Goal: Task Accomplishment & Management: Manage account settings

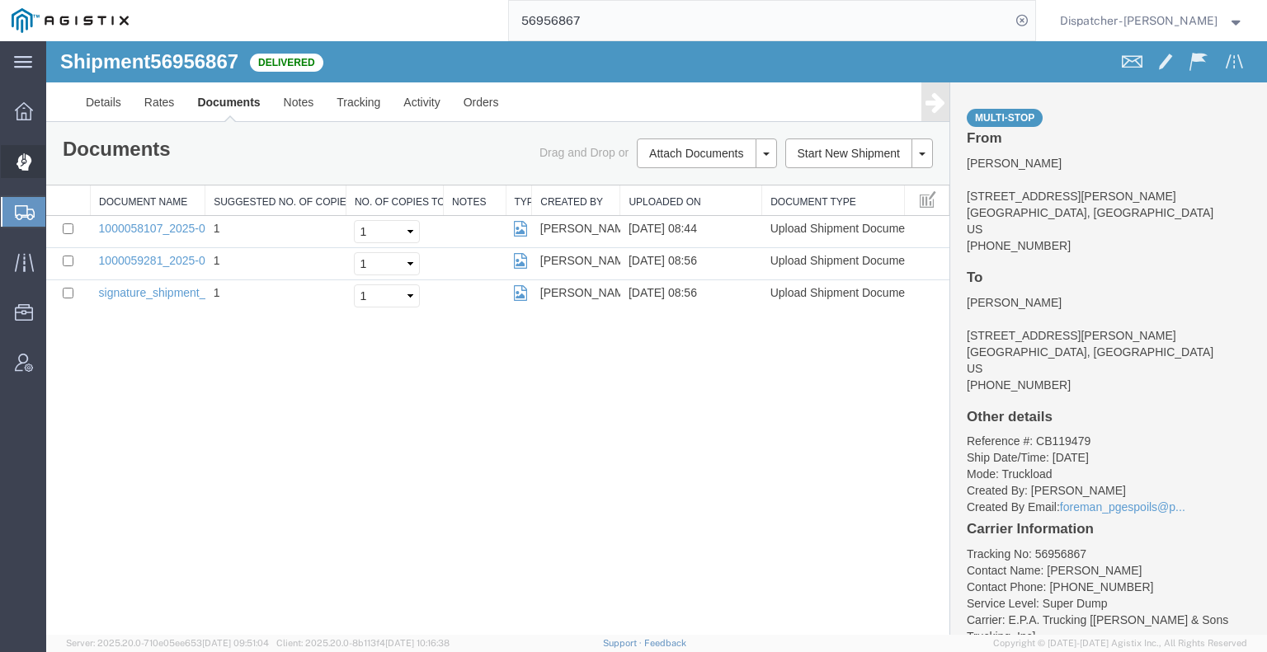
click at [23, 158] on icon at bounding box center [24, 161] width 16 height 17
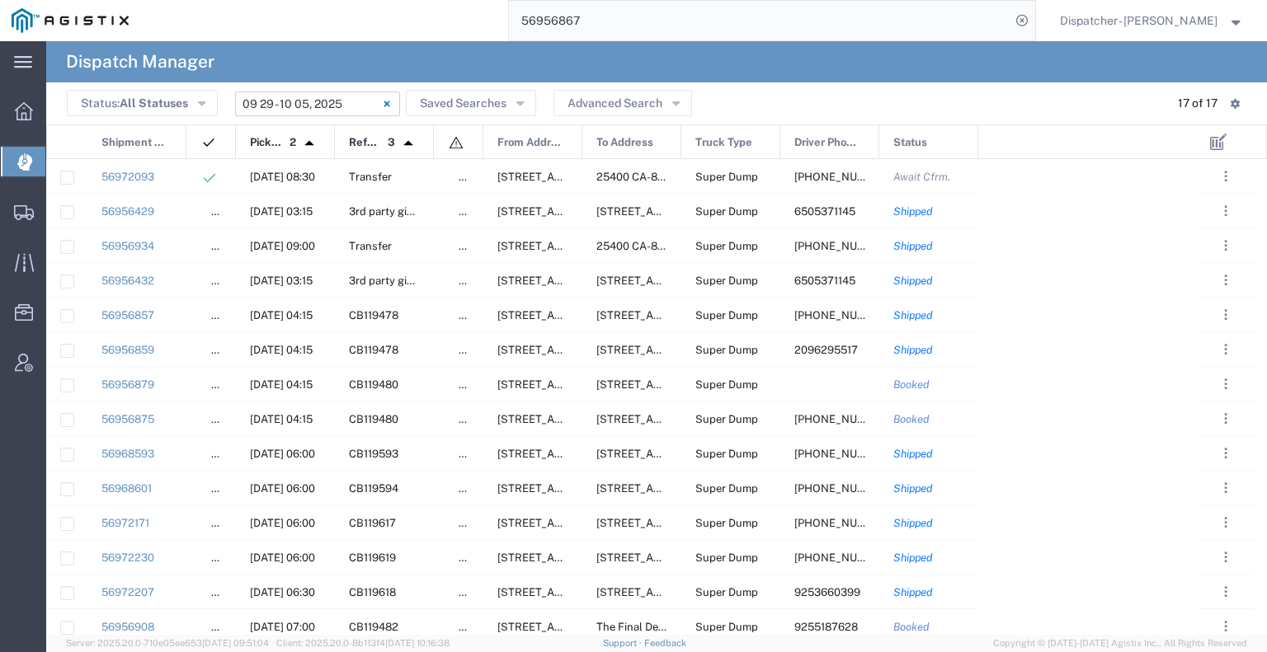
click at [339, 106] on input "[DATE] - [DATE]" at bounding box center [317, 104] width 165 height 25
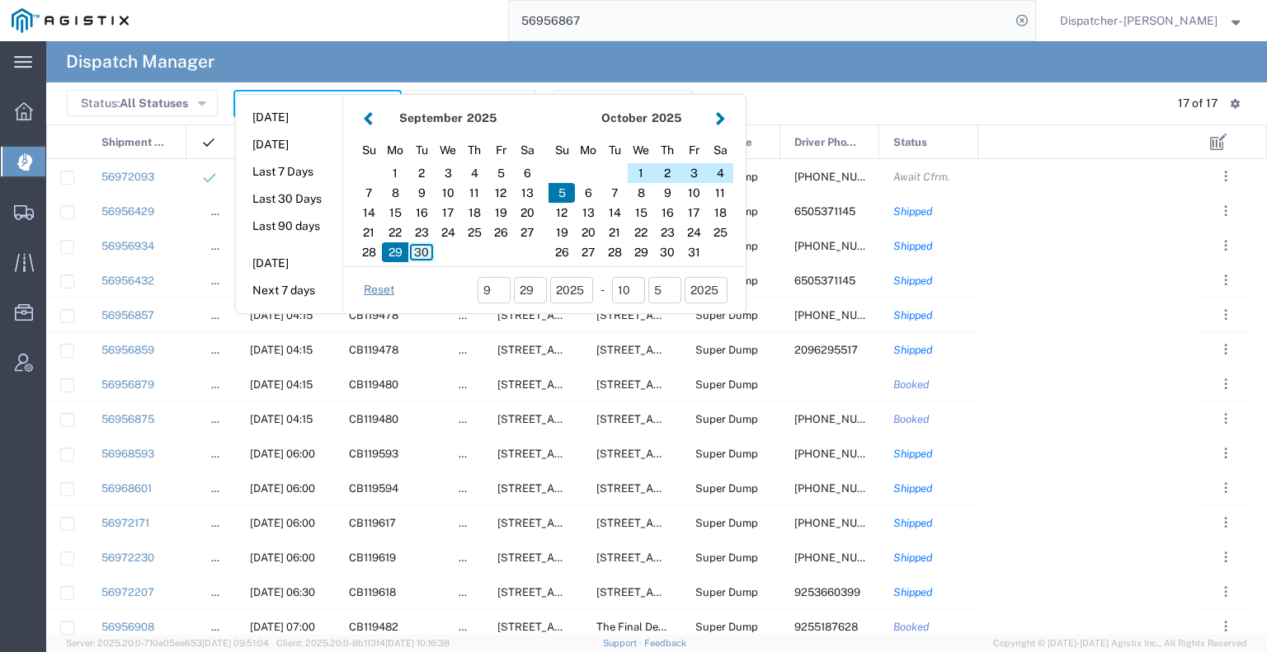
click at [421, 250] on div "30" at bounding box center [421, 252] width 26 height 20
type input "[DATE]"
type input "[DATE] - [DATE]"
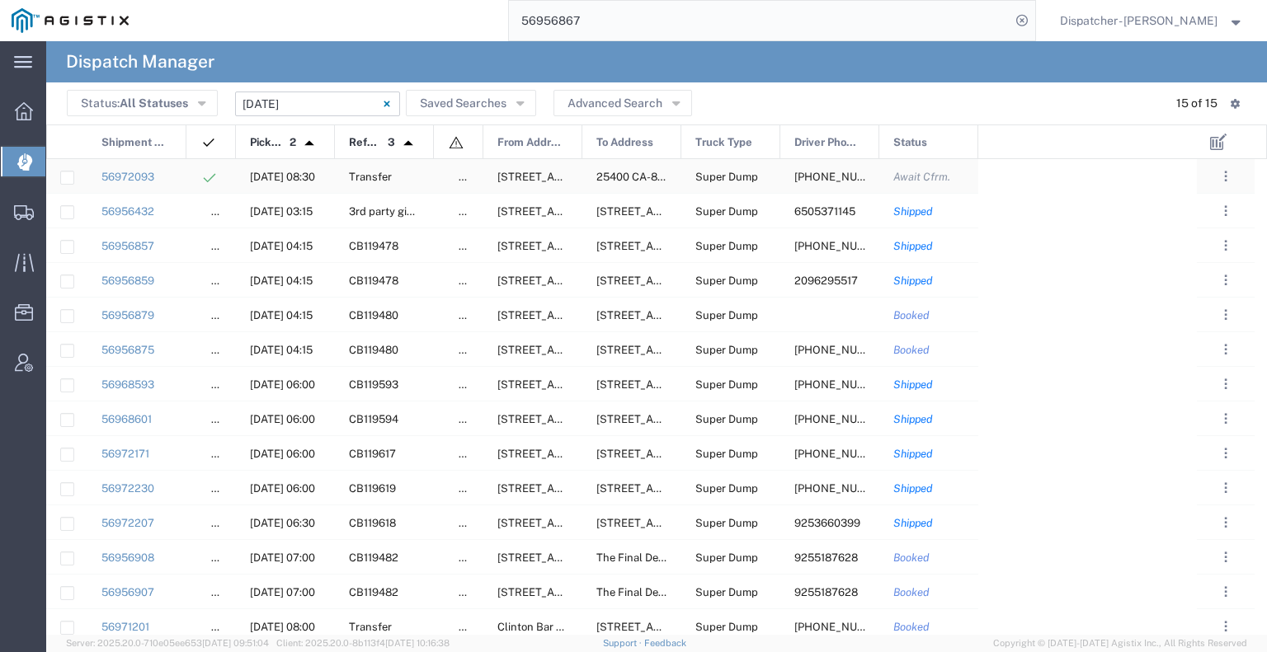
click at [177, 174] on div "56972093" at bounding box center [136, 176] width 99 height 34
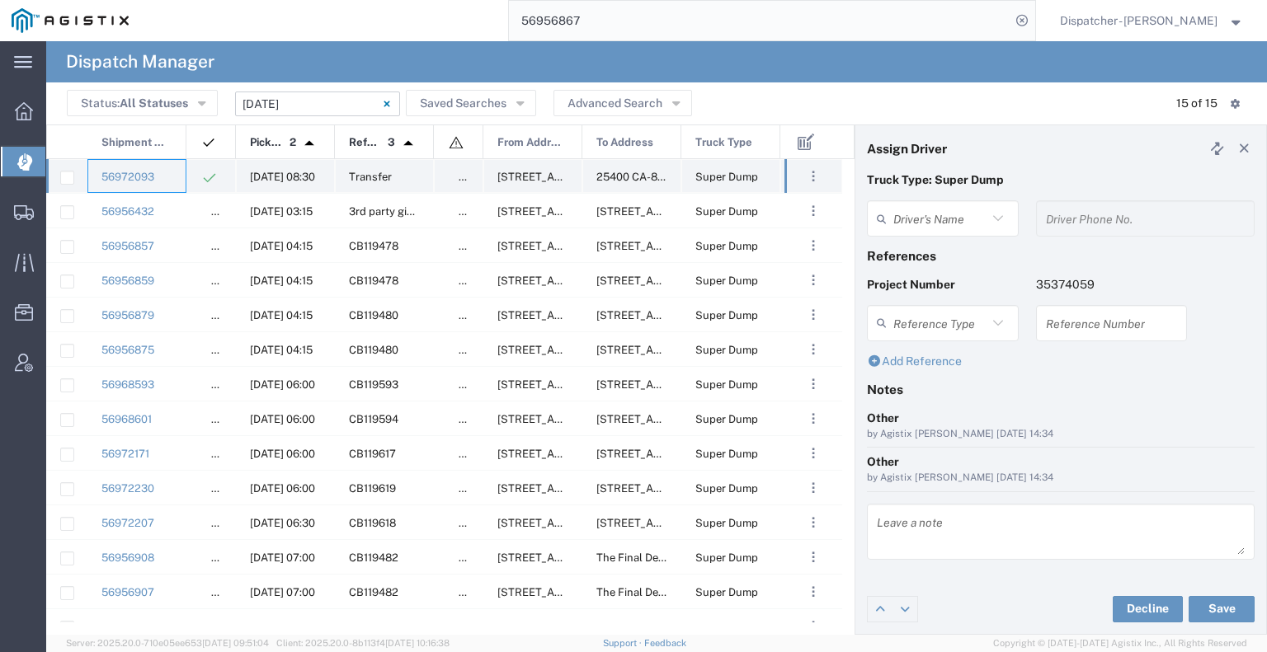
type input "[PERSON_NAME]"
type input "[PHONE_NUMBER]"
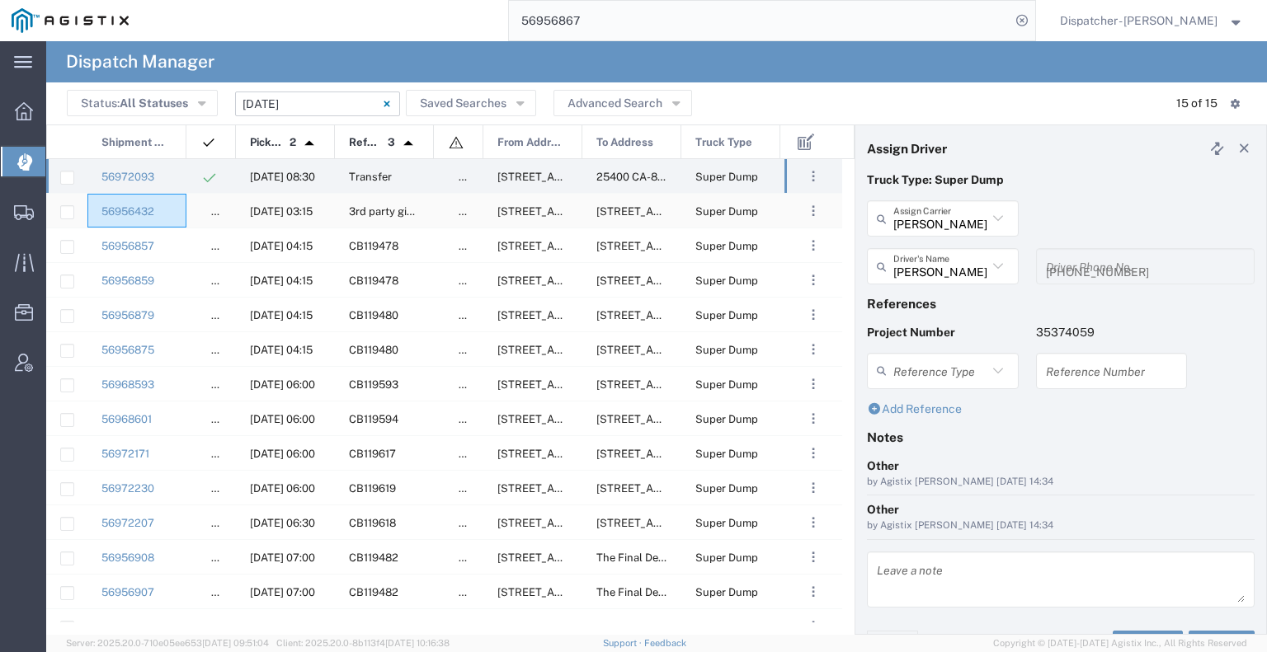
click at [181, 204] on div "56956432" at bounding box center [136, 211] width 99 height 34
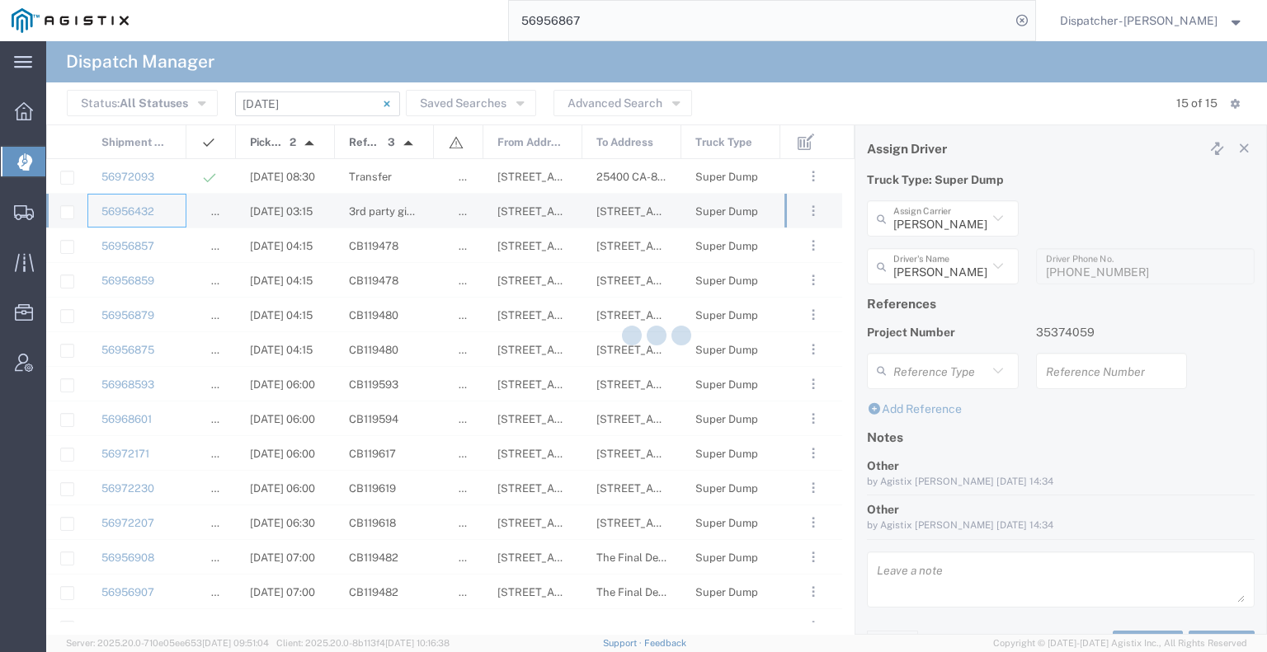
type input "E.P.A. Trucking"
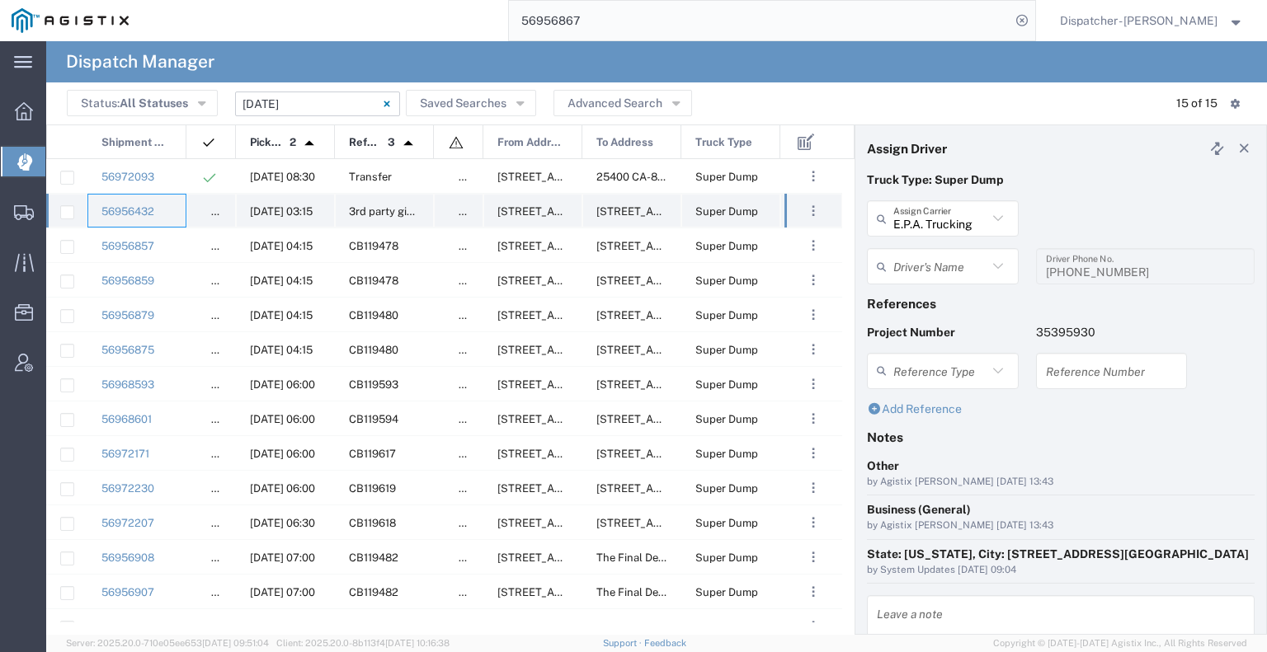
type input "[PERSON_NAME]"
type input "6505371145"
click at [179, 233] on div "56956857" at bounding box center [136, 245] width 99 height 34
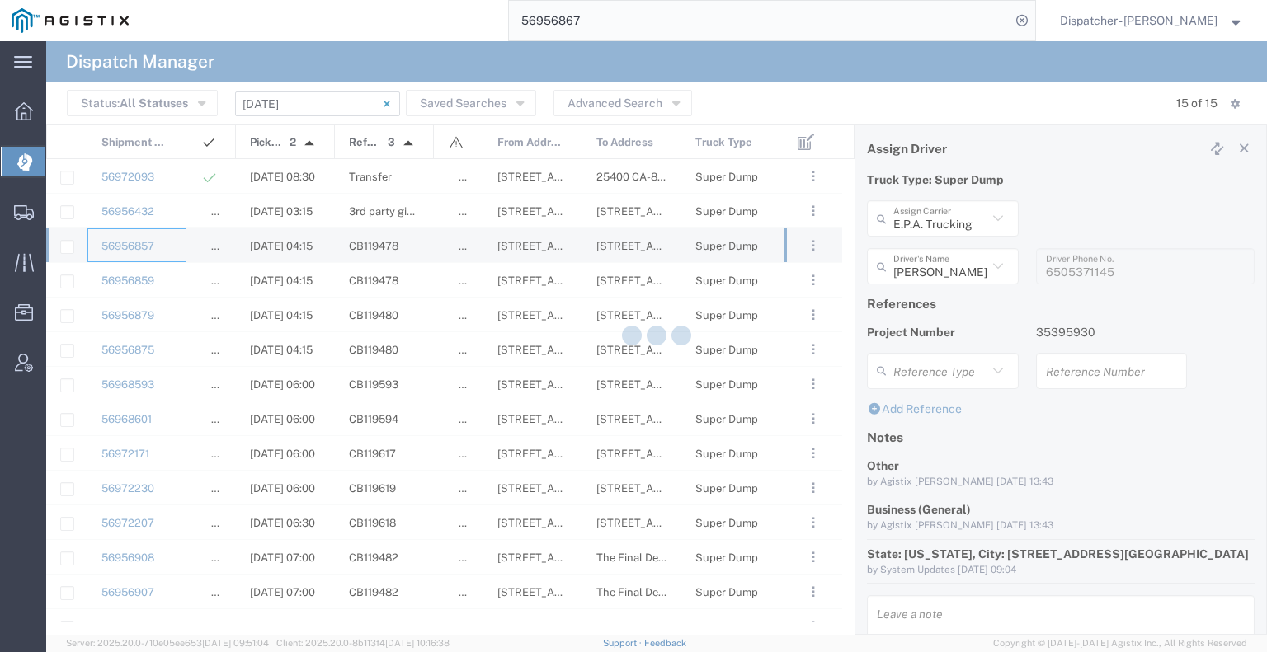
type input "MX Trucking"
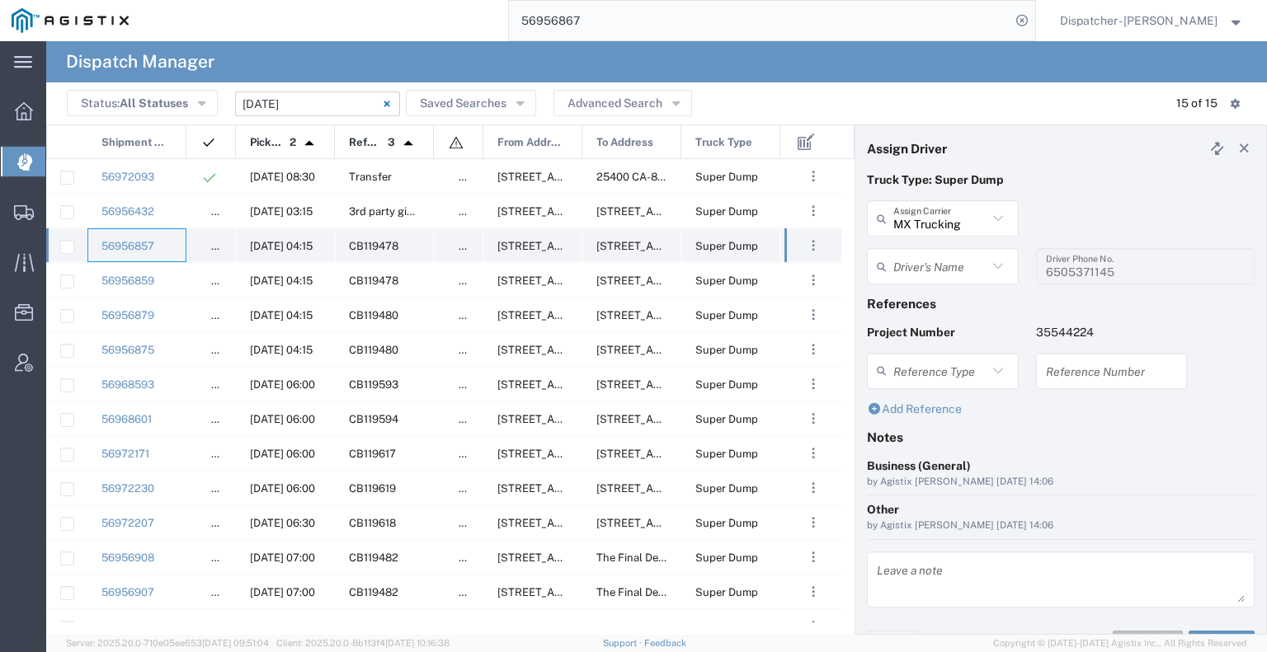
type input "[PERSON_NAME]"
type input "[PHONE_NUMBER]"
click at [179, 278] on div "56956859" at bounding box center [136, 280] width 99 height 34
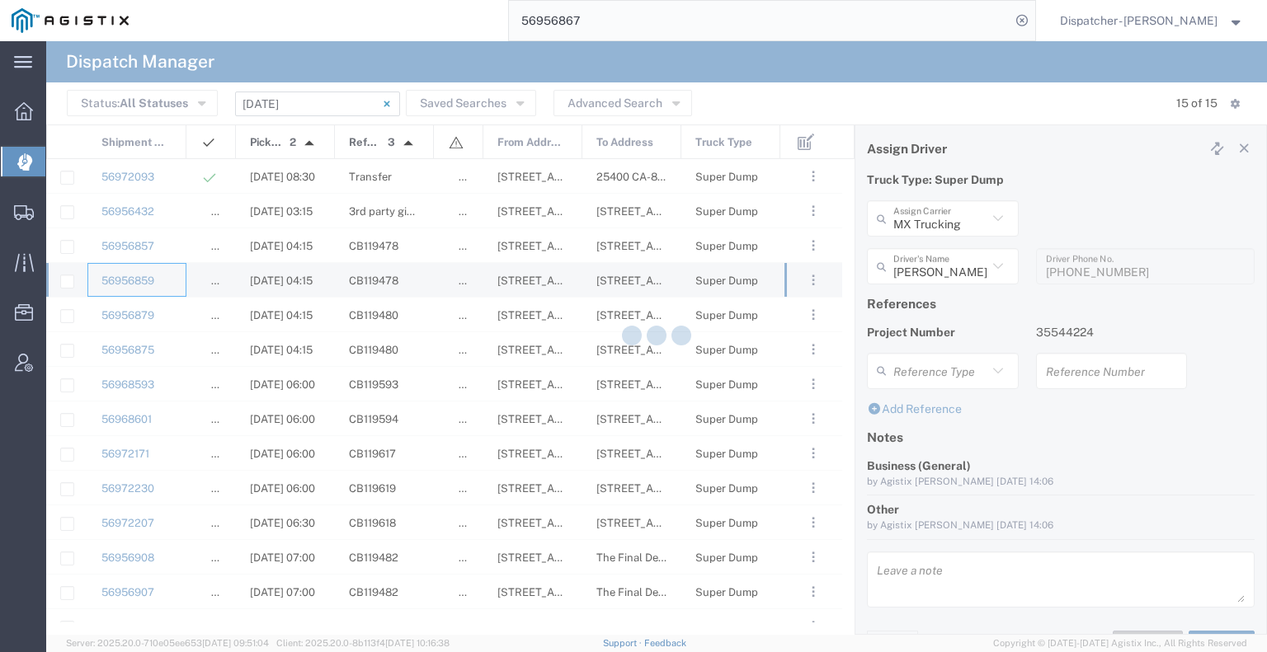
type input "[PERSON_NAME] & Sons Trucking, Inc"
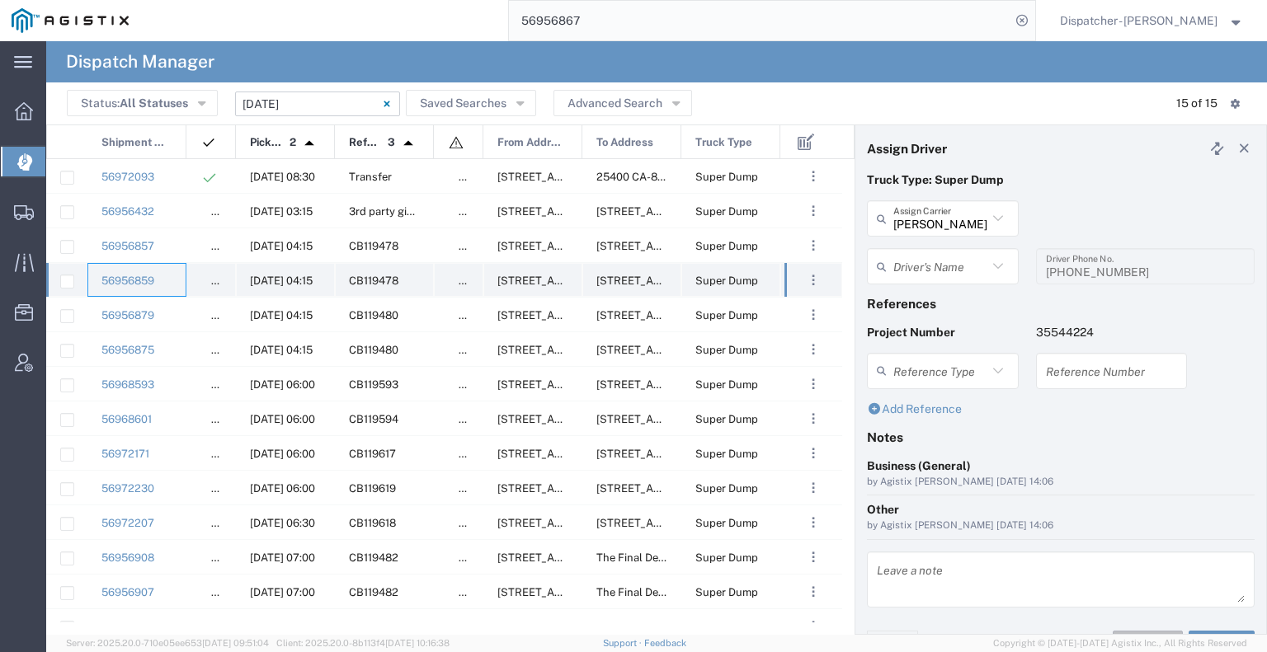
type input "[PERSON_NAME]"
type input "2096295517"
click at [177, 307] on div "56956879" at bounding box center [136, 315] width 99 height 34
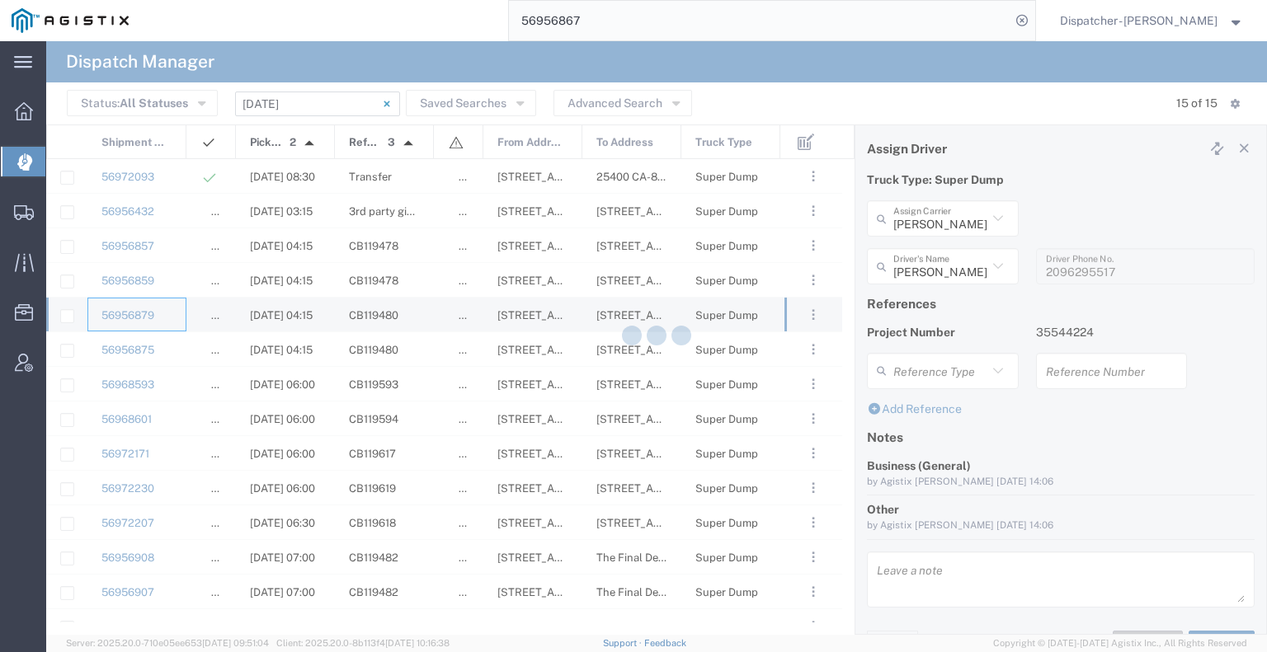
type input "[PERSON_NAME]"
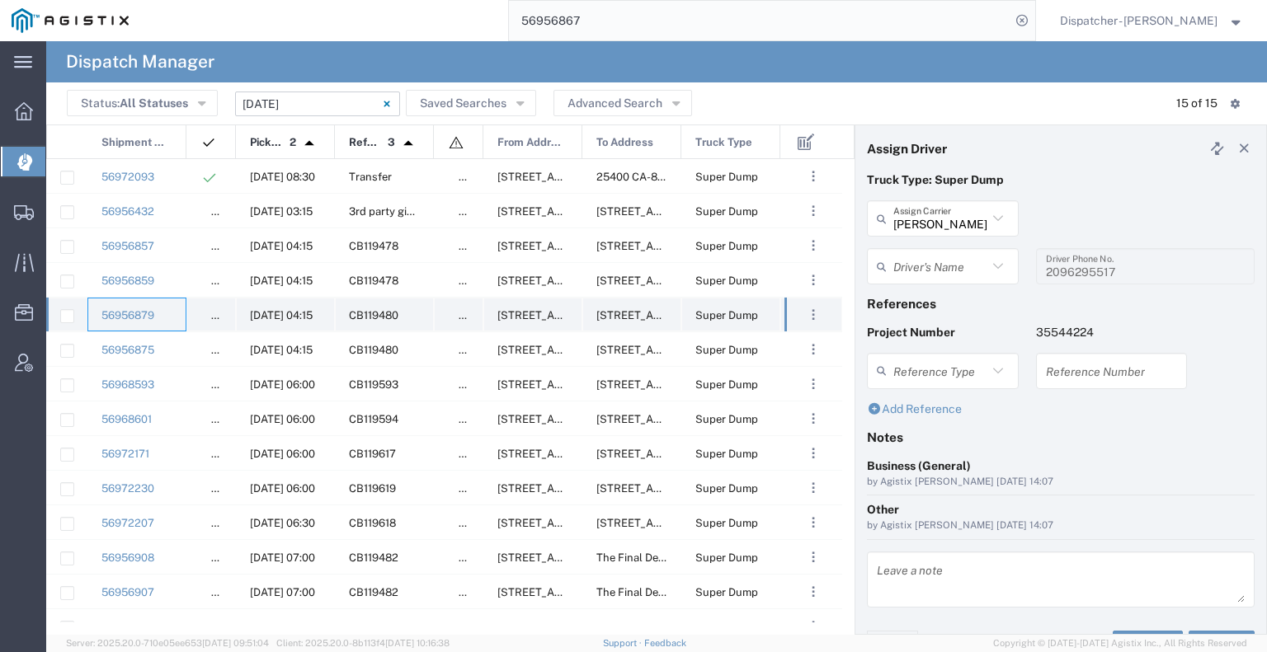
type input "[PERSON_NAME]"
click at [176, 354] on div "56956875" at bounding box center [136, 349] width 99 height 34
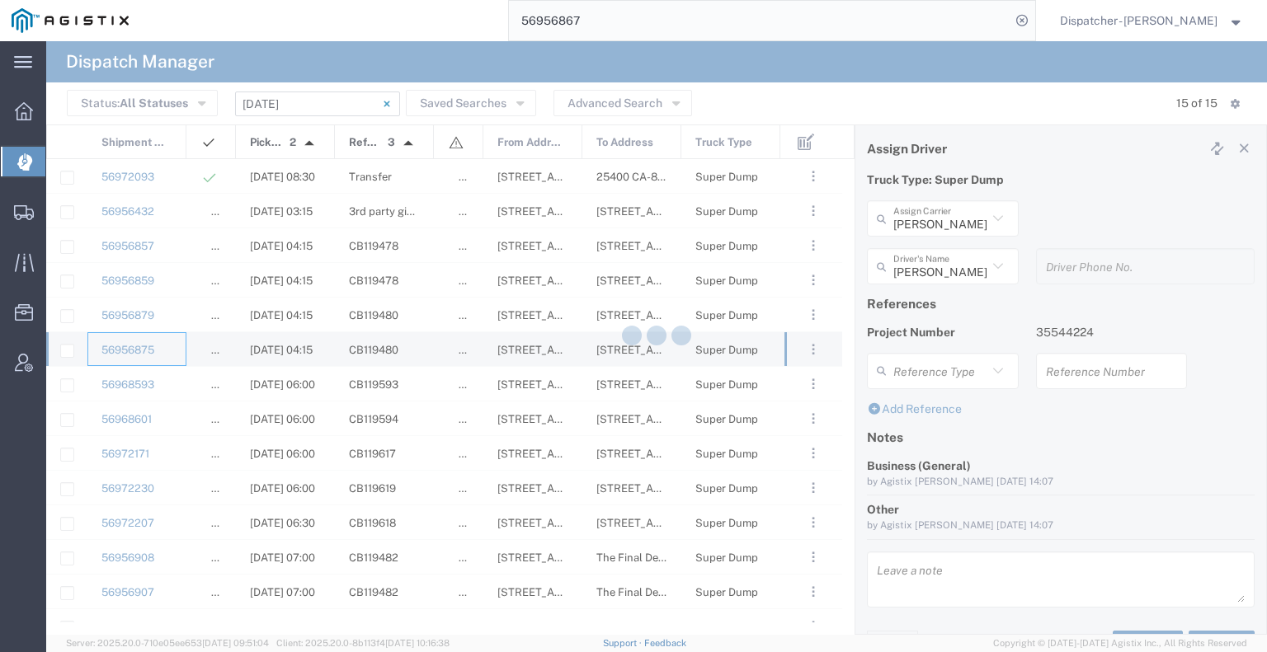
type input "E.P.A. Trucking"
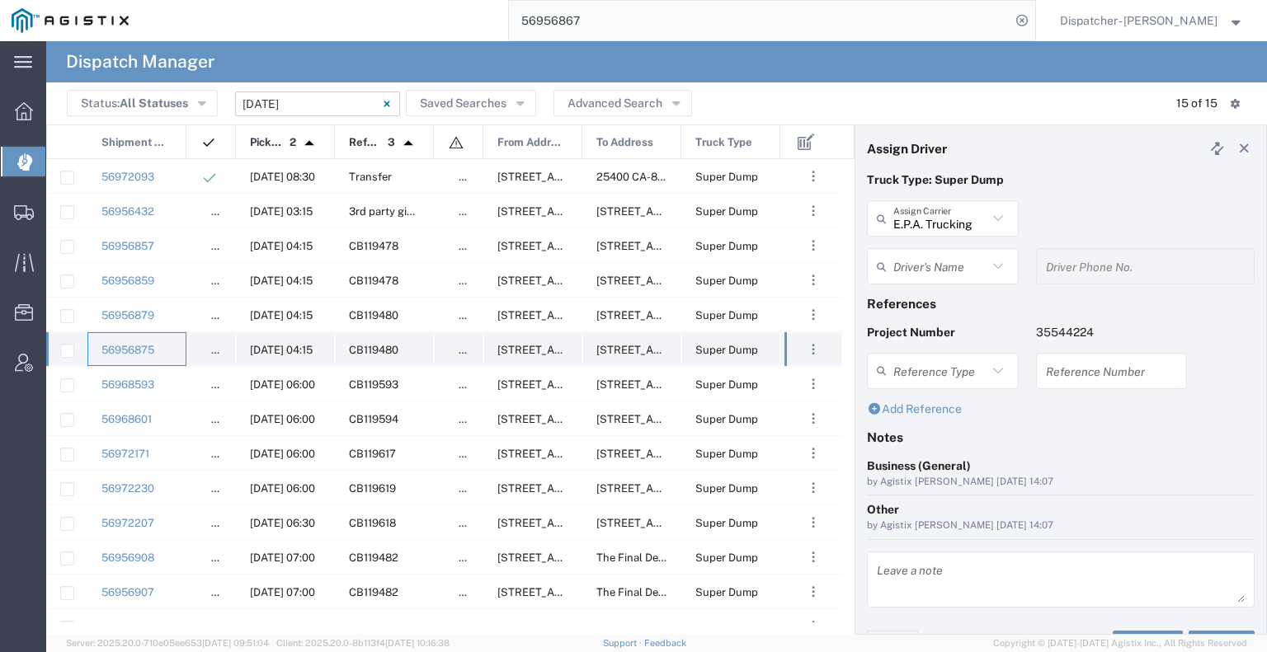
type input "[PERSON_NAME]"
type input "[PHONE_NUMBER]"
click at [175, 396] on div "56968593" at bounding box center [136, 384] width 99 height 34
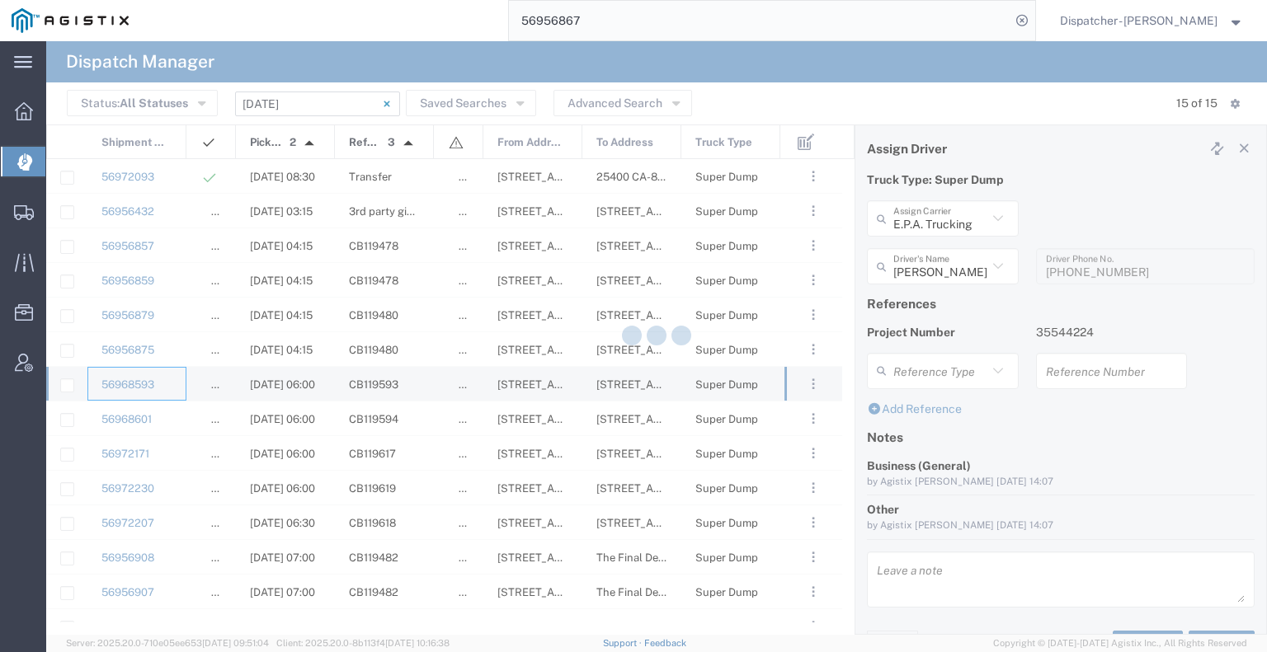
type input "[PERSON_NAME] & Sons Trucking, Inc"
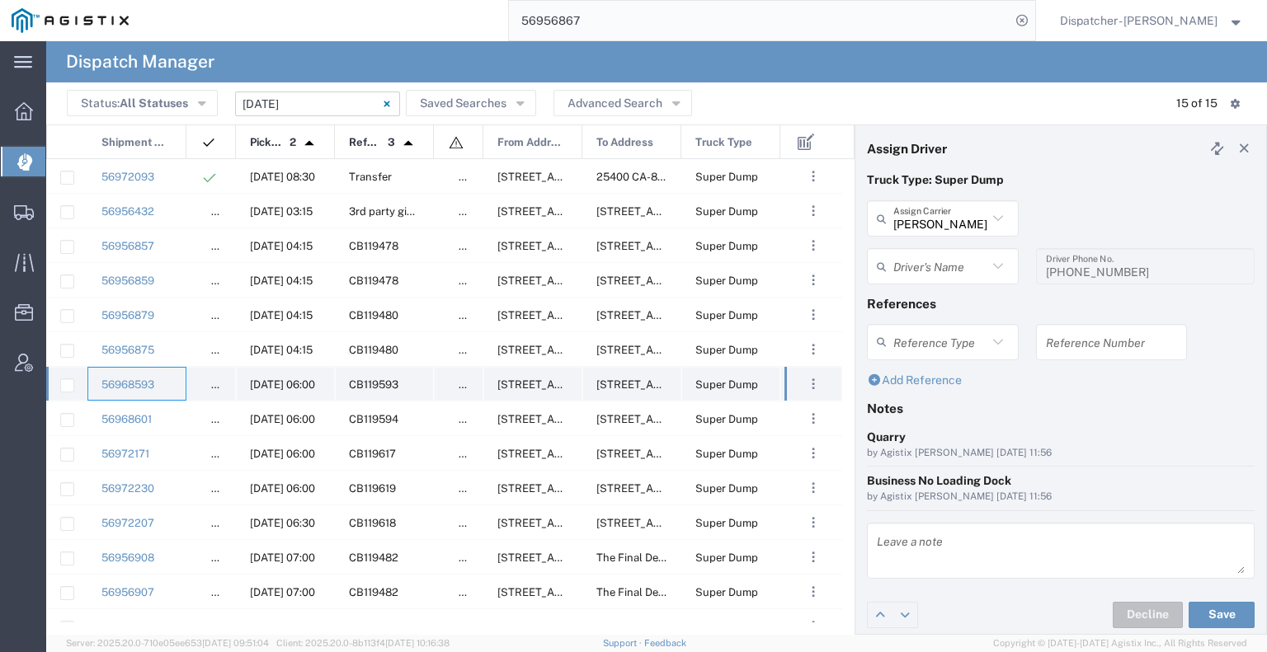
type input "[PERSON_NAME]"
type input "[PHONE_NUMBER]"
click at [167, 426] on div "56968601" at bounding box center [136, 419] width 99 height 34
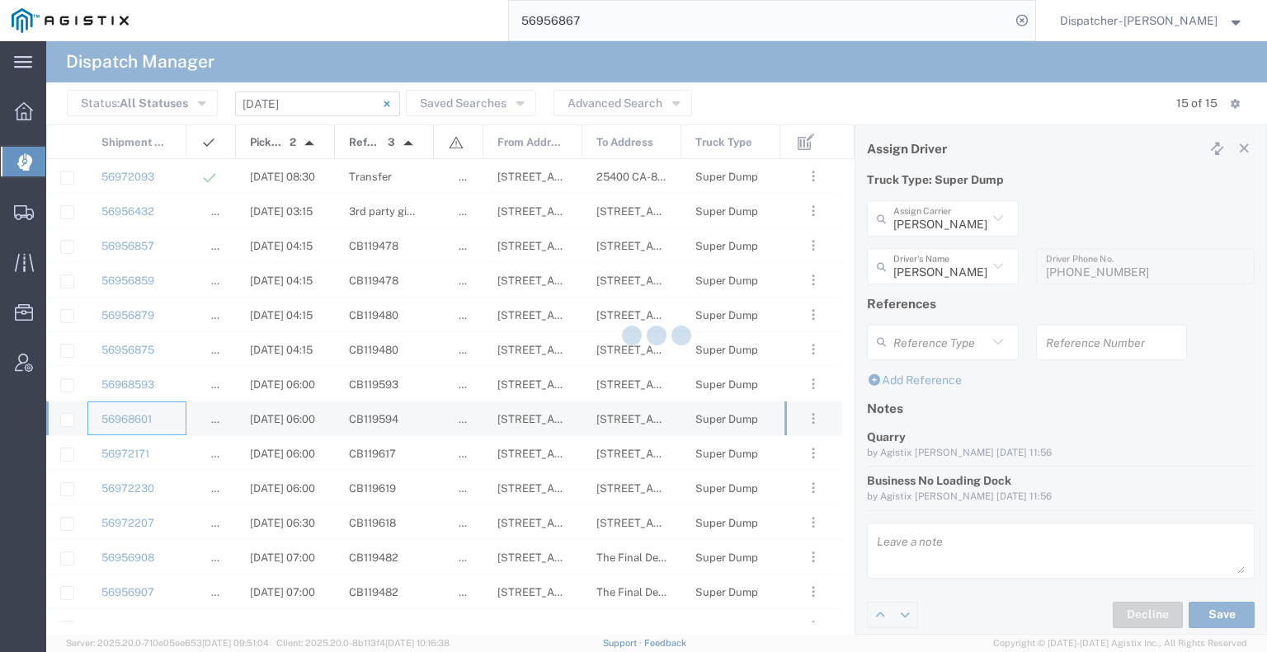
type input "Jays Trucking"
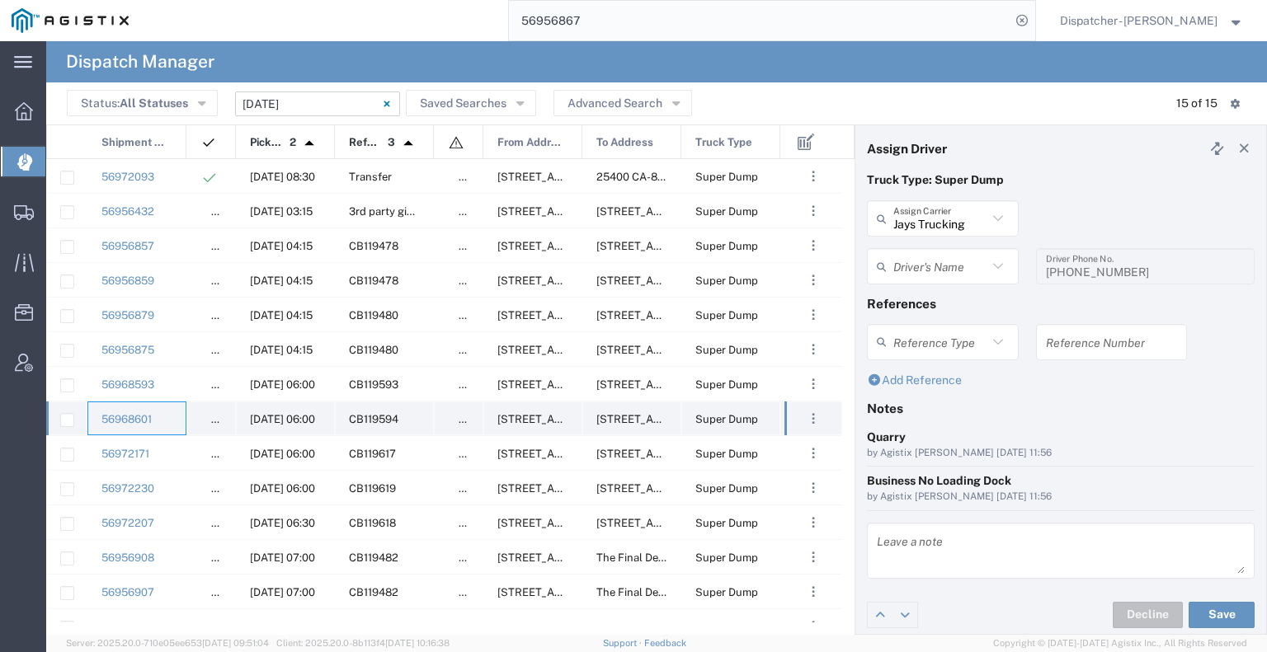
type input "[PERSON_NAME]"
type input "[PHONE_NUMBER]"
click at [168, 461] on div "56972171" at bounding box center [136, 453] width 99 height 34
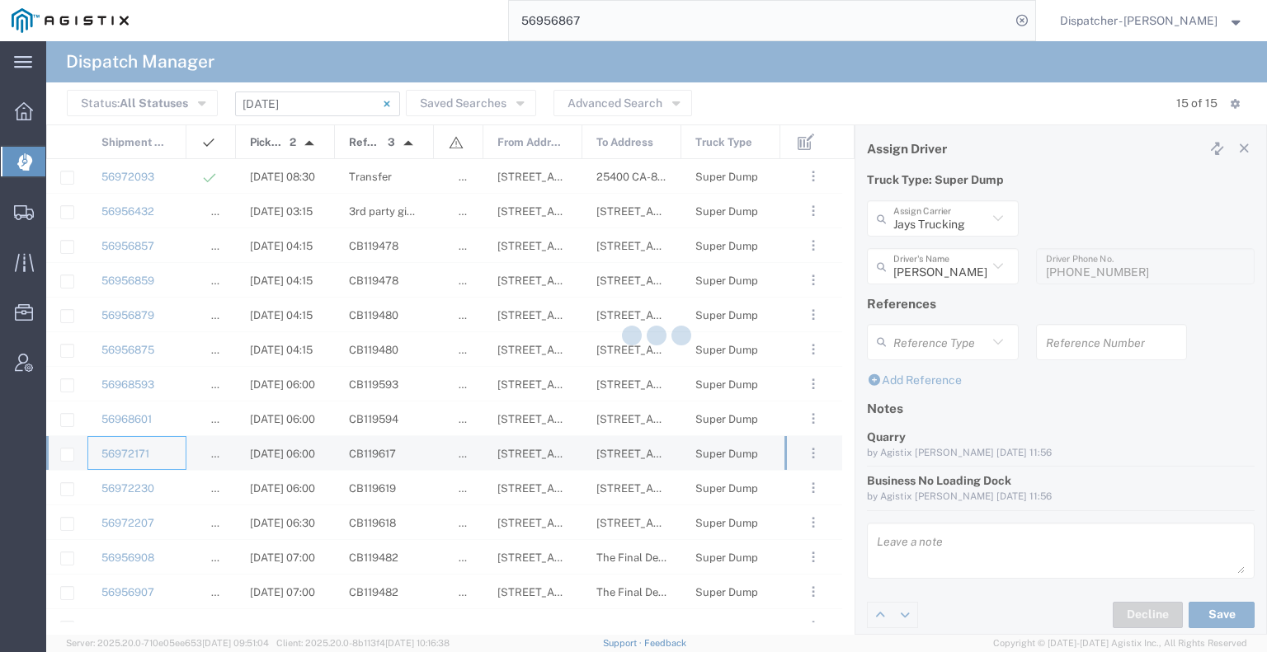
type input "[PERSON_NAME] & Sons Trucking, Inc"
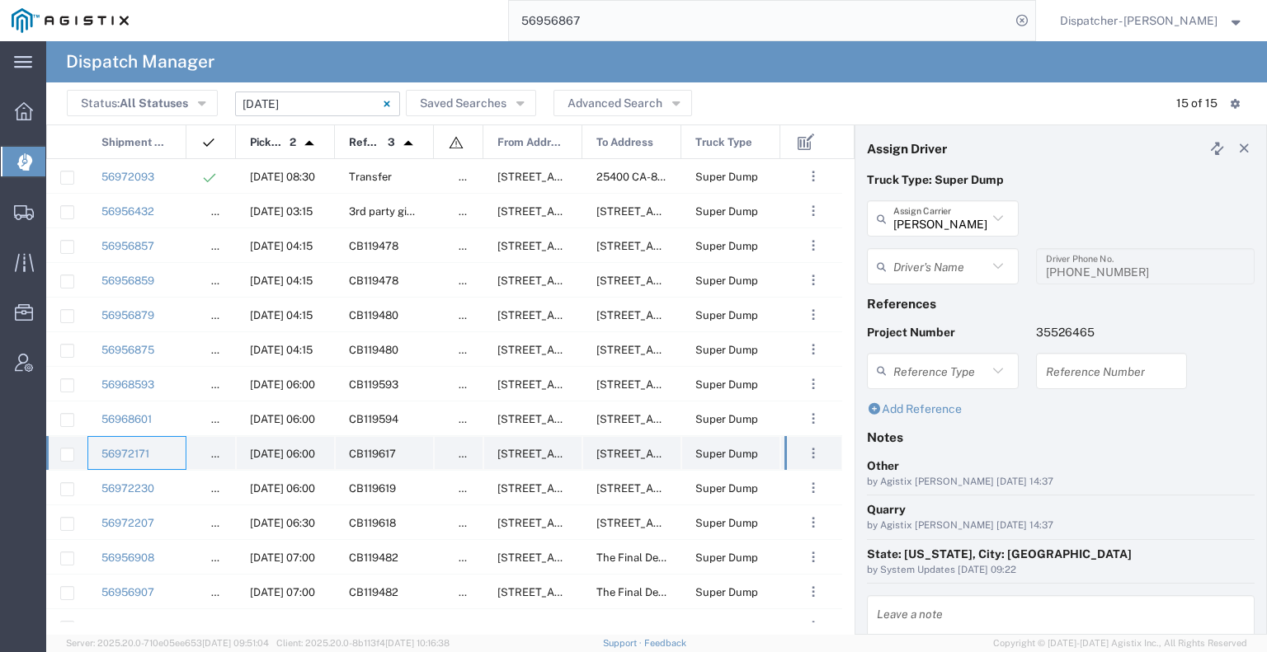
type input "[PERSON_NAME]"
type input "[PHONE_NUMBER]"
click at [165, 487] on div "56972230" at bounding box center [136, 488] width 99 height 34
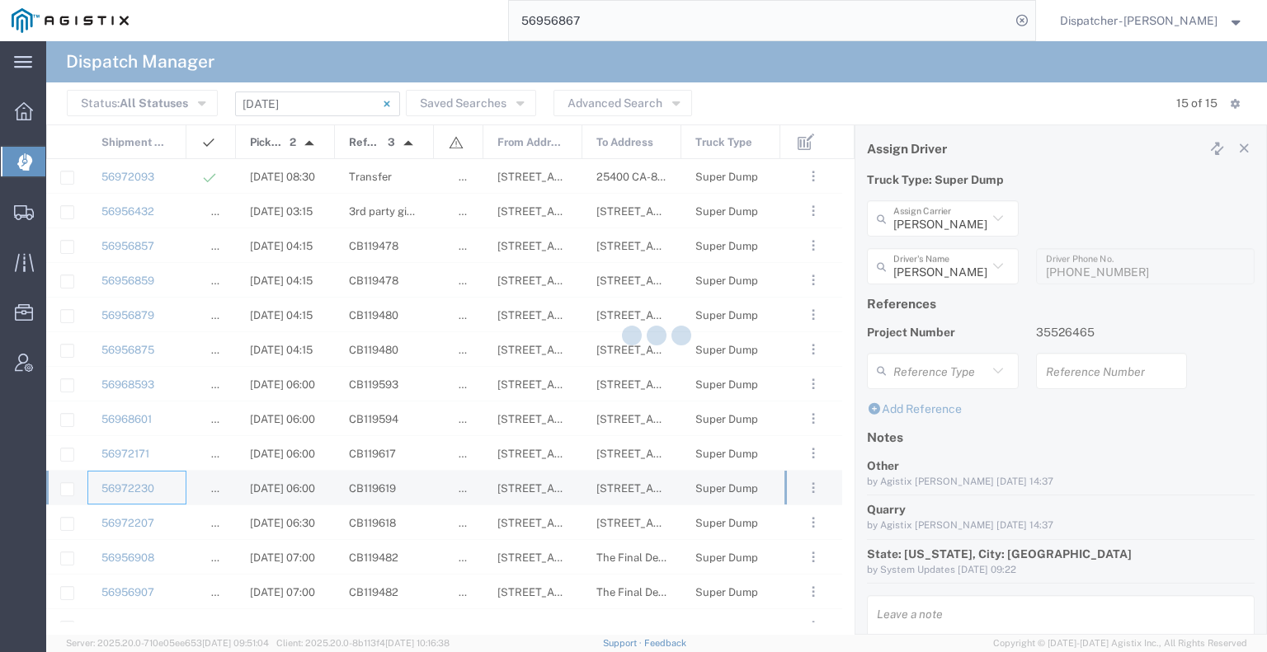
type input "[PERSON_NAME]"
type input "[PHONE_NUMBER]"
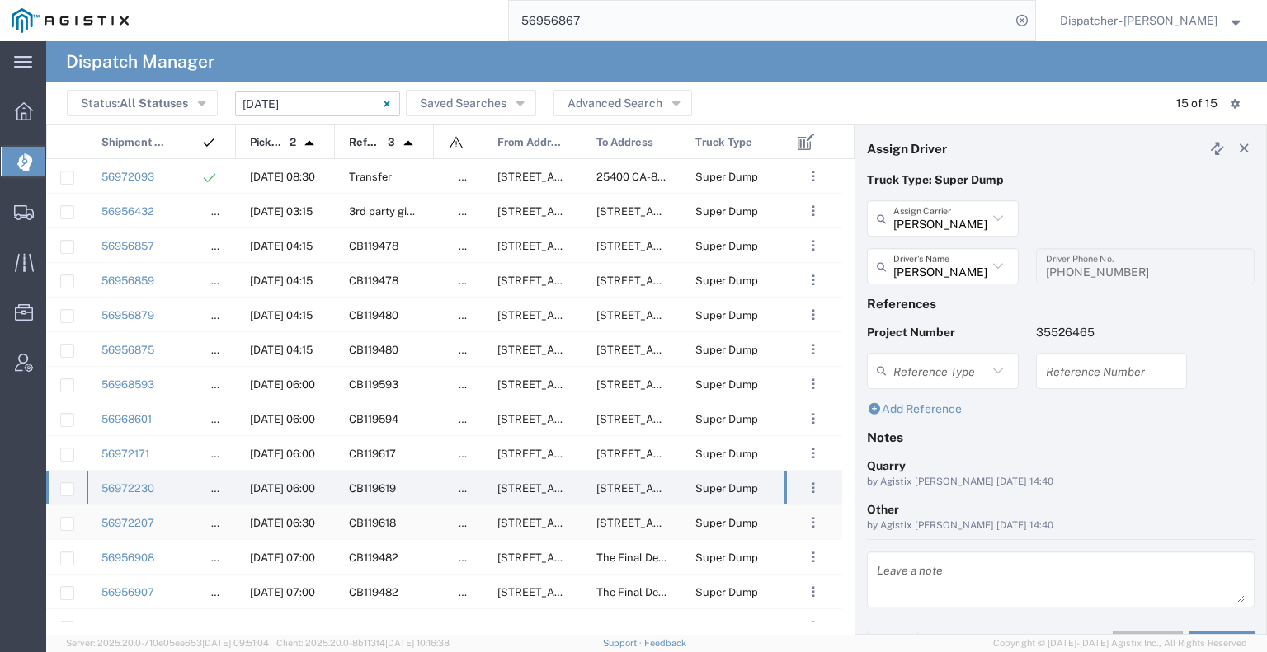
click at [174, 513] on div "56972207" at bounding box center [136, 522] width 99 height 34
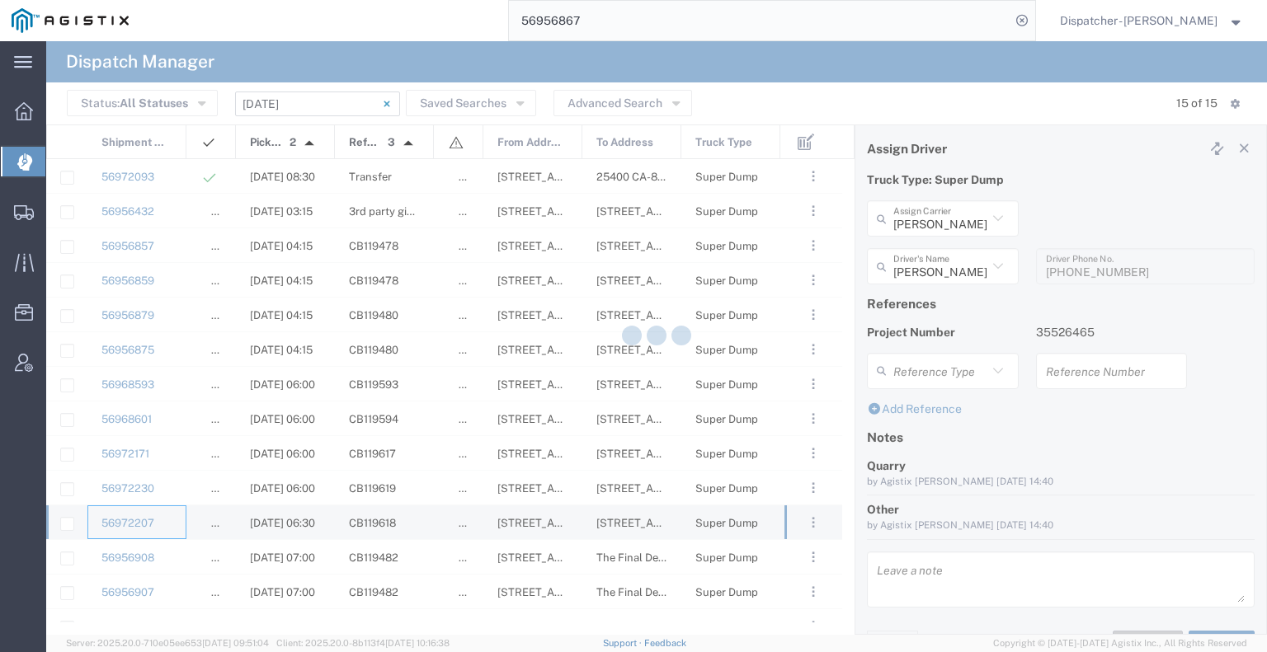
type input "[PERSON_NAME]"
type input "9253660399"
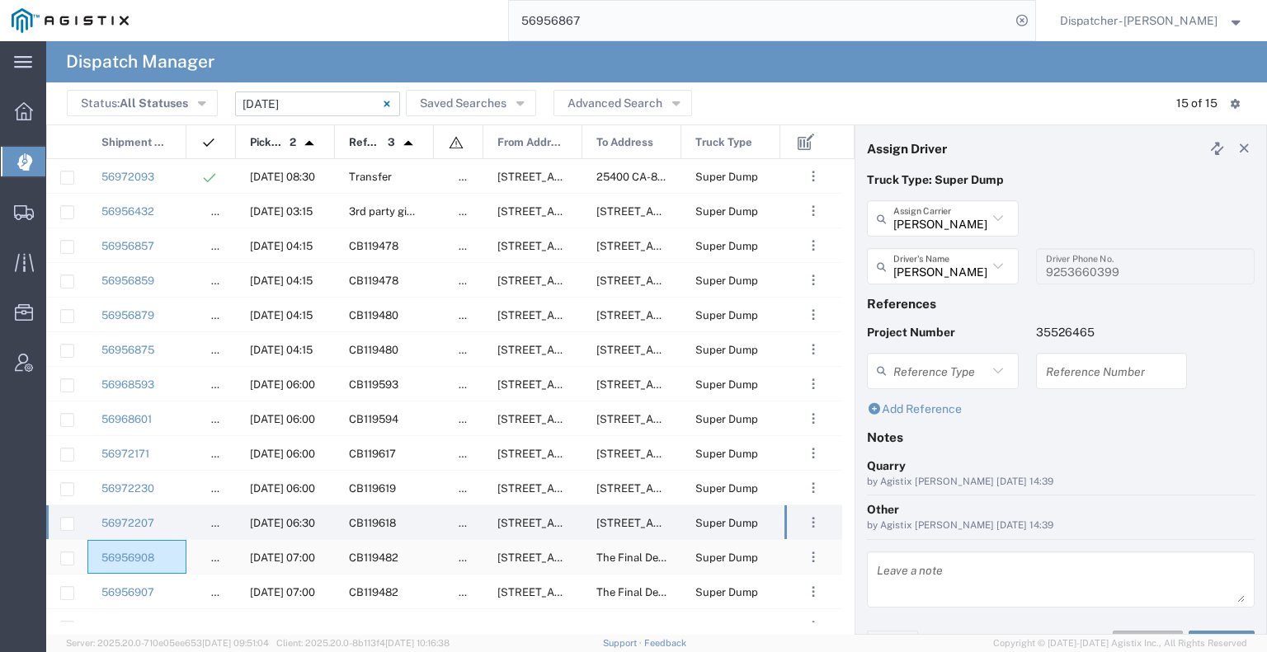
click at [158, 553] on div "56956908" at bounding box center [136, 557] width 99 height 34
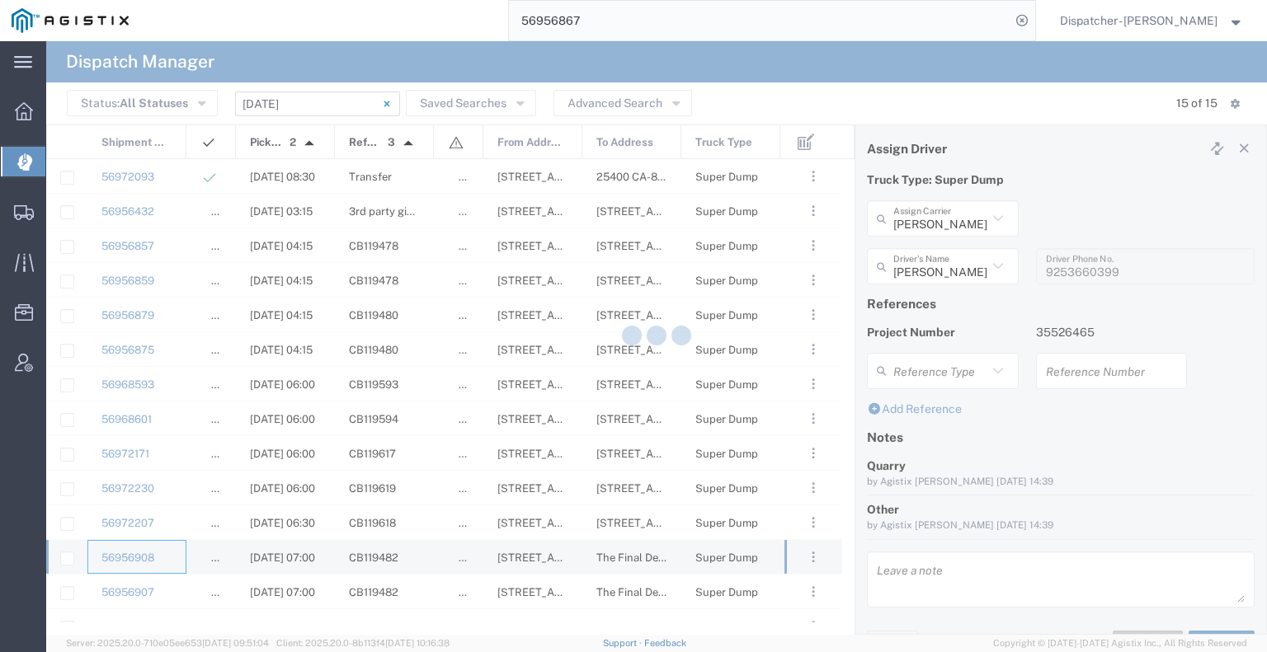
type input "SJC Trucking Inc"
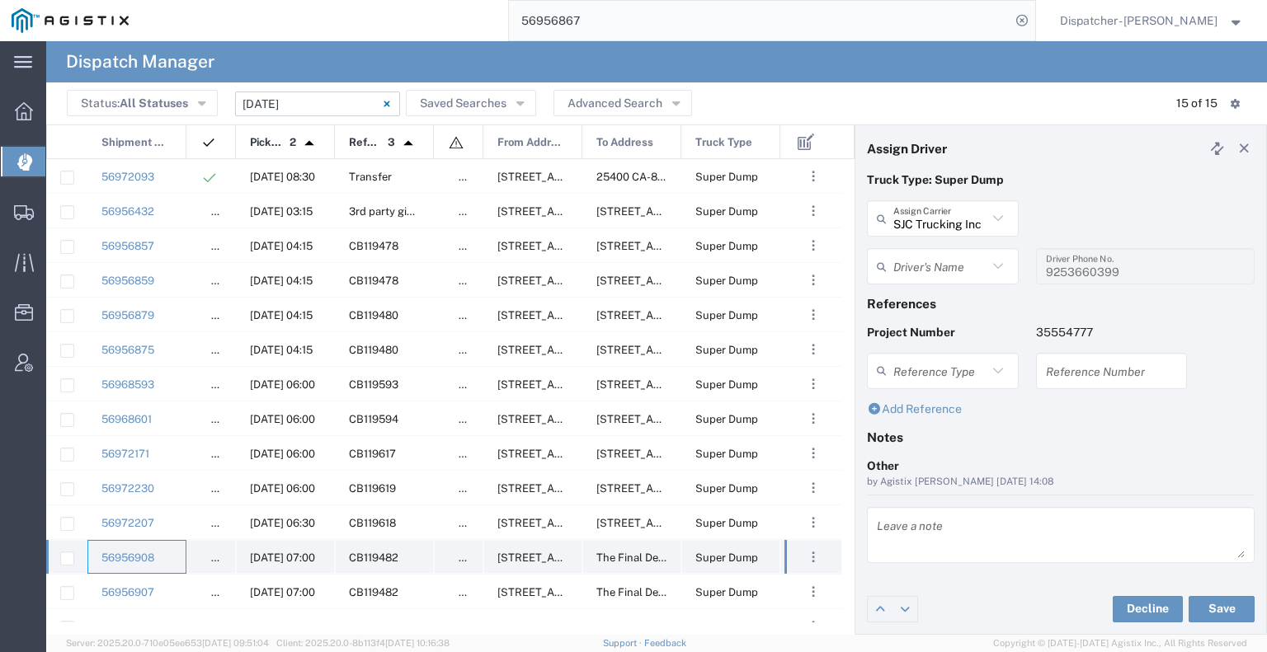
type input "[PERSON_NAME]"
type input "9255187628"
click at [162, 580] on div "56956907" at bounding box center [136, 592] width 99 height 34
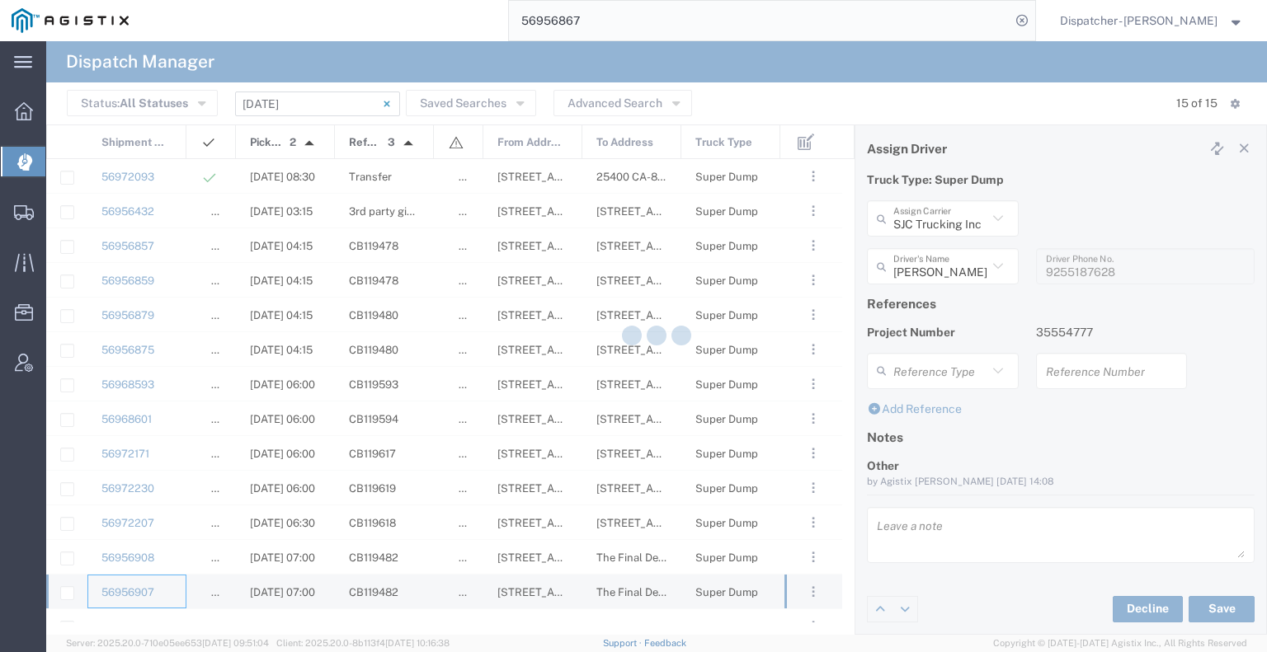
type input "[PERSON_NAME]"
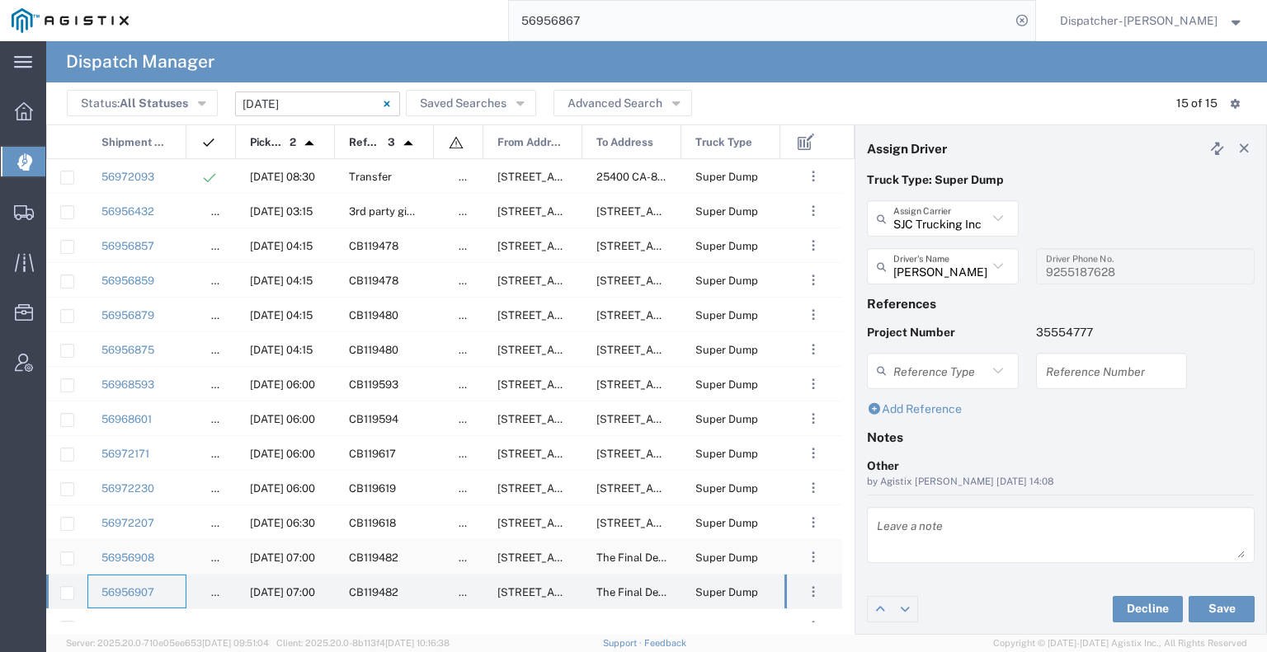
scroll to position [56, 0]
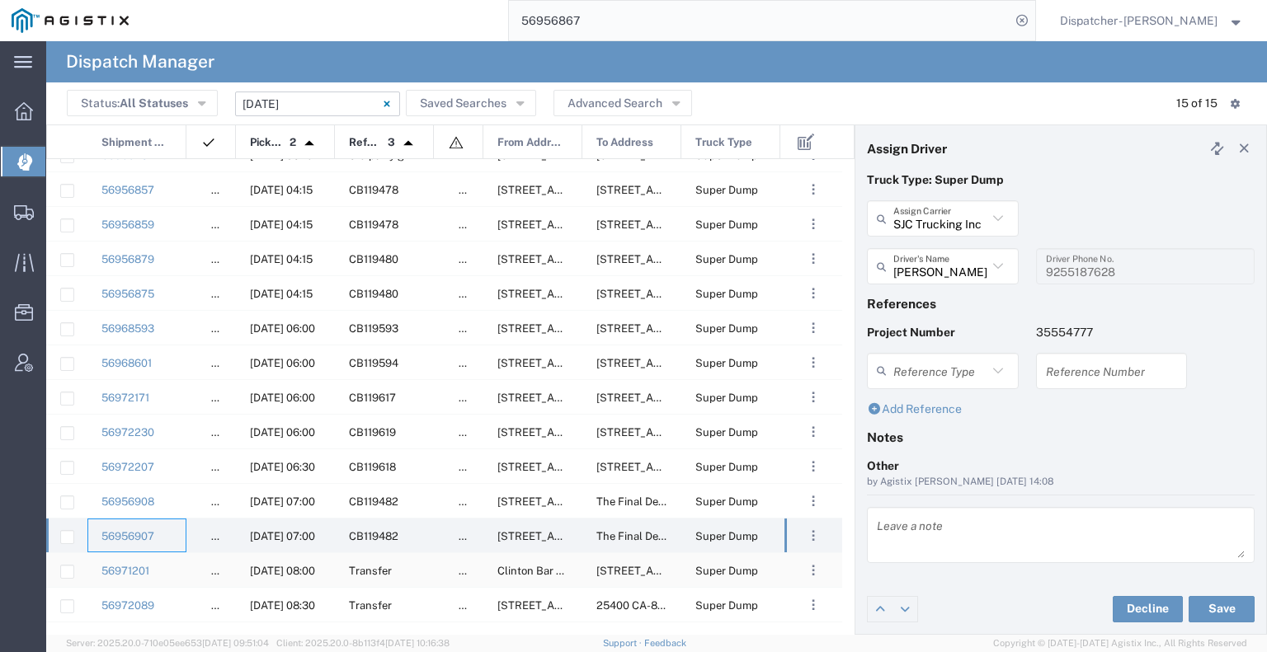
click at [171, 573] on div "56971201" at bounding box center [136, 570] width 99 height 34
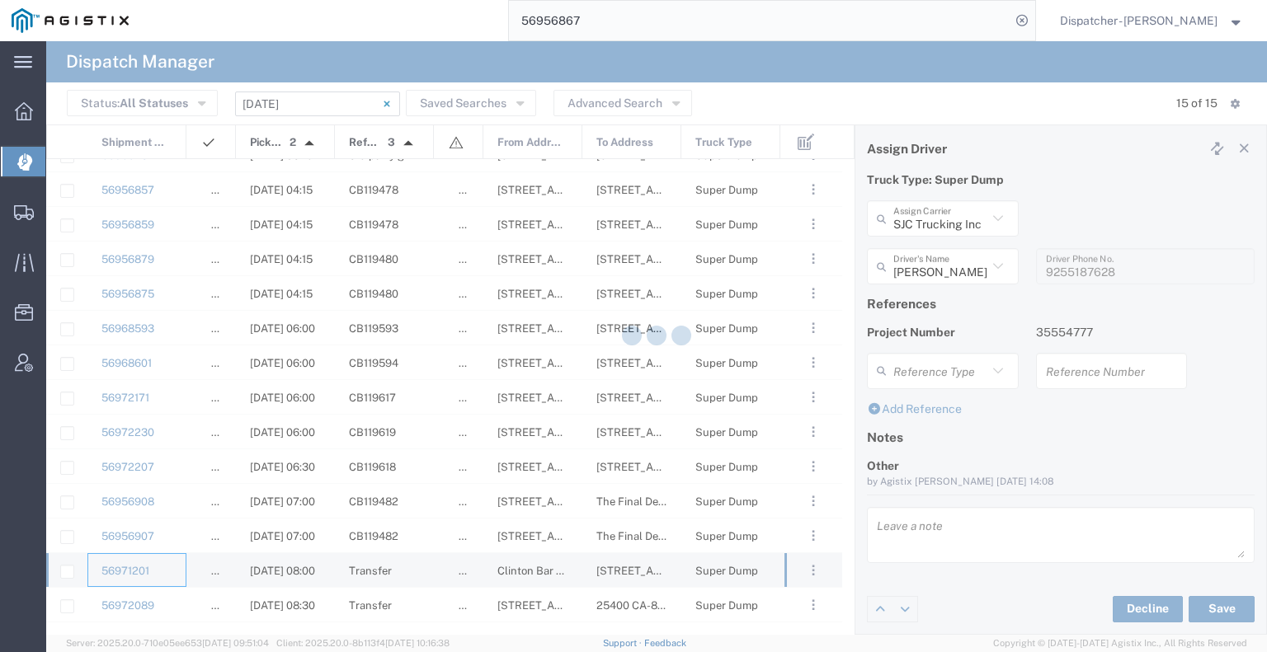
type input "[PERSON_NAME] & Sons Trucking, Inc"
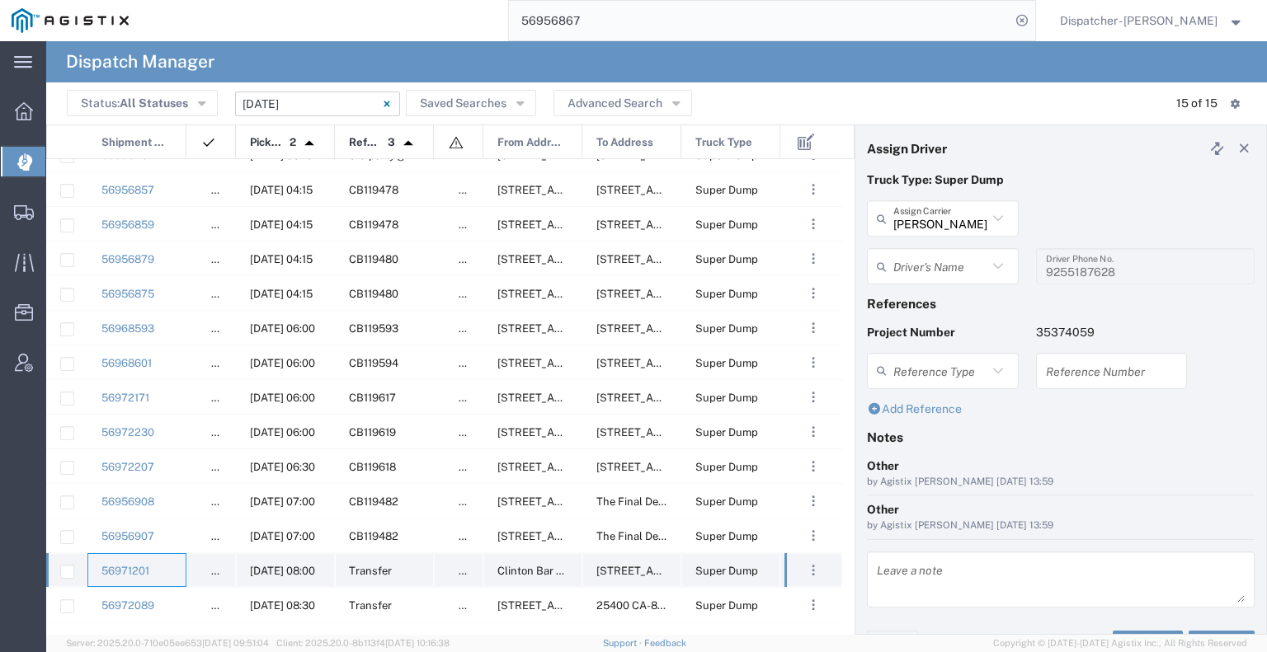
type input "[PERSON_NAME]"
type input "[PHONE_NUMBER]"
click at [172, 596] on div "56972089" at bounding box center [136, 605] width 99 height 34
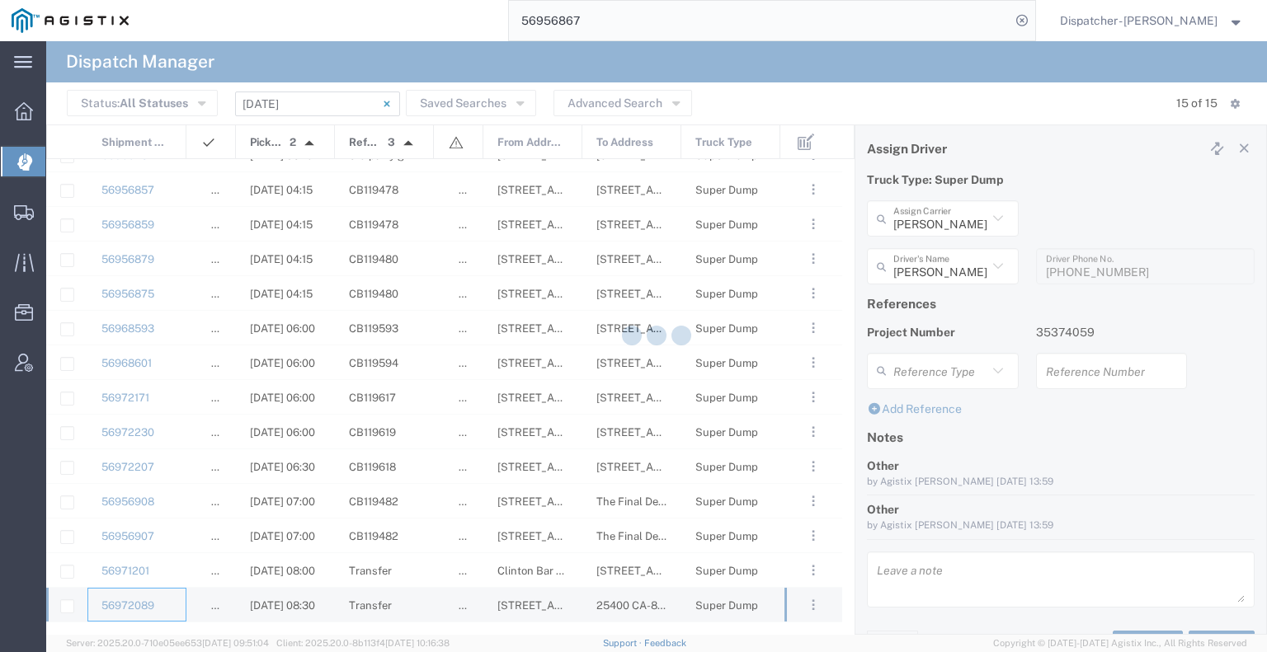
type input "[PERSON_NAME]"
type input "[PHONE_NUMBER]"
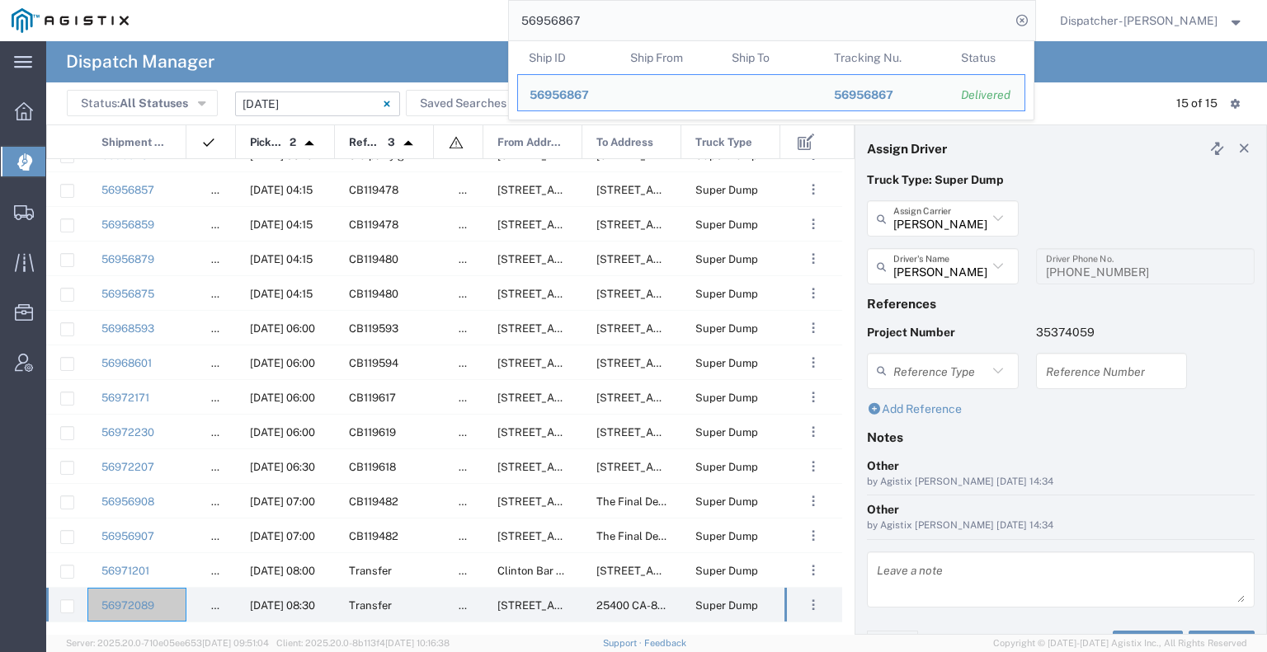
drag, startPoint x: 584, startPoint y: 21, endPoint x: 536, endPoint y: 21, distance: 47.8
click at [544, 21] on input "56956867" at bounding box center [759, 21] width 501 height 40
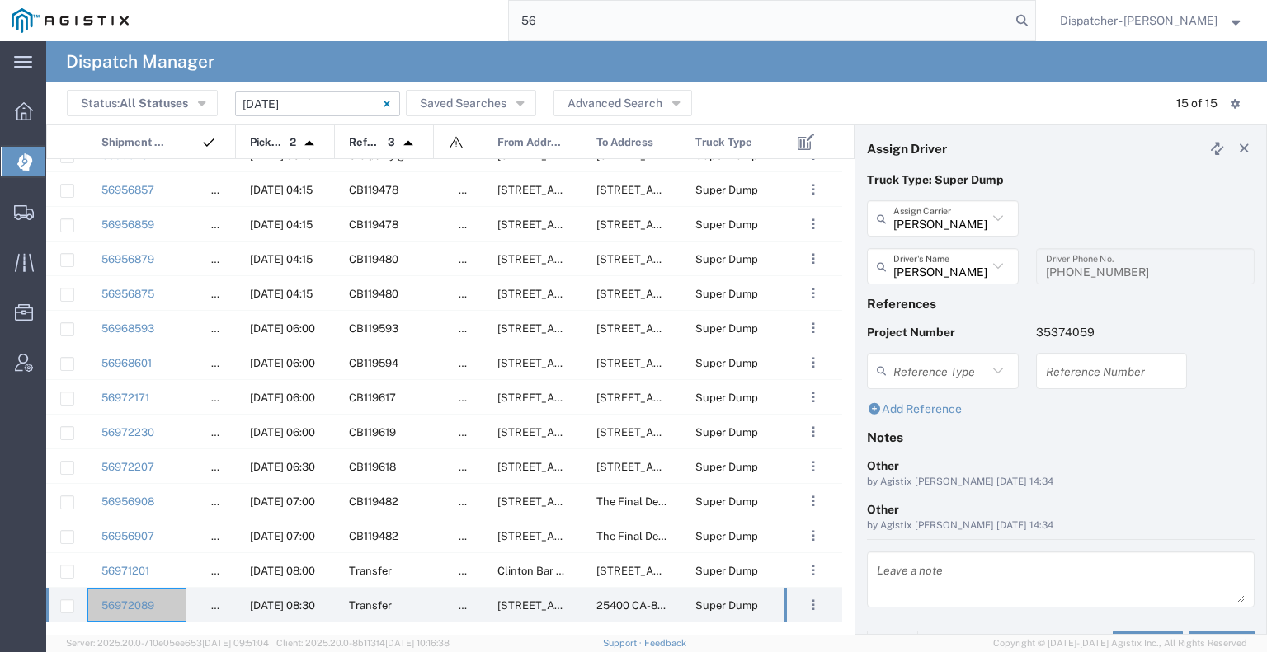
type input "5"
type input "56881263"
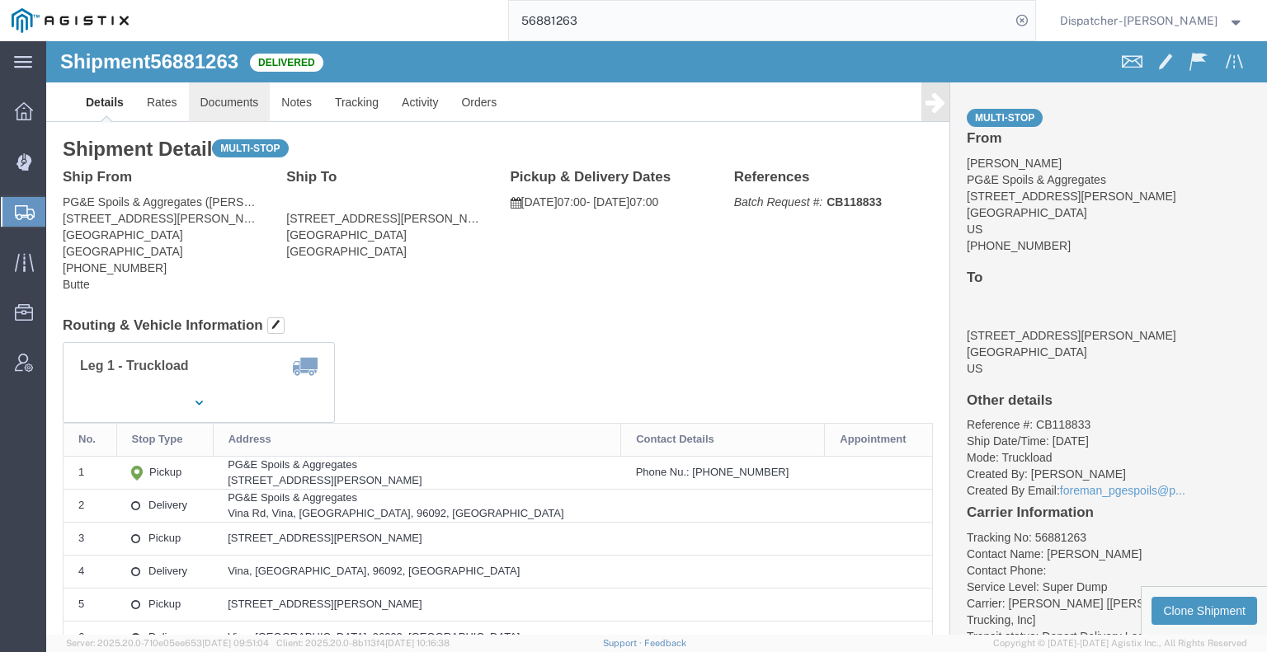
click link "Documents"
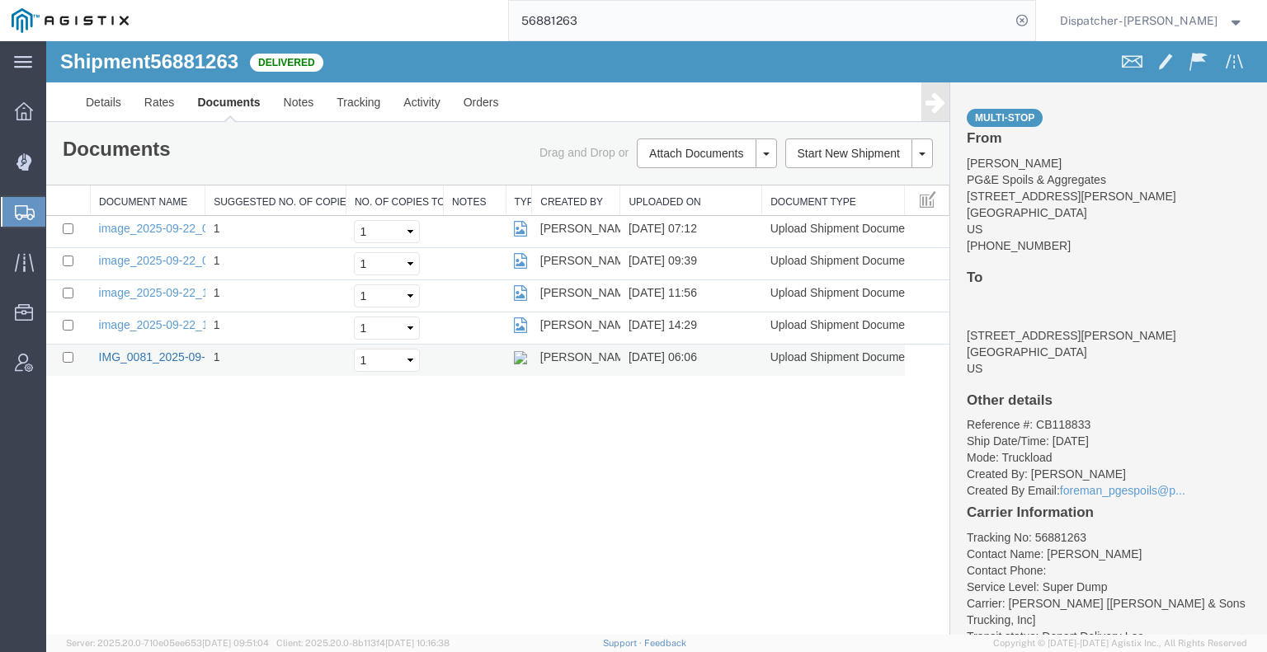
click at [151, 352] on link "IMG_0081_2025-09-23_06_06_12.jpeg" at bounding box center [200, 356] width 202 height 13
click at [350, 110] on link "Tracking" at bounding box center [358, 102] width 67 height 40
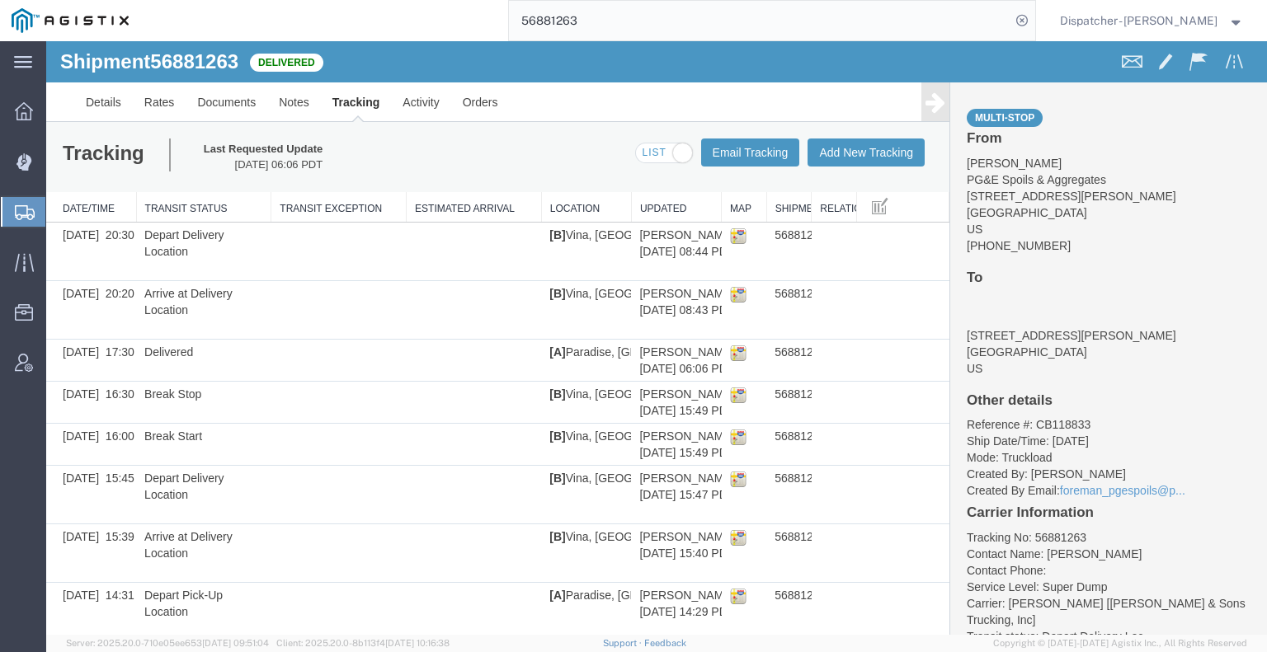
click at [925, 103] on icon at bounding box center [935, 102] width 20 height 23
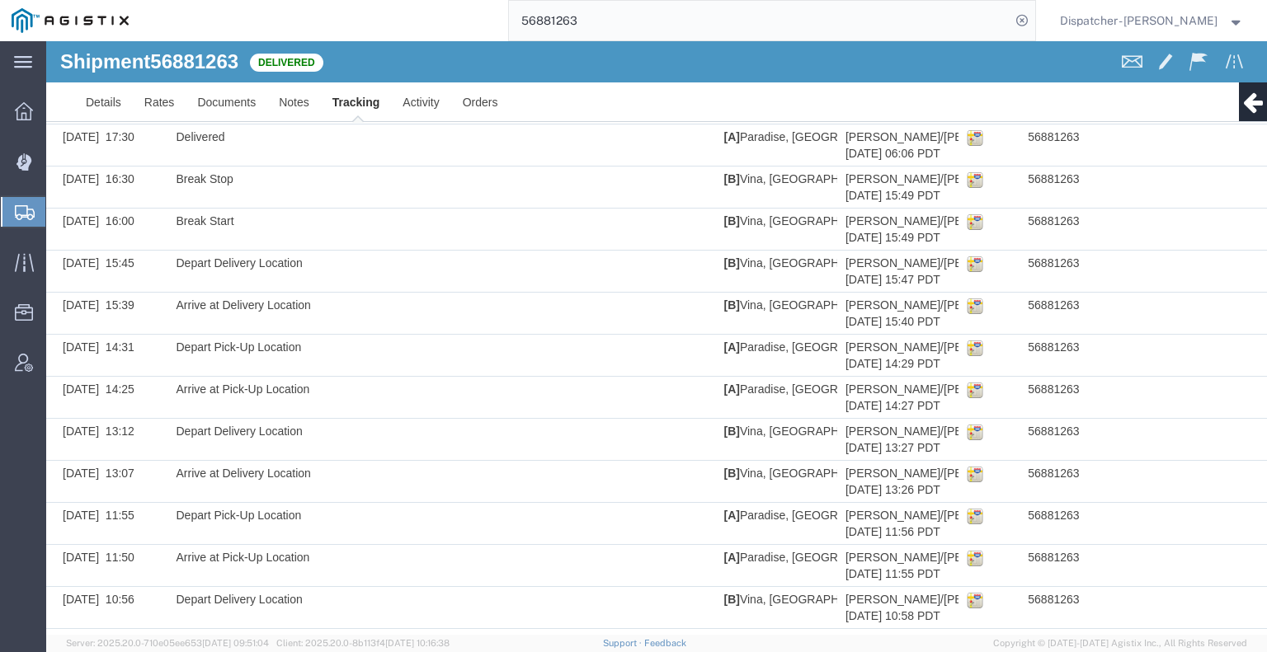
scroll to position [442, 0]
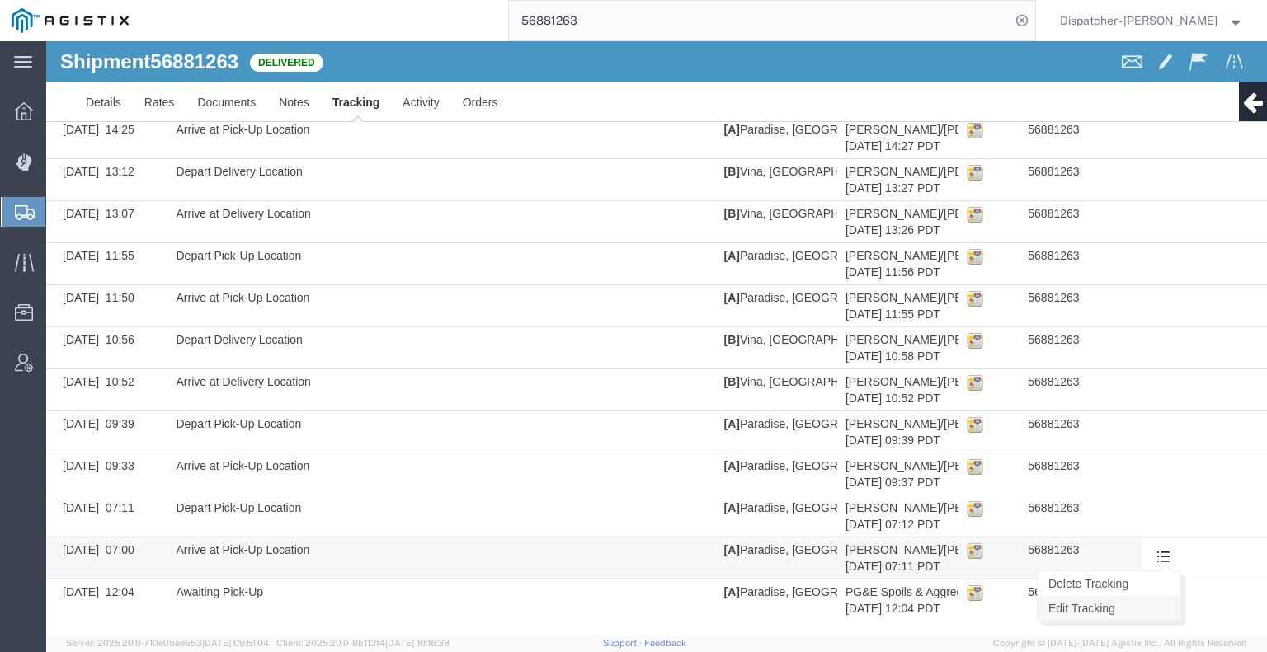
click at [1144, 601] on link "Edit Tracking" at bounding box center [1108, 608] width 143 height 25
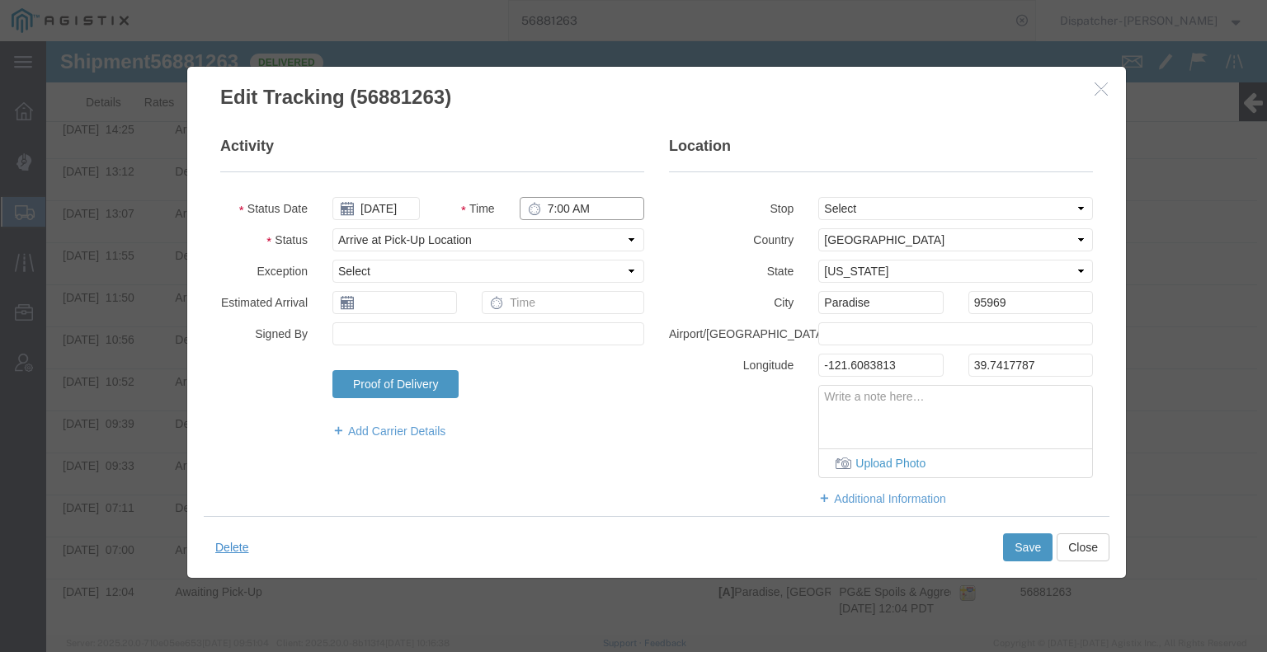
click at [564, 208] on input "7:00 AM" at bounding box center [582, 208] width 125 height 23
type input "4:00 AM"
click at [1008, 545] on button "Save" at bounding box center [1027, 548] width 49 height 28
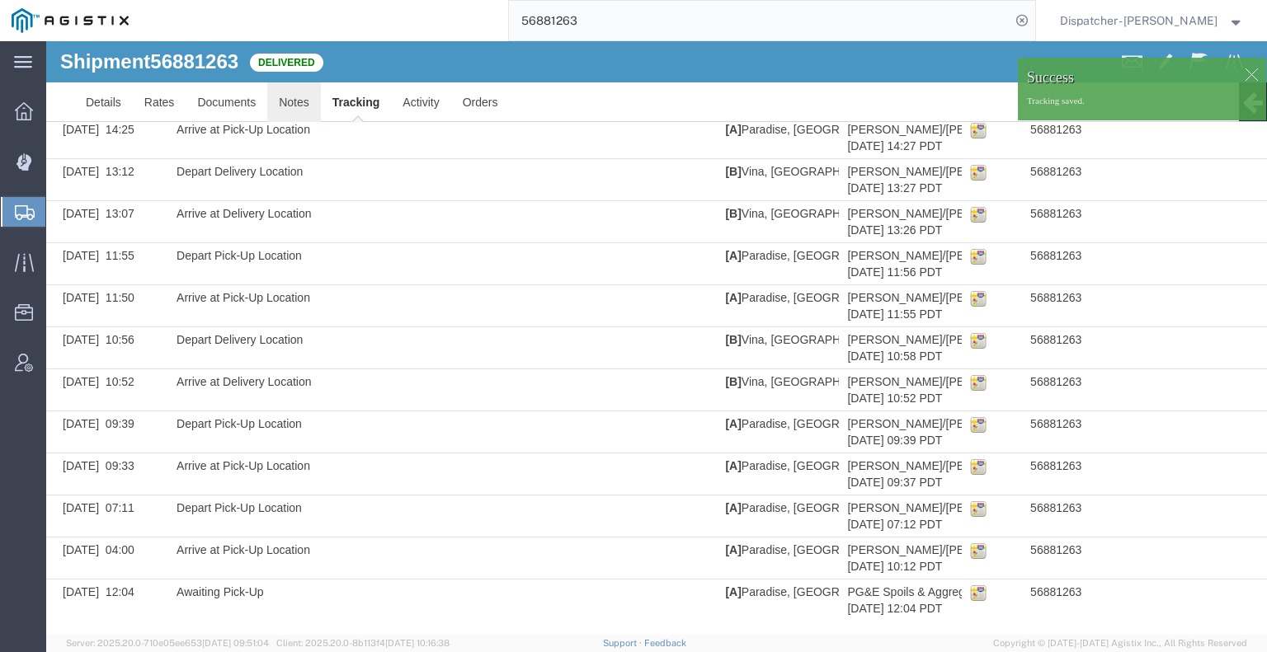
click at [288, 96] on link "Notes" at bounding box center [294, 102] width 54 height 40
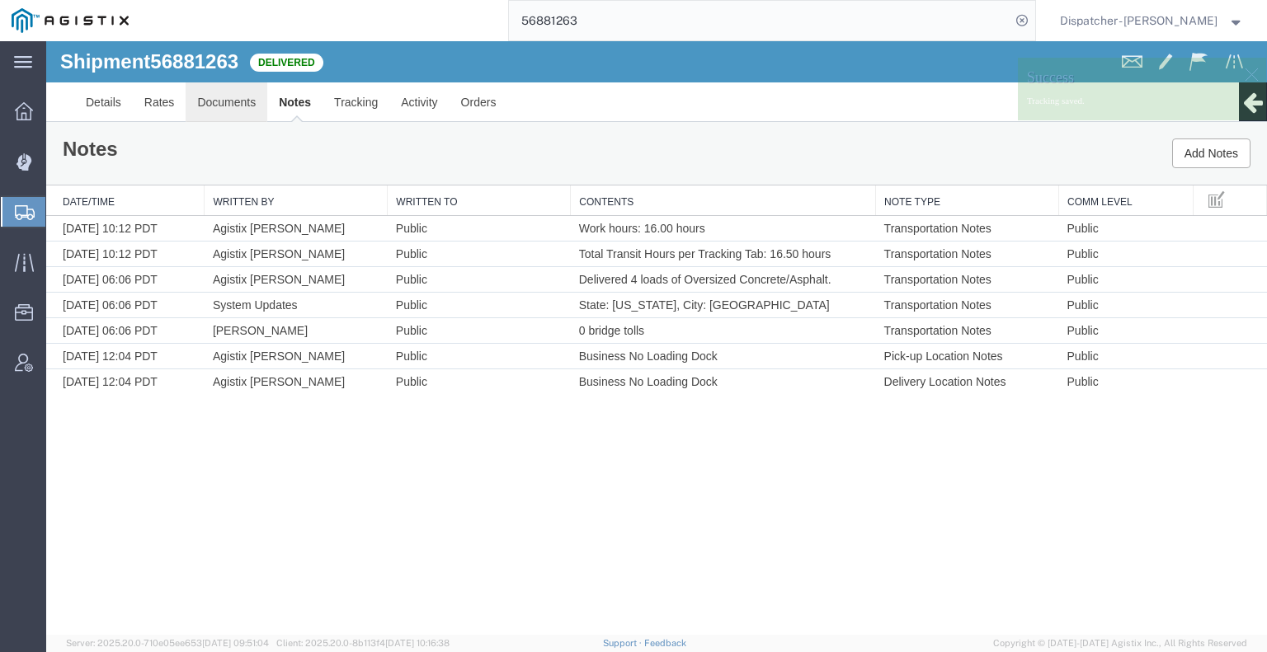
click at [256, 101] on link "Documents" at bounding box center [227, 102] width 82 height 40
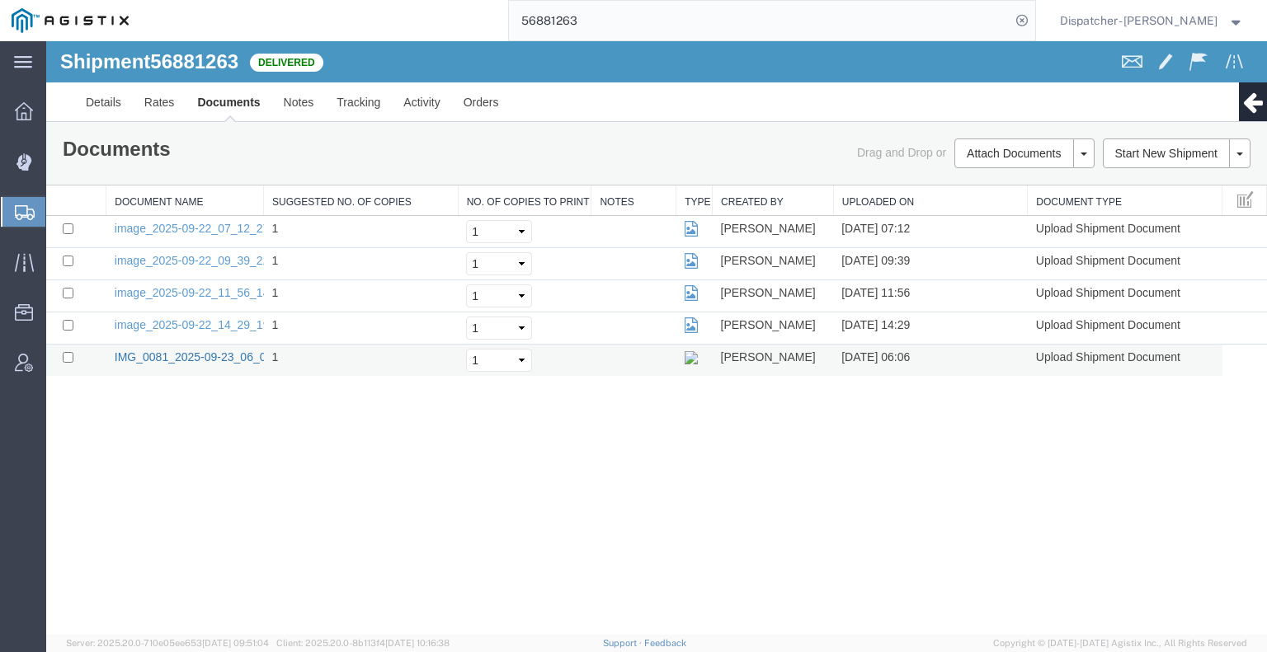
click at [162, 357] on link "IMG_0081_2025-09-23_06_06_12.jpeg" at bounding box center [216, 356] width 202 height 13
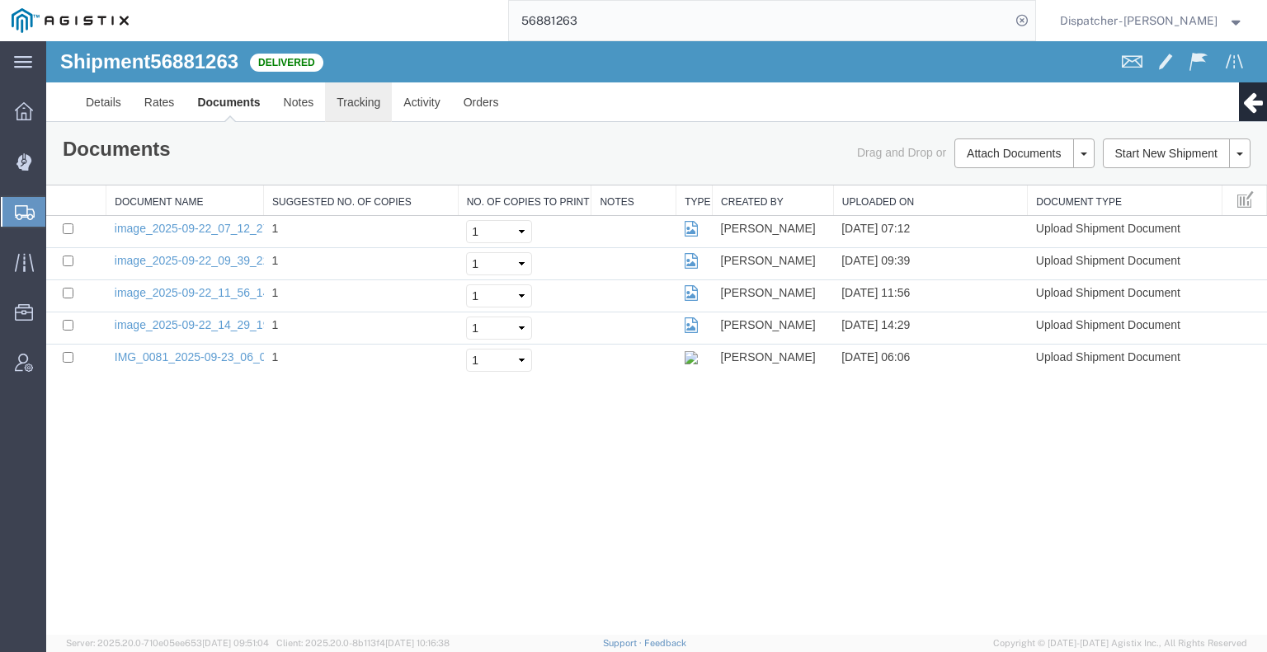
click at [359, 113] on link "Tracking" at bounding box center [358, 102] width 67 height 40
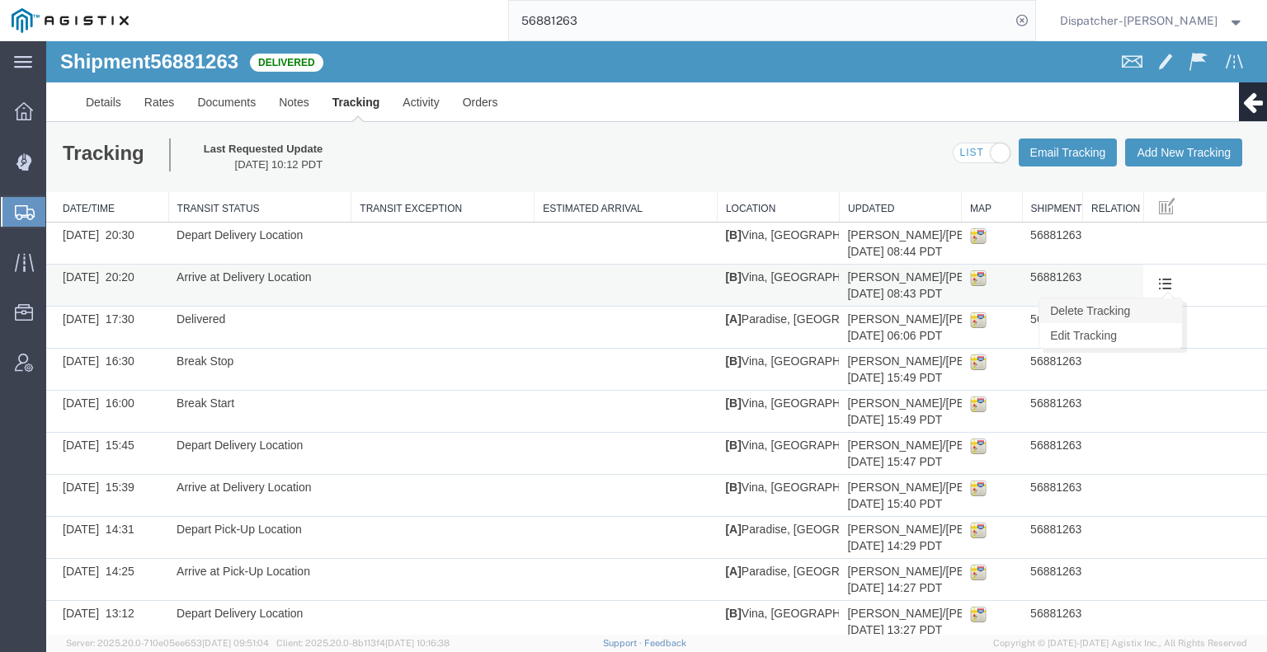
click at [1148, 313] on link "Delete Tracking" at bounding box center [1110, 311] width 143 height 25
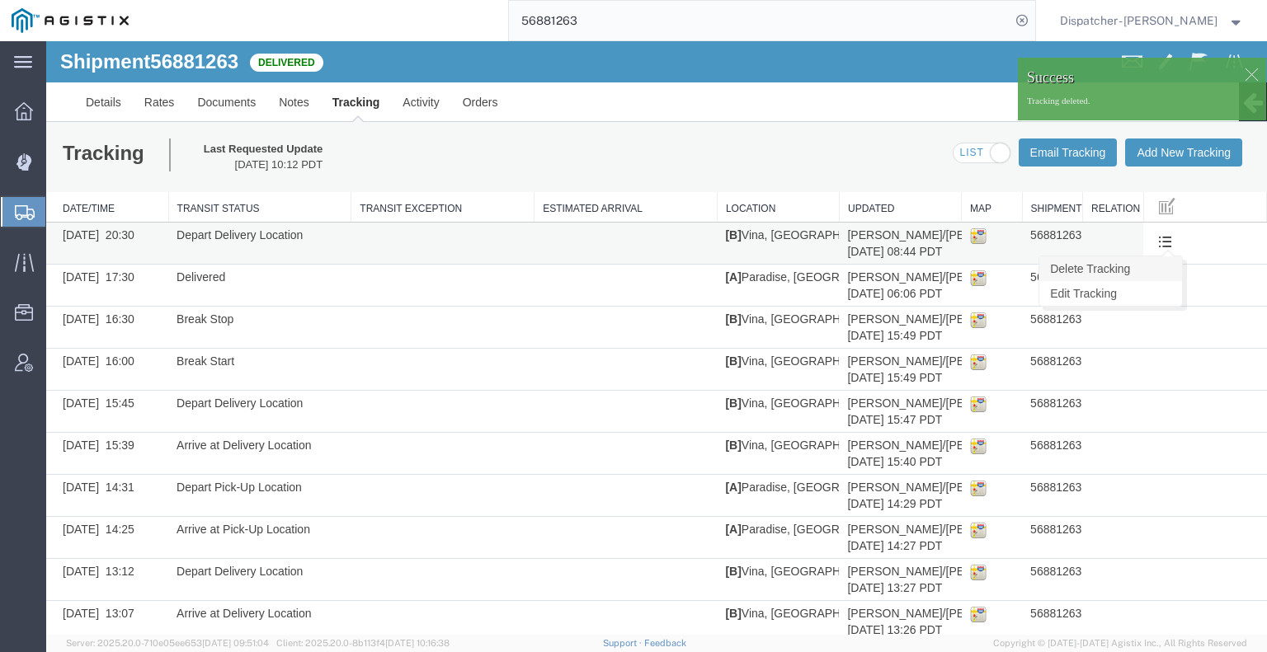
click at [1151, 268] on link "Delete Tracking" at bounding box center [1110, 268] width 143 height 25
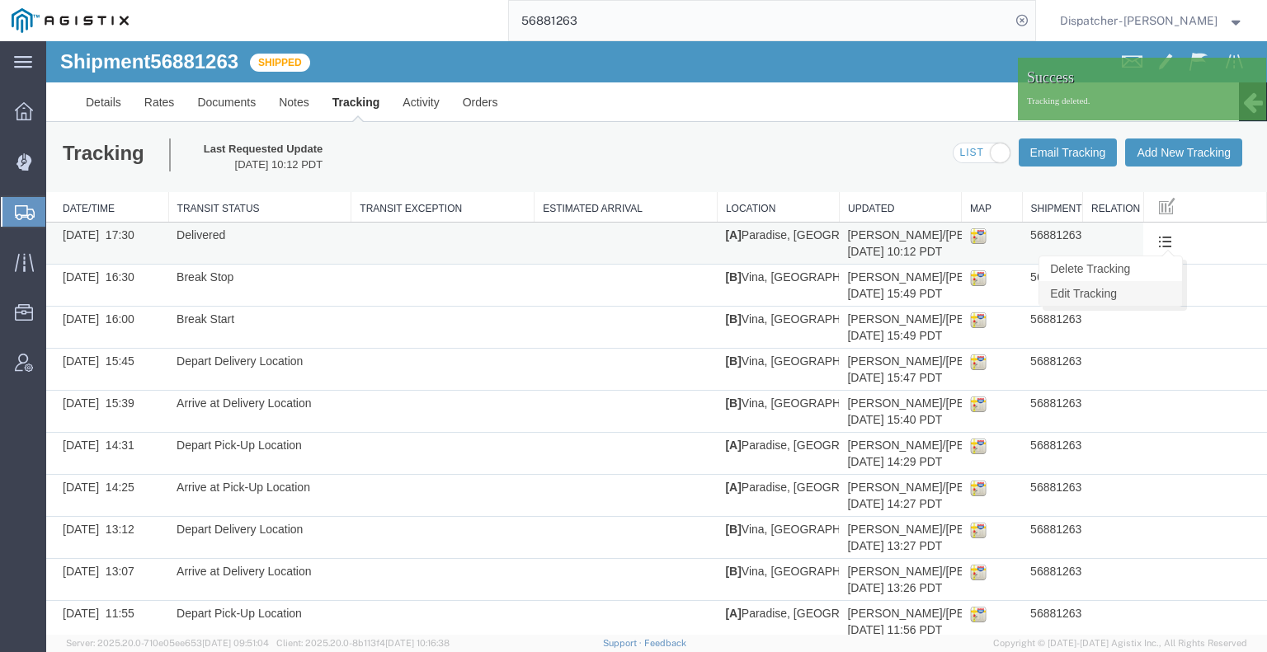
click at [1148, 289] on link "Edit Tracking" at bounding box center [1110, 293] width 143 height 25
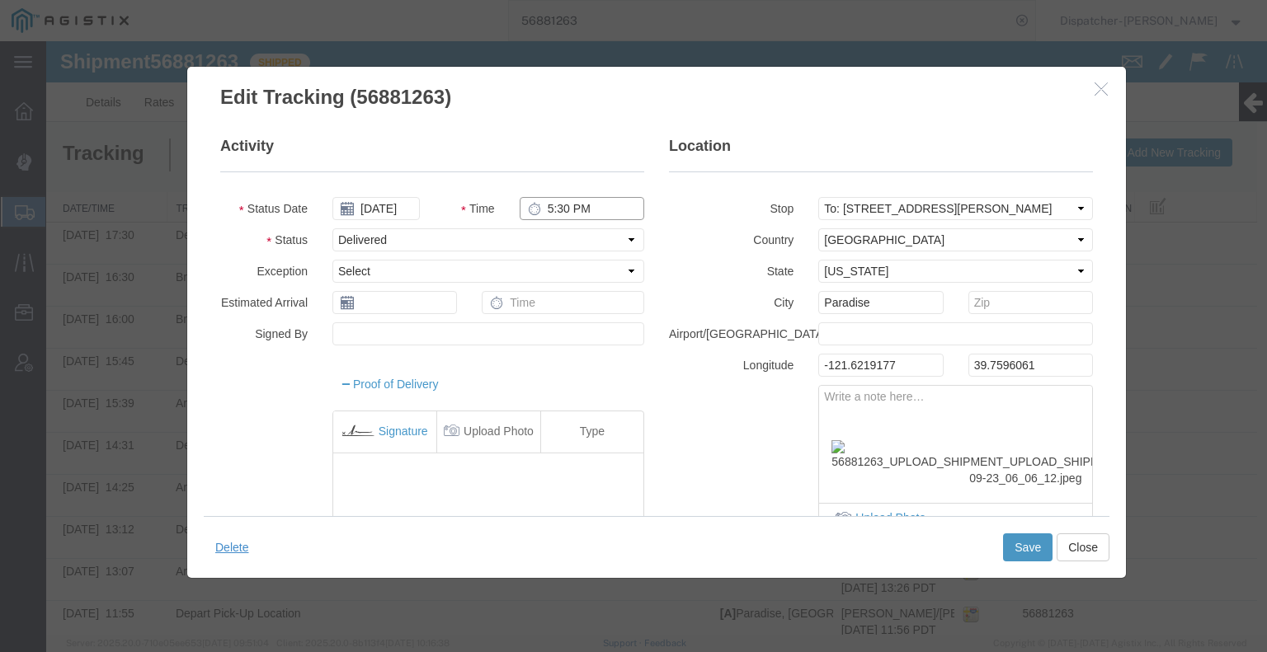
click at [577, 206] on input "5:30 PM" at bounding box center [582, 208] width 125 height 23
type input "6:45 PM"
click at [1208, 435] on link at bounding box center [1219, 439] width 23 height 23
click at [1030, 539] on button "Save" at bounding box center [1027, 548] width 49 height 28
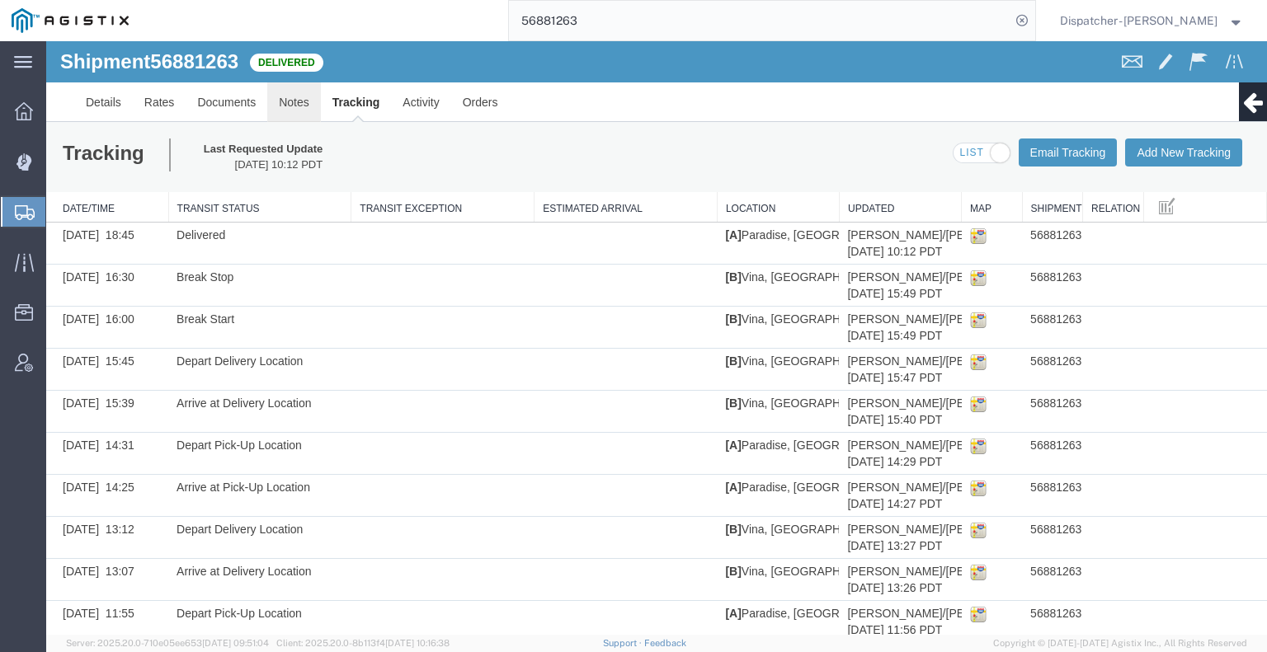
click at [308, 110] on link "Notes" at bounding box center [294, 102] width 54 height 40
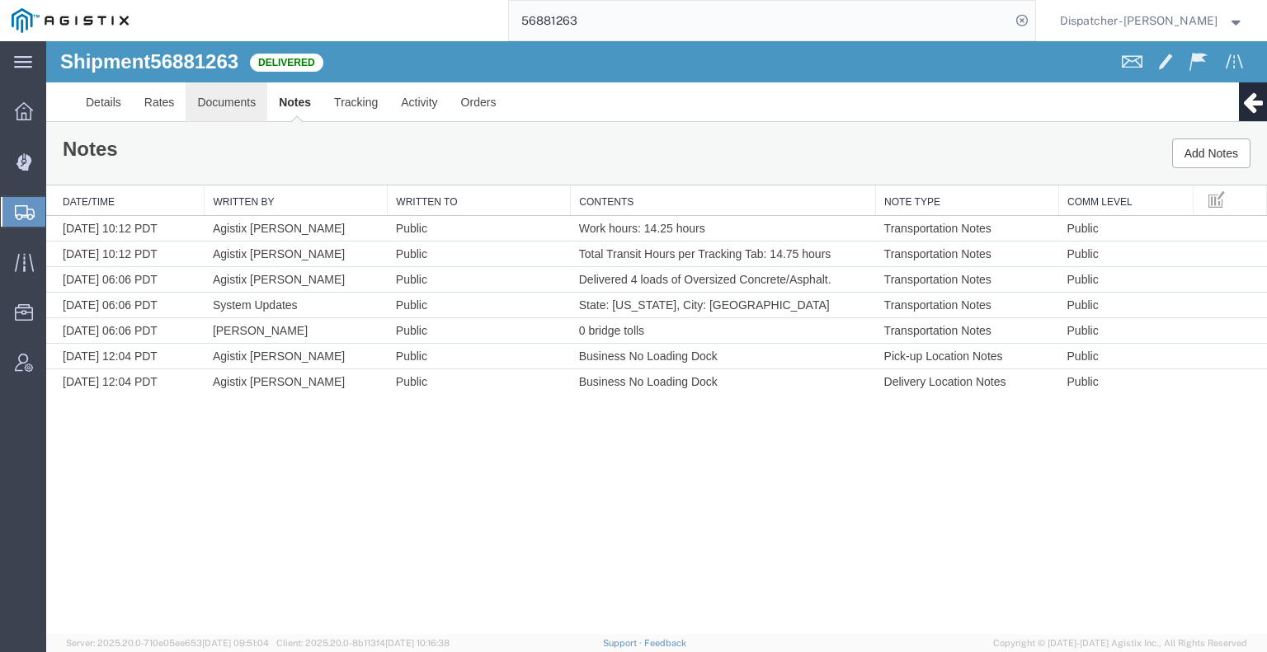
click at [228, 86] on link "Documents" at bounding box center [227, 102] width 82 height 40
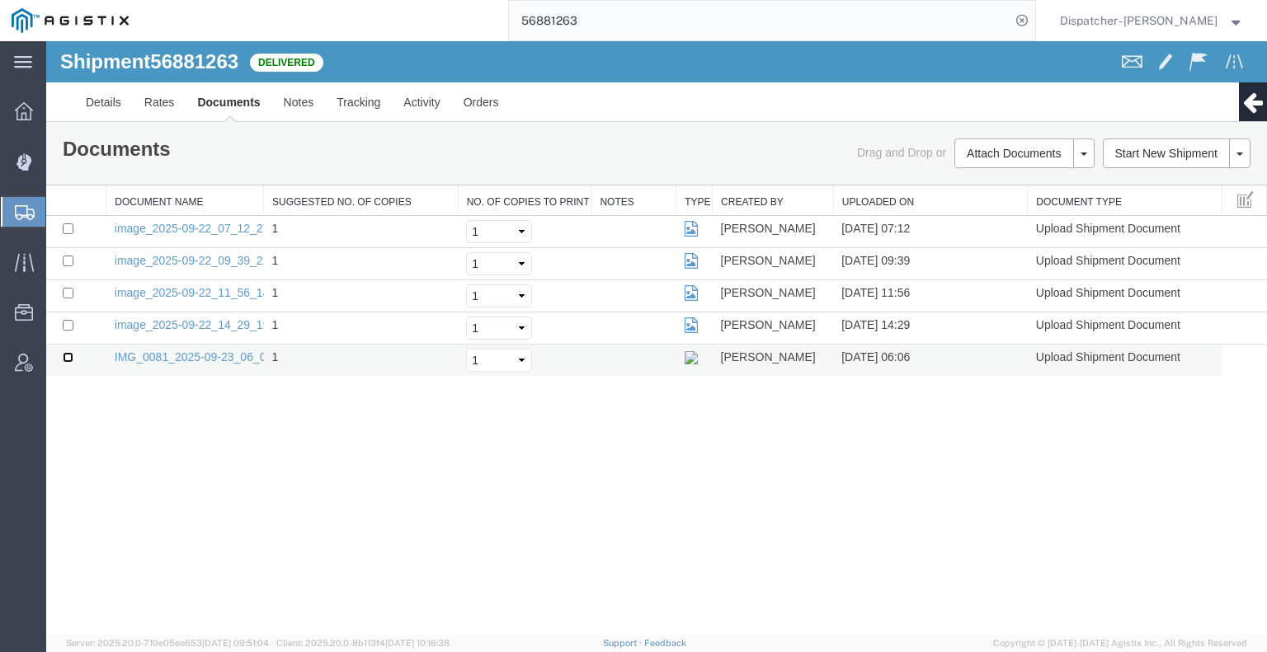
click at [66, 355] on input "checkbox" at bounding box center [68, 357] width 11 height 11
checkbox input "true"
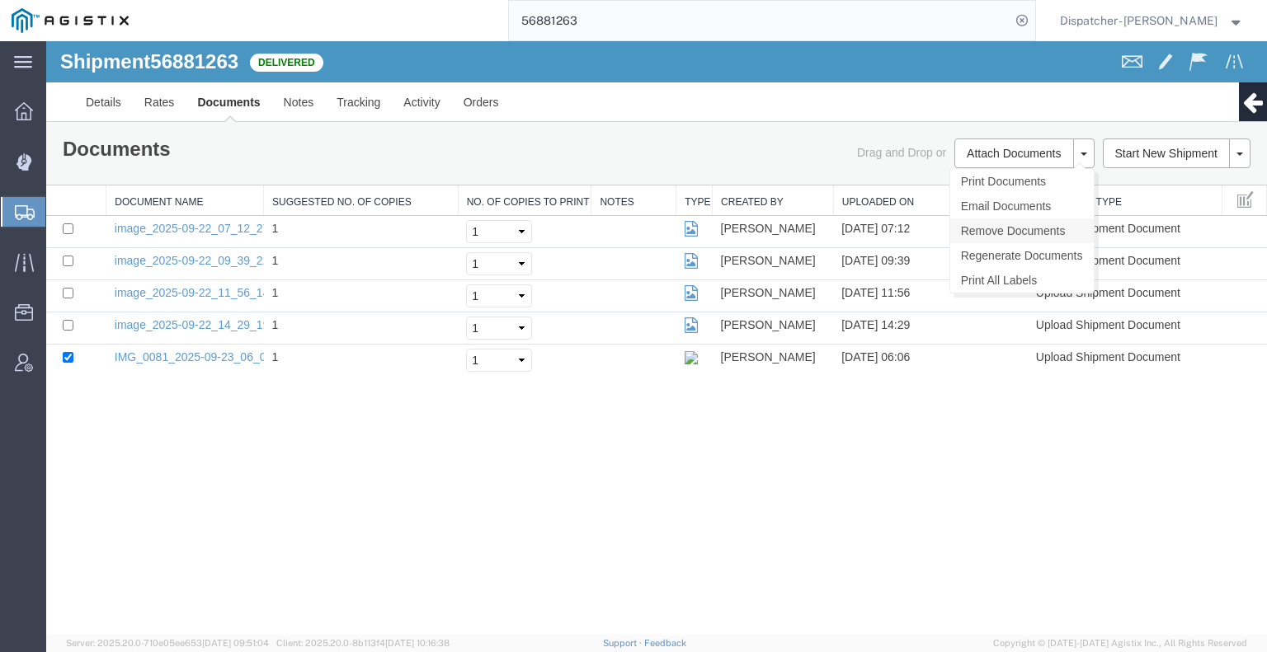
click at [986, 233] on link "Remove Documents" at bounding box center [1021, 231] width 143 height 25
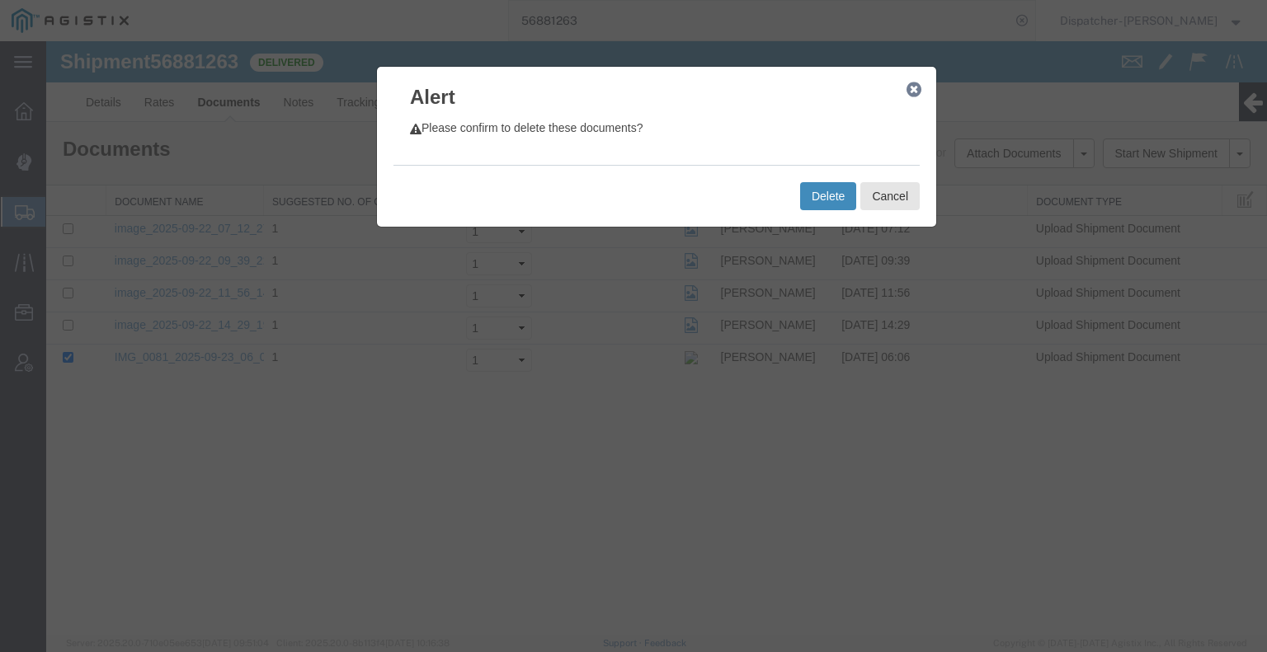
click at [821, 190] on button "Delete" at bounding box center [828, 196] width 56 height 28
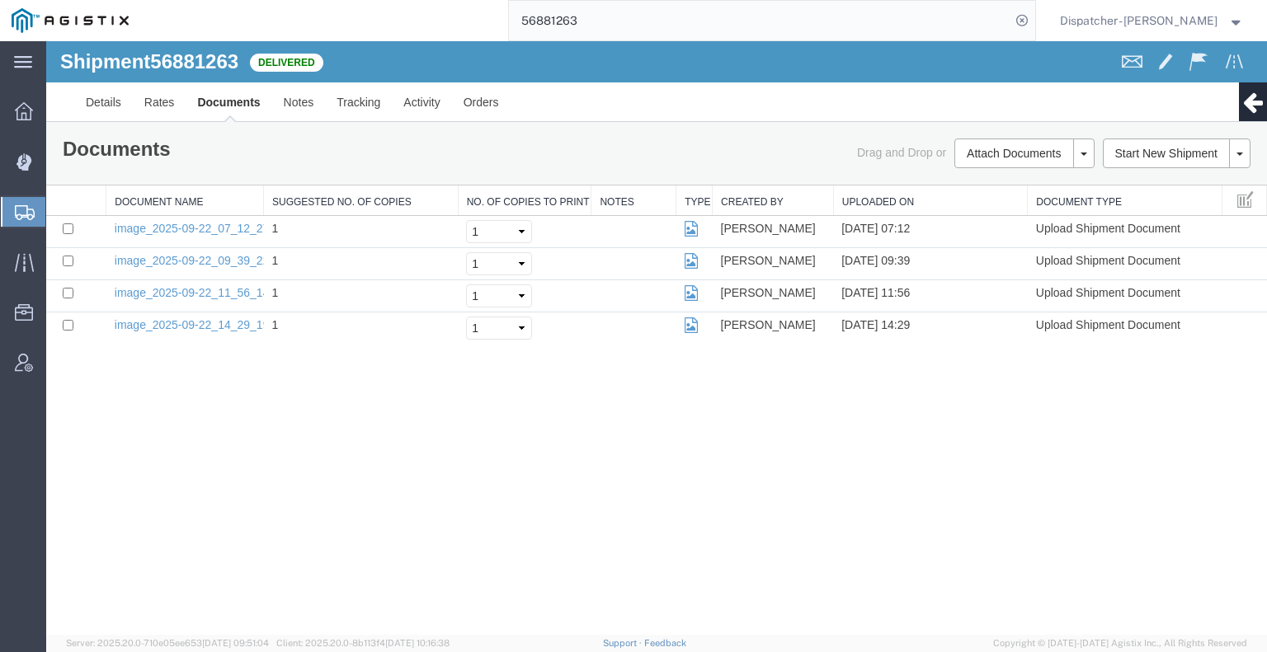
click at [112, 486] on div "Shipment 56881263 4 of 4 Delivered Details Rates Documents Notes Tracking Activ…" at bounding box center [656, 338] width 1220 height 594
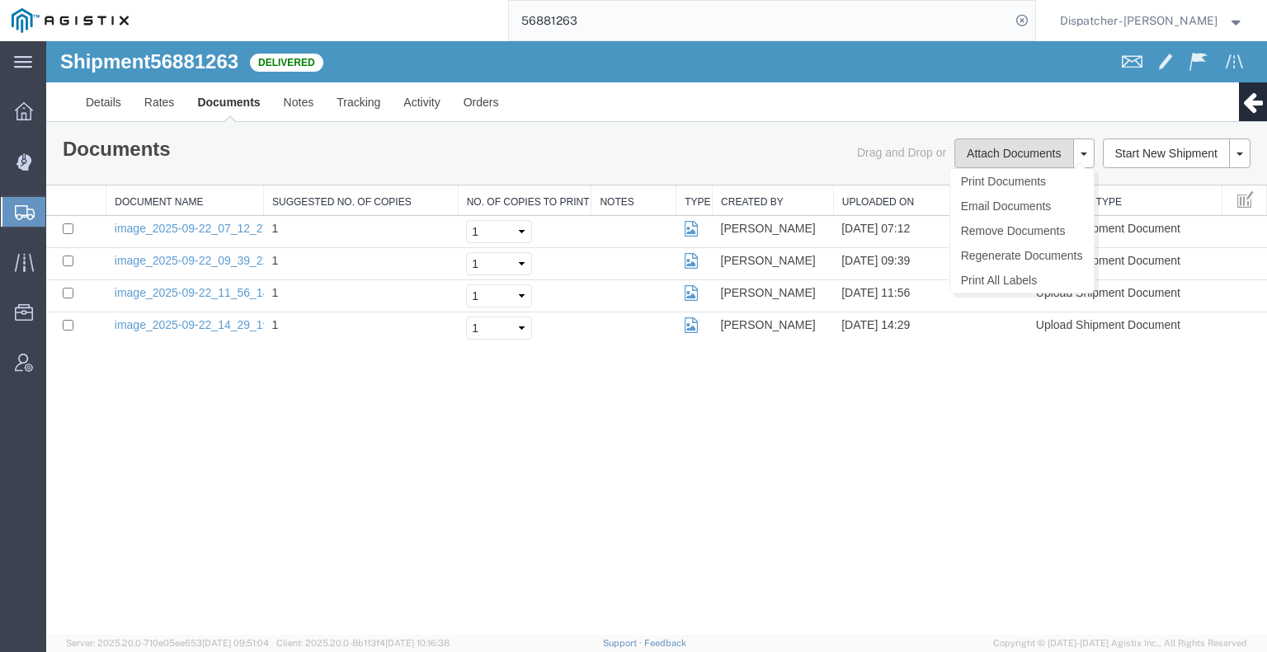
click at [1039, 154] on button "Attach Documents" at bounding box center [1013, 154] width 119 height 30
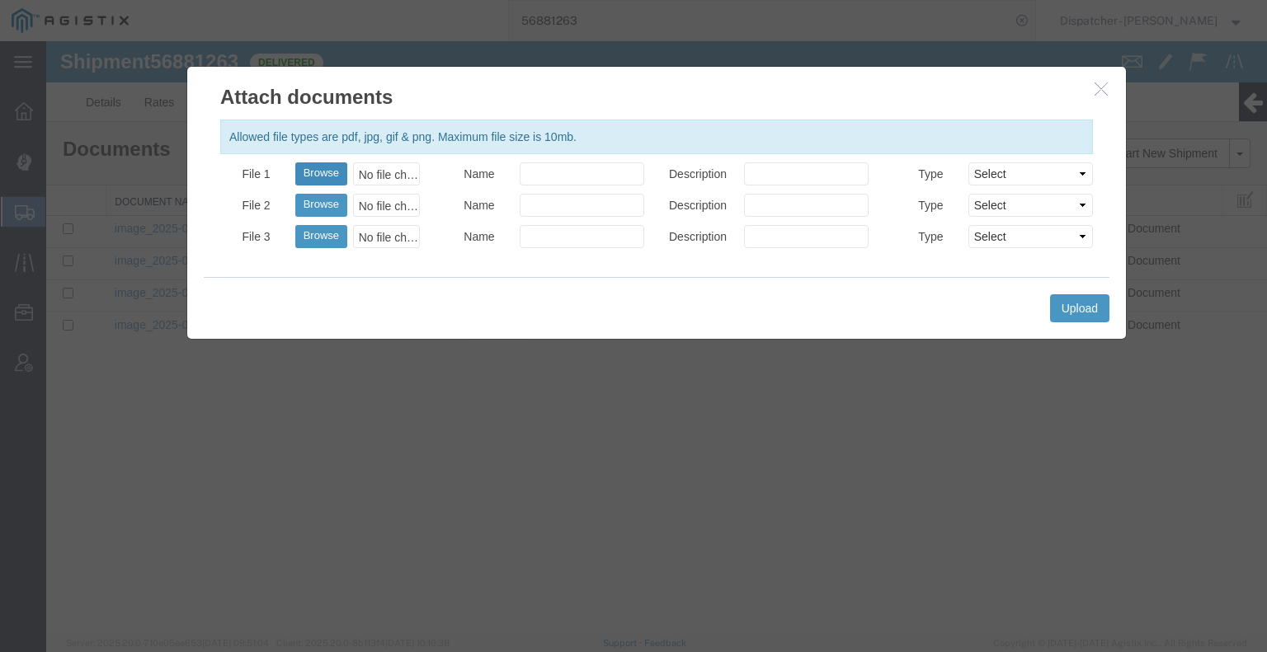
click at [317, 167] on button "Browse" at bounding box center [321, 173] width 52 height 23
type input "C:\fakepath\56881263trktag.pdf"
click at [1059, 309] on button "Upload" at bounding box center [1079, 308] width 59 height 28
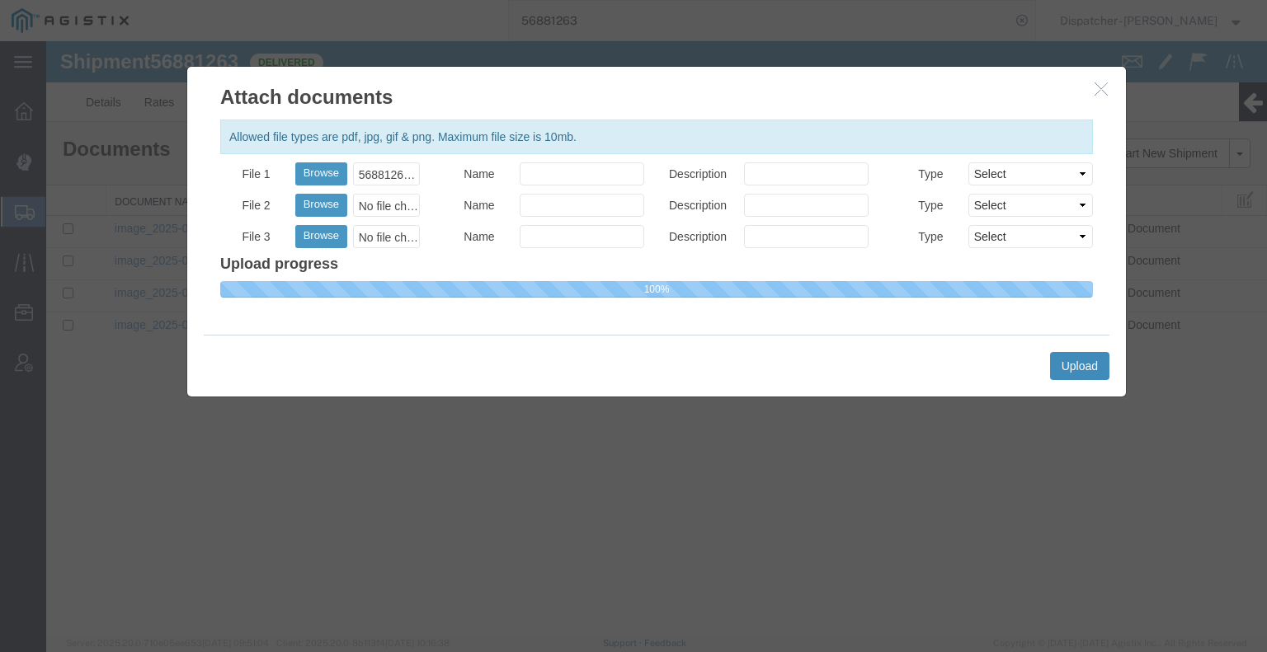
select select
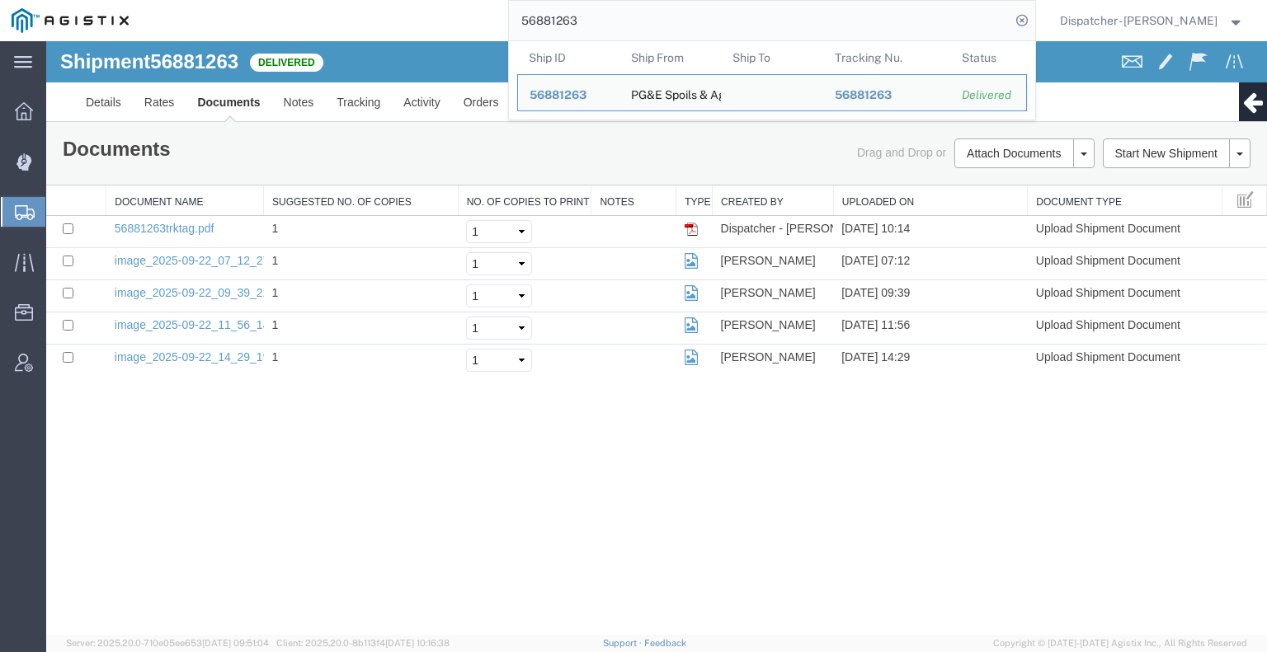
drag, startPoint x: 640, startPoint y: 13, endPoint x: 341, endPoint y: 10, distance: 298.5
click at [433, 8] on div "56881263 Ship ID Ship From Ship To Tracking Nu. Status Ship ID 56881263 Ship Fr…" at bounding box center [587, 20] width 895 height 41
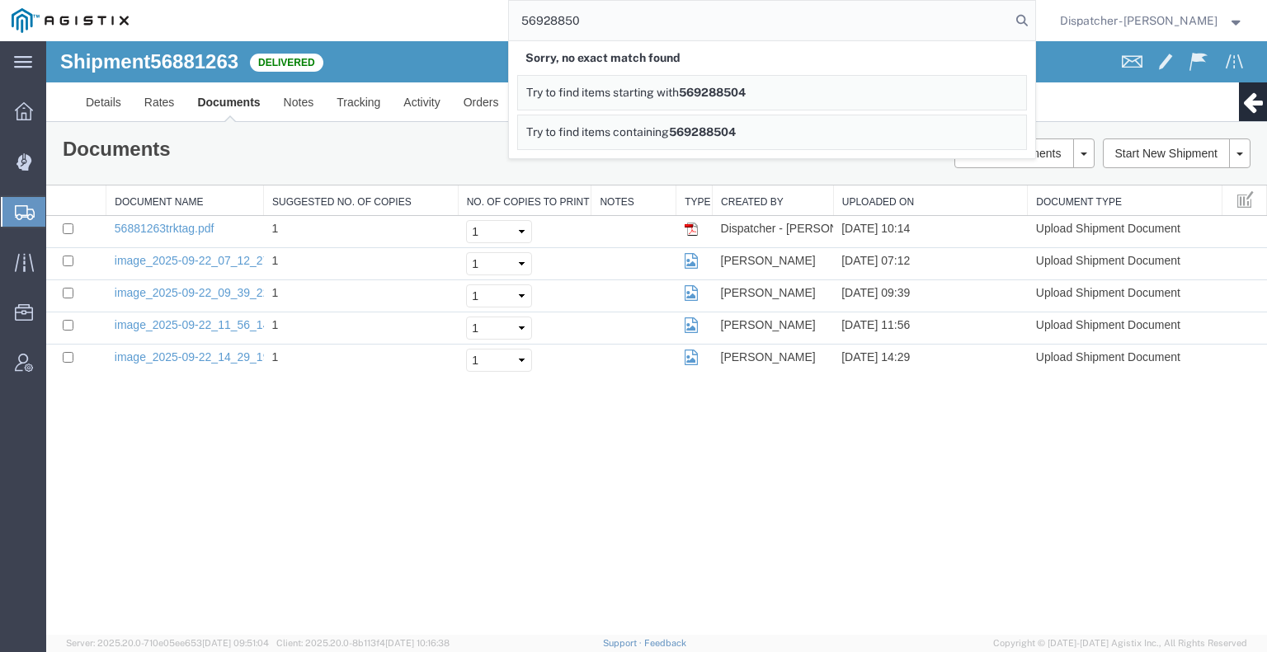
type input "56928850"
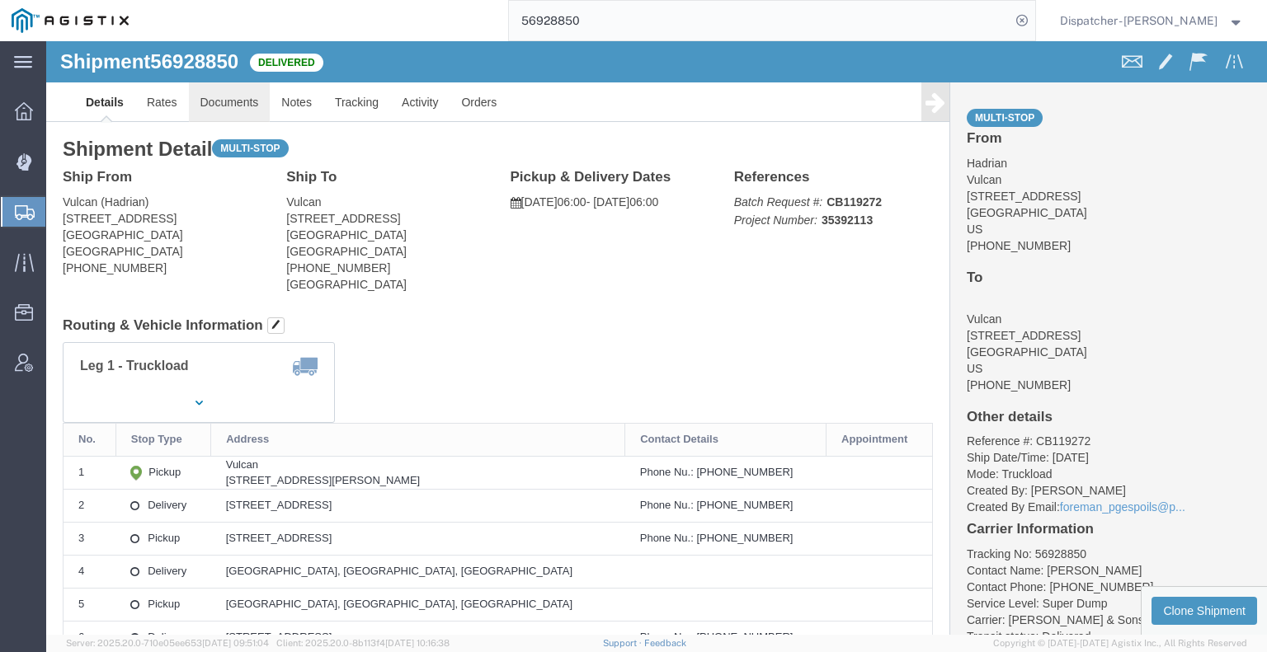
click link "Documents"
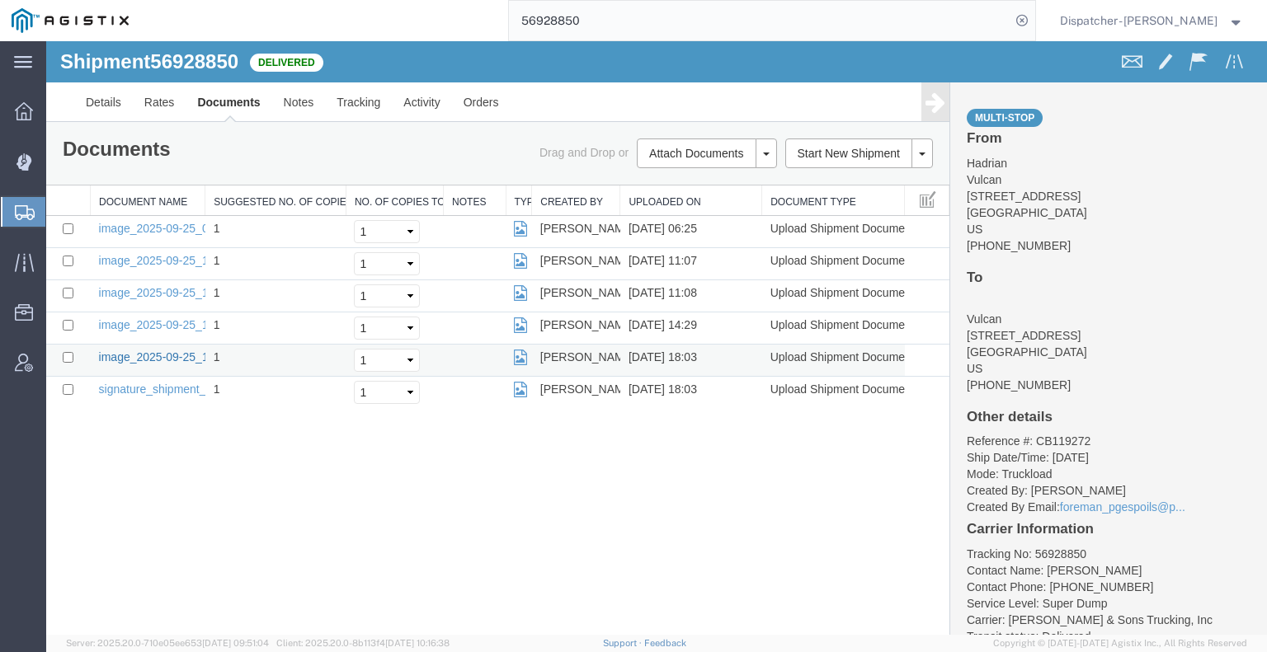
click at [151, 350] on link "image_2025-09-25_18_02_41.jpg" at bounding box center [185, 356] width 173 height 13
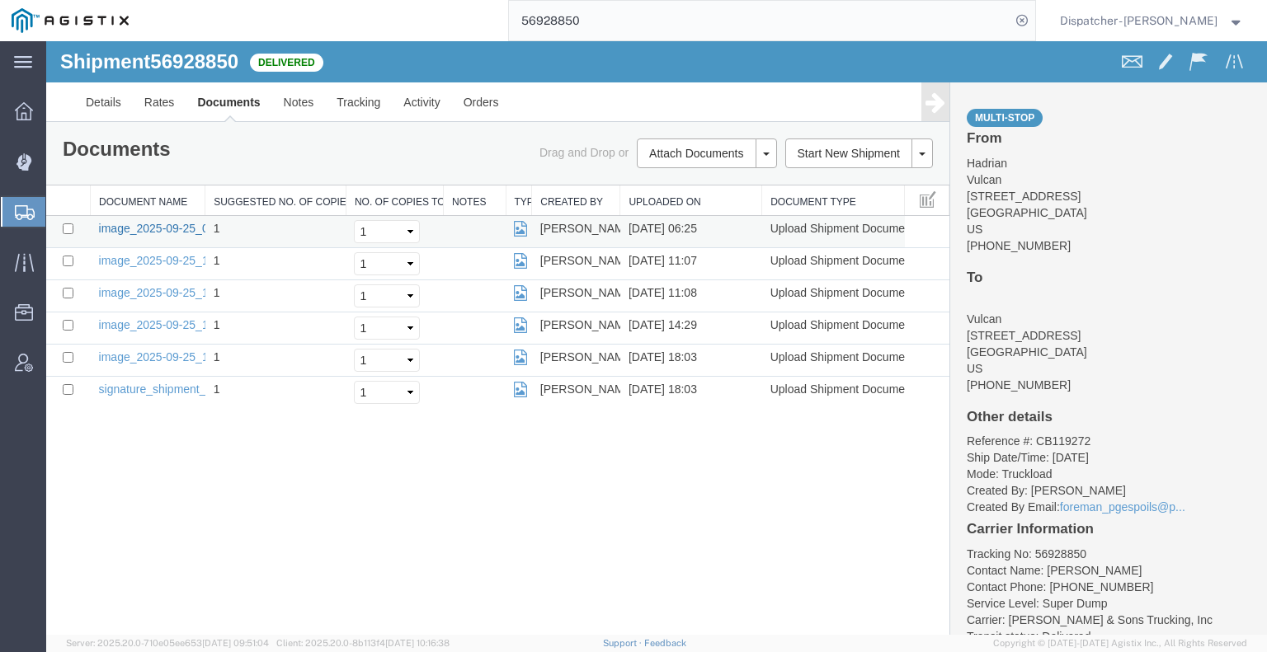
click at [162, 230] on link "image_2025-09-25_06_25_31.jpg" at bounding box center [185, 228] width 173 height 13
drag, startPoint x: 599, startPoint y: 19, endPoint x: 487, endPoint y: 2, distance: 113.4
click at [509, 6] on input "56928850" at bounding box center [759, 21] width 501 height 40
type input "56941354"
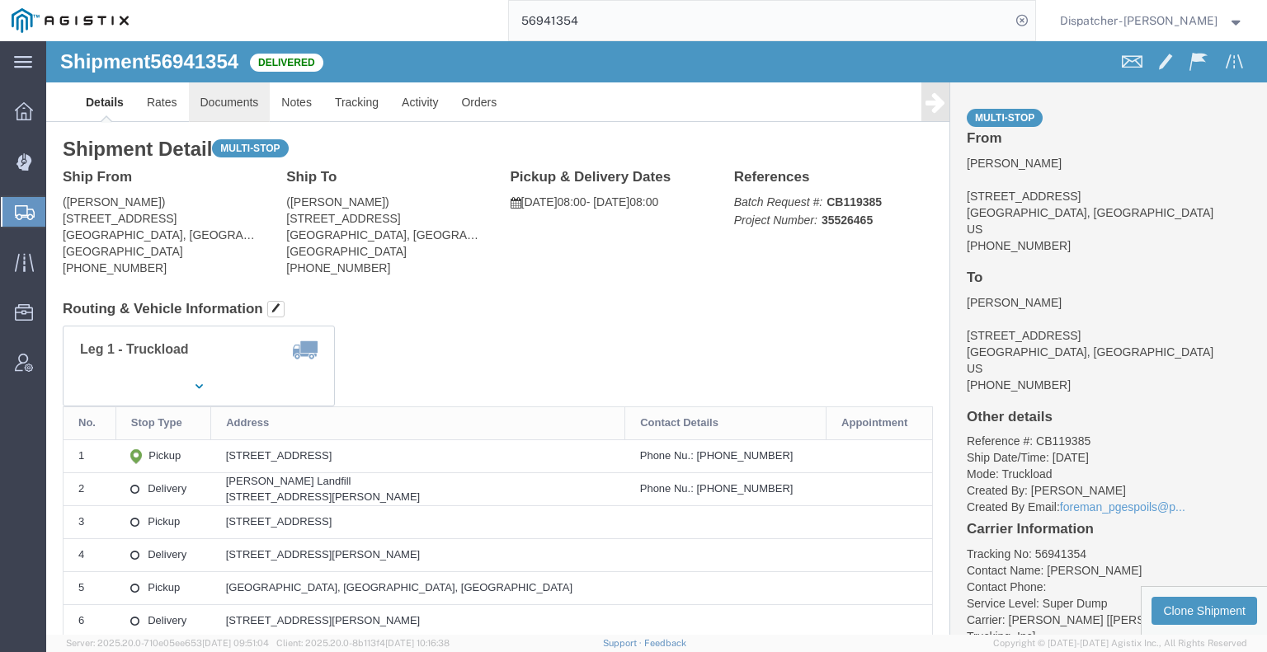
click link "Documents"
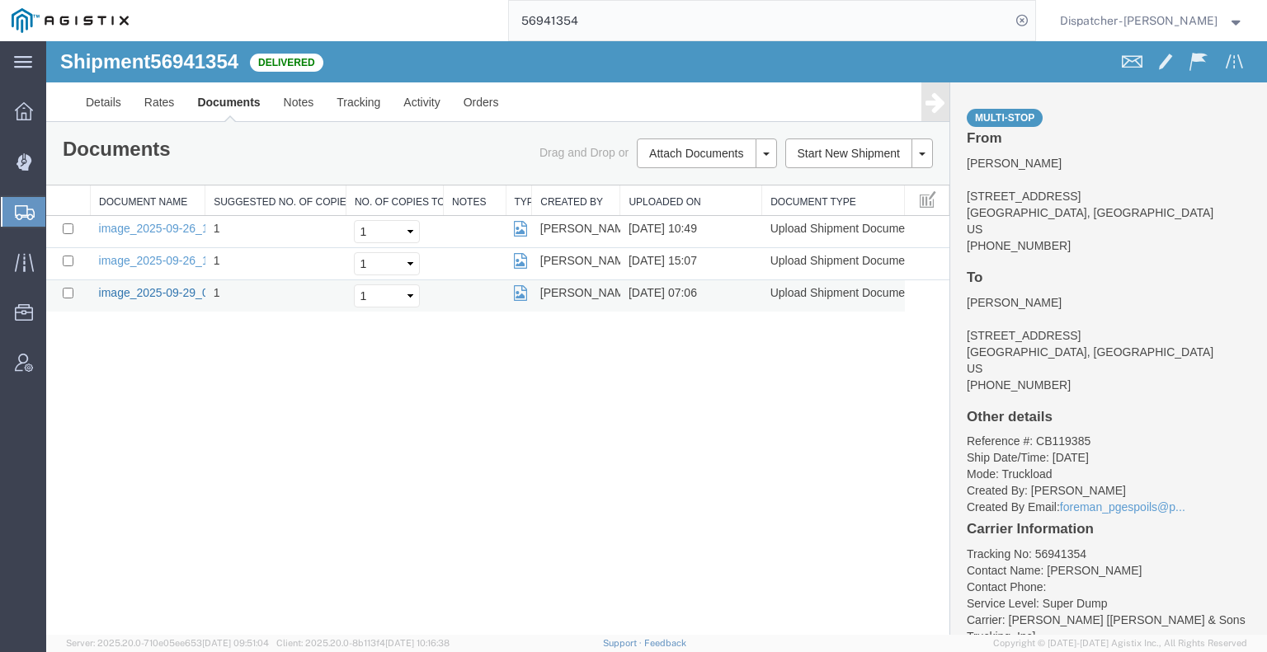
click at [132, 289] on link "image_2025-09-29_07_05_25.jpg" at bounding box center [185, 292] width 173 height 13
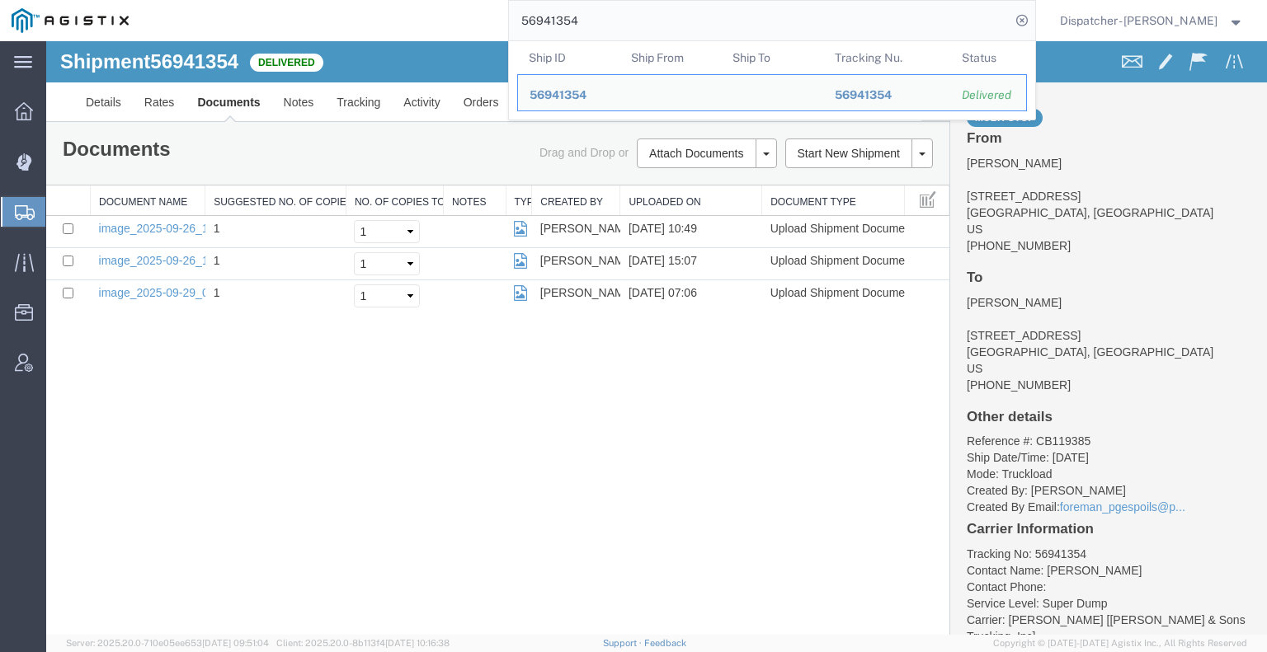
drag, startPoint x: 626, startPoint y: 30, endPoint x: 458, endPoint y: 35, distance: 167.5
click at [482, 36] on div "56941354 Ship ID Ship From Ship To Tracking Nu. Status Ship ID 56941354 Ship Fr…" at bounding box center [587, 20] width 895 height 41
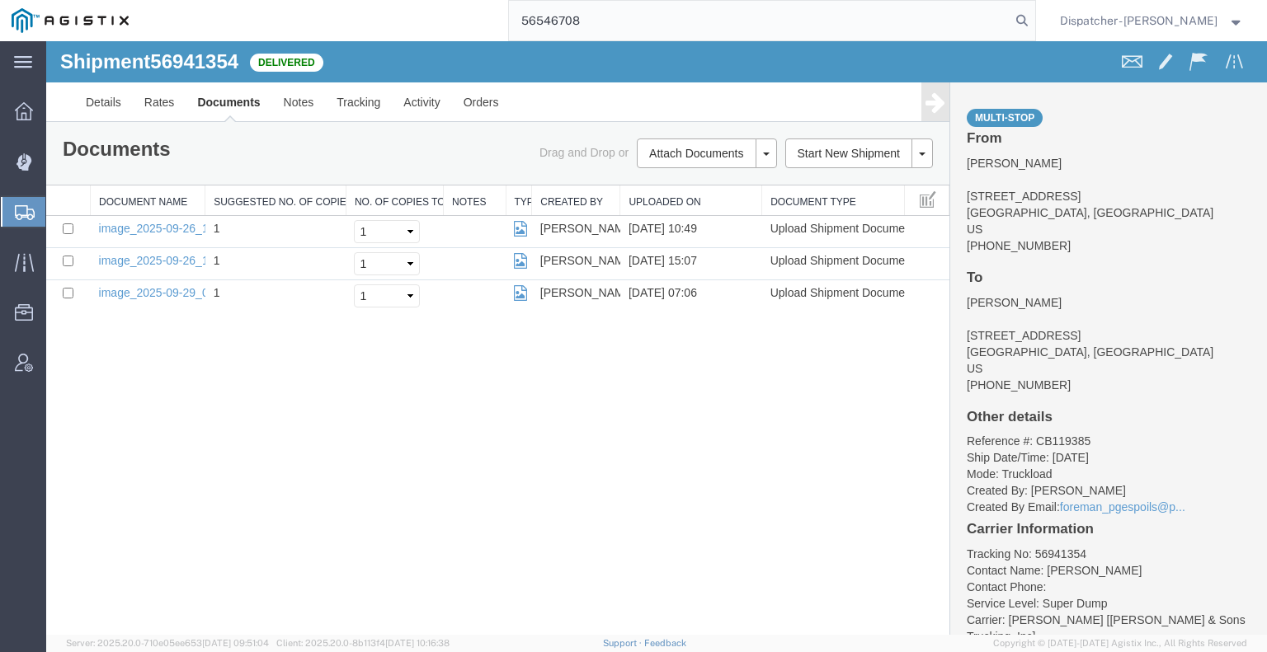
type input "56546708"
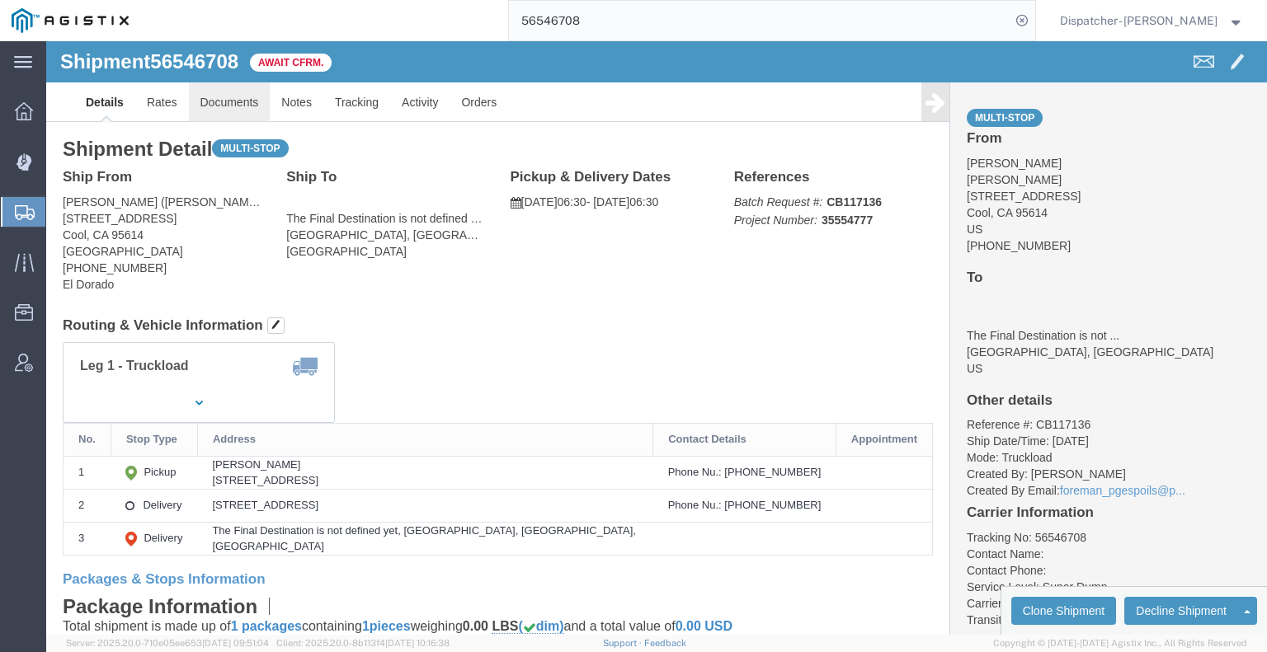
click link "Documents"
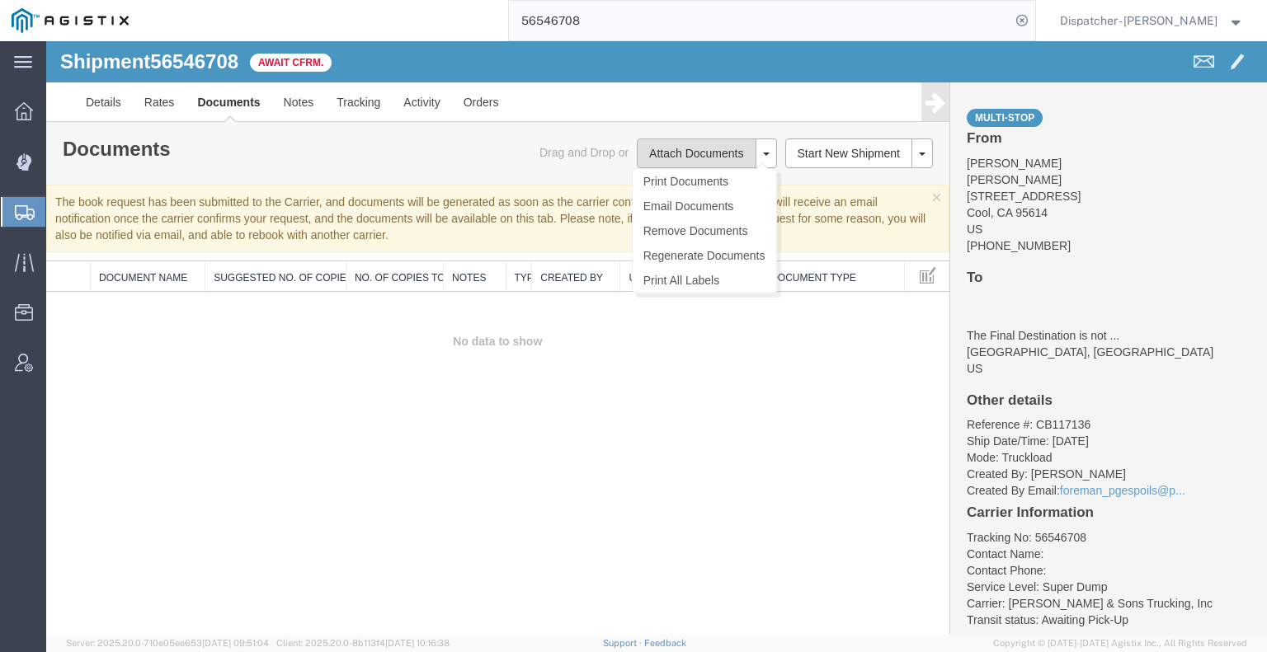
click at [663, 156] on button "Attach Documents" at bounding box center [696, 154] width 119 height 30
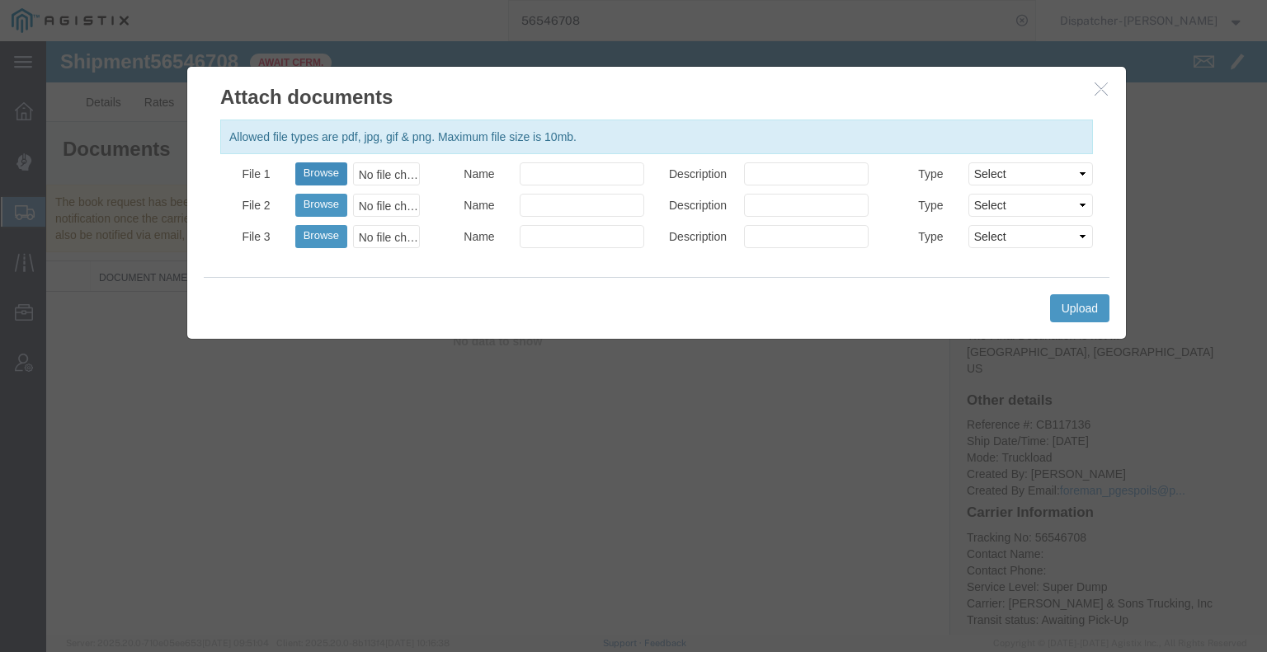
click at [311, 173] on button "Browse" at bounding box center [321, 173] width 52 height 23
type input "C:\fakepath\56546708trktag.pdf"
click at [1061, 318] on button "Upload" at bounding box center [1079, 308] width 59 height 28
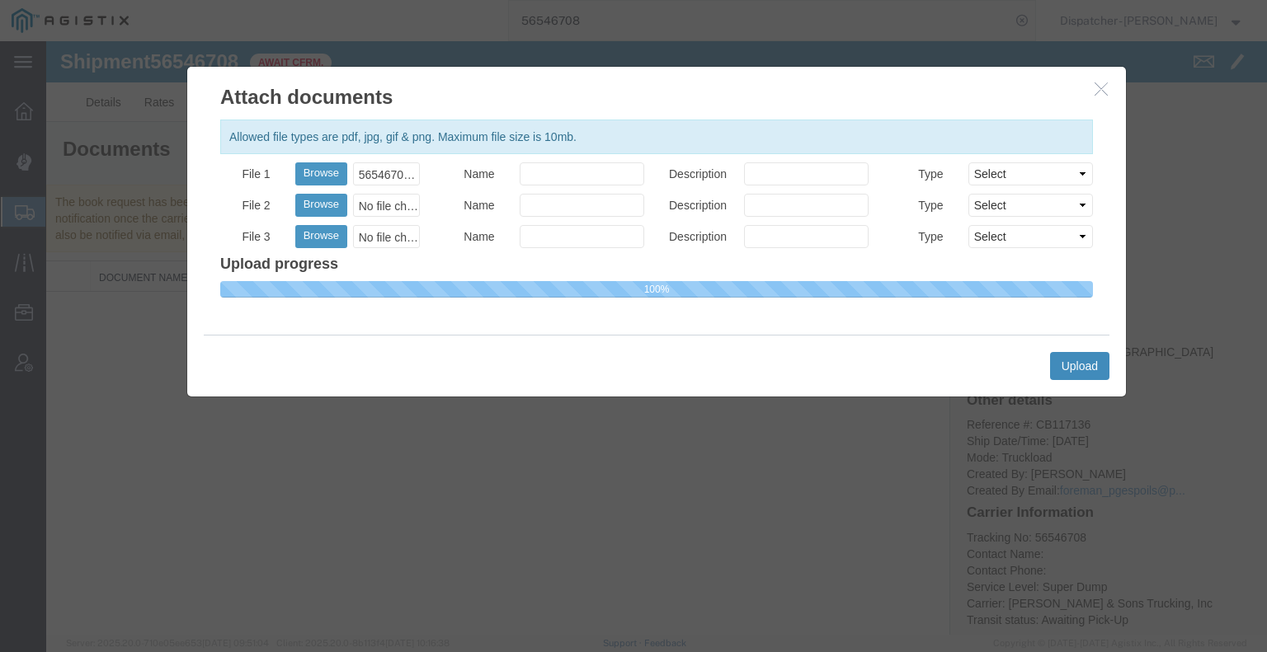
select select
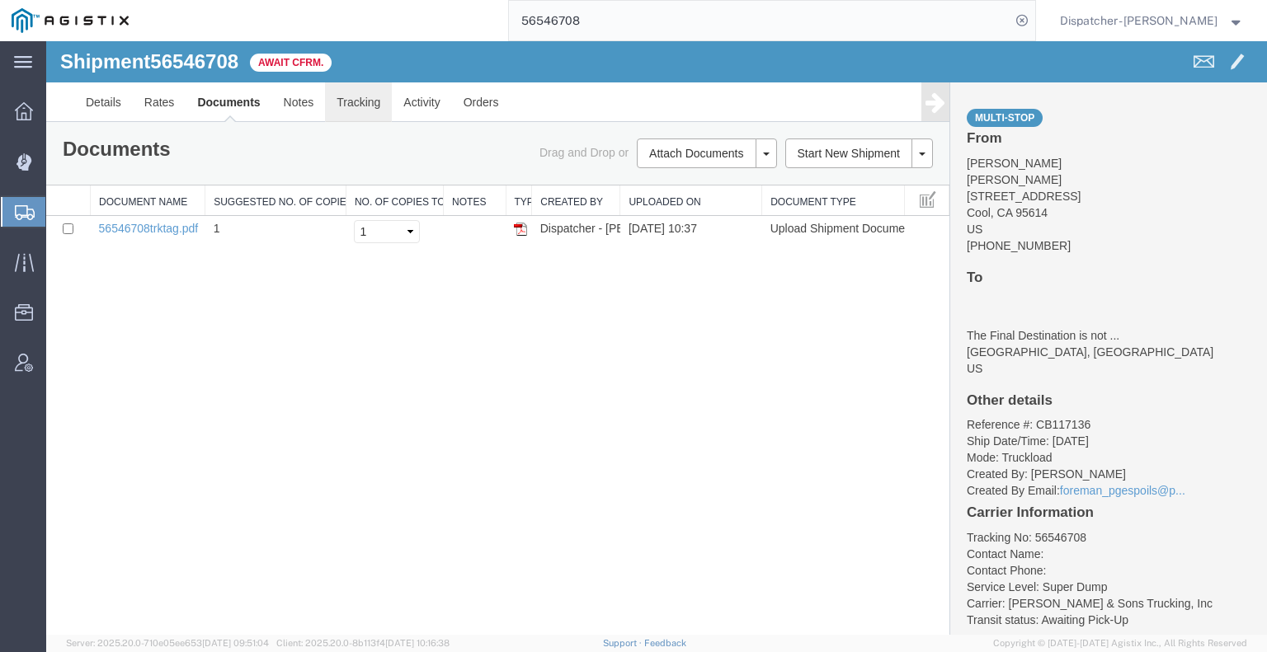
click at [330, 100] on link "Tracking" at bounding box center [358, 102] width 67 height 40
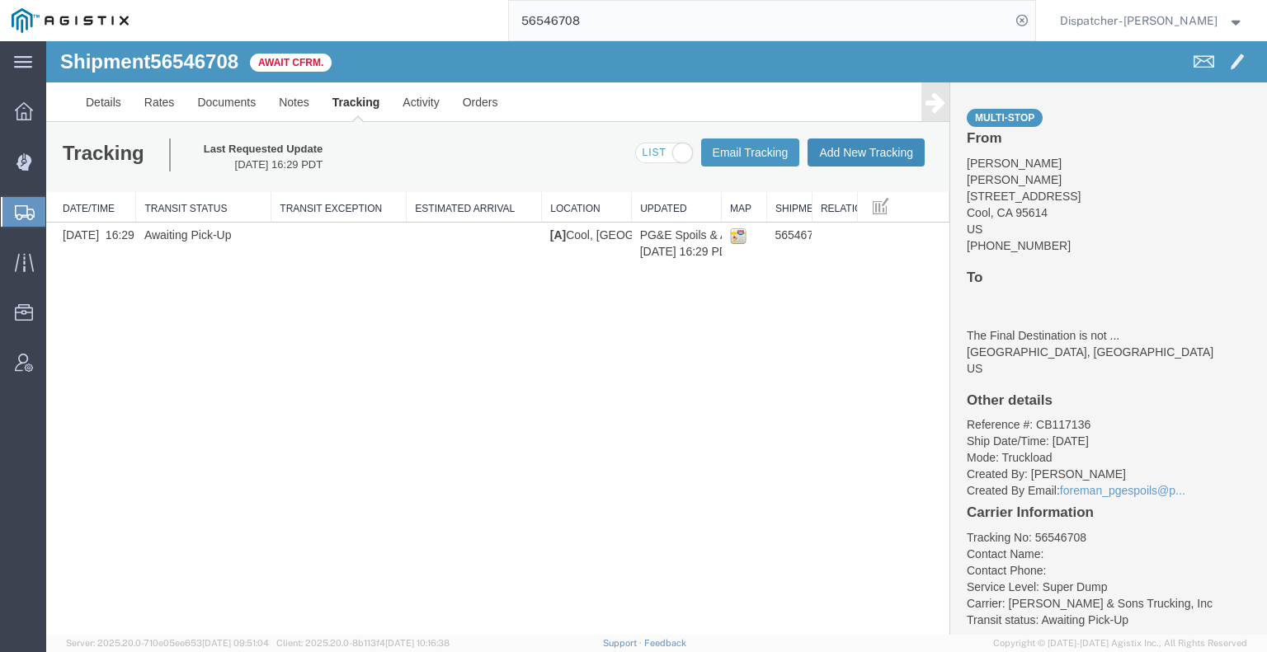
click at [819, 147] on button "Add New Tracking" at bounding box center [865, 153] width 117 height 28
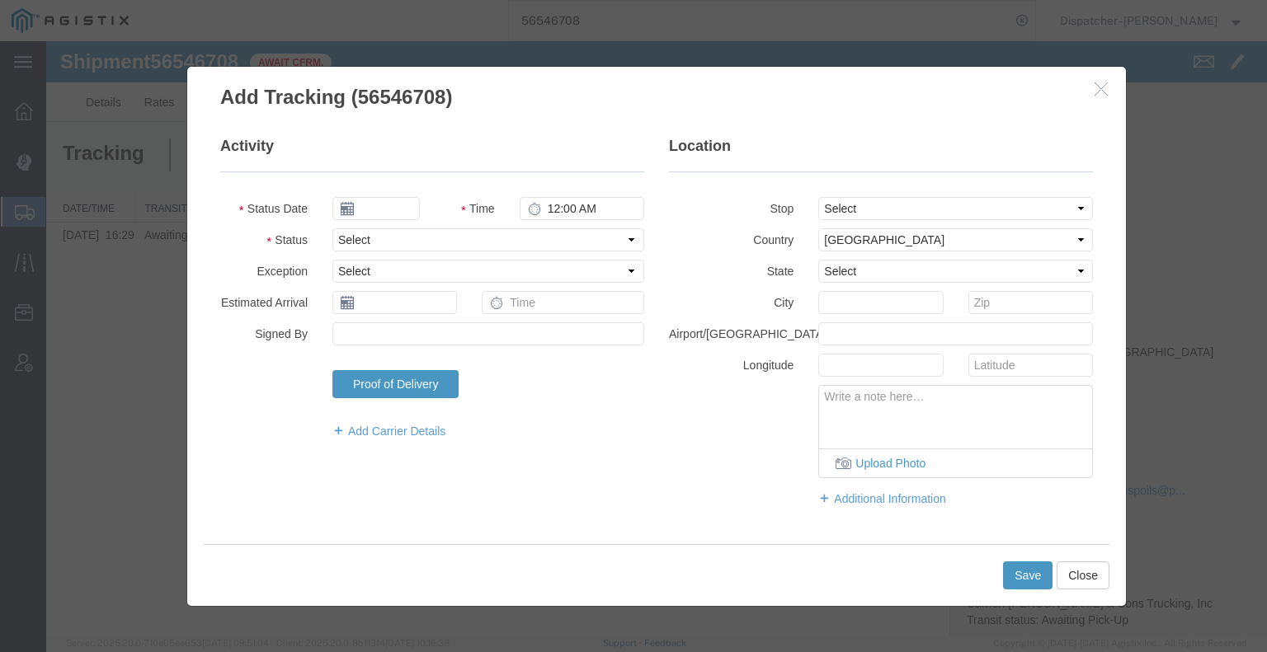
type input "[DATE]"
type input "11:00 AM"
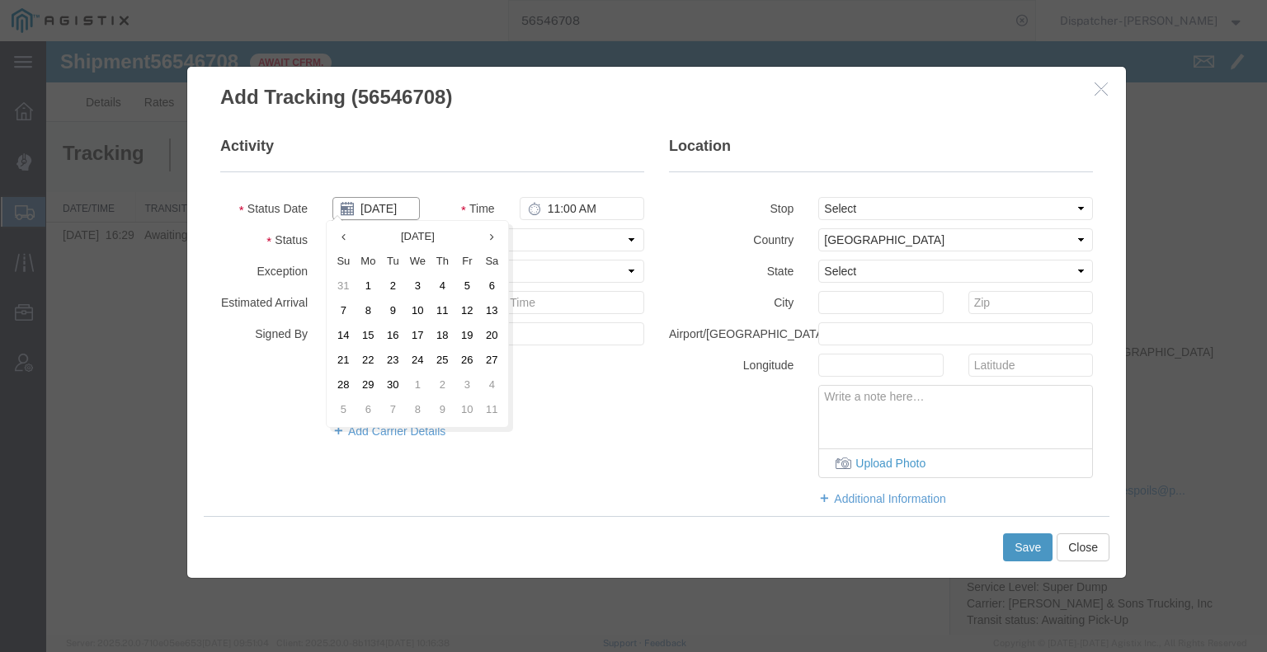
click at [379, 205] on input "[DATE]" at bounding box center [375, 208] width 87 height 23
click at [348, 240] on th at bounding box center [343, 237] width 25 height 25
click at [424, 365] on td "20" at bounding box center [422, 361] width 25 height 25
type input "[DATE]"
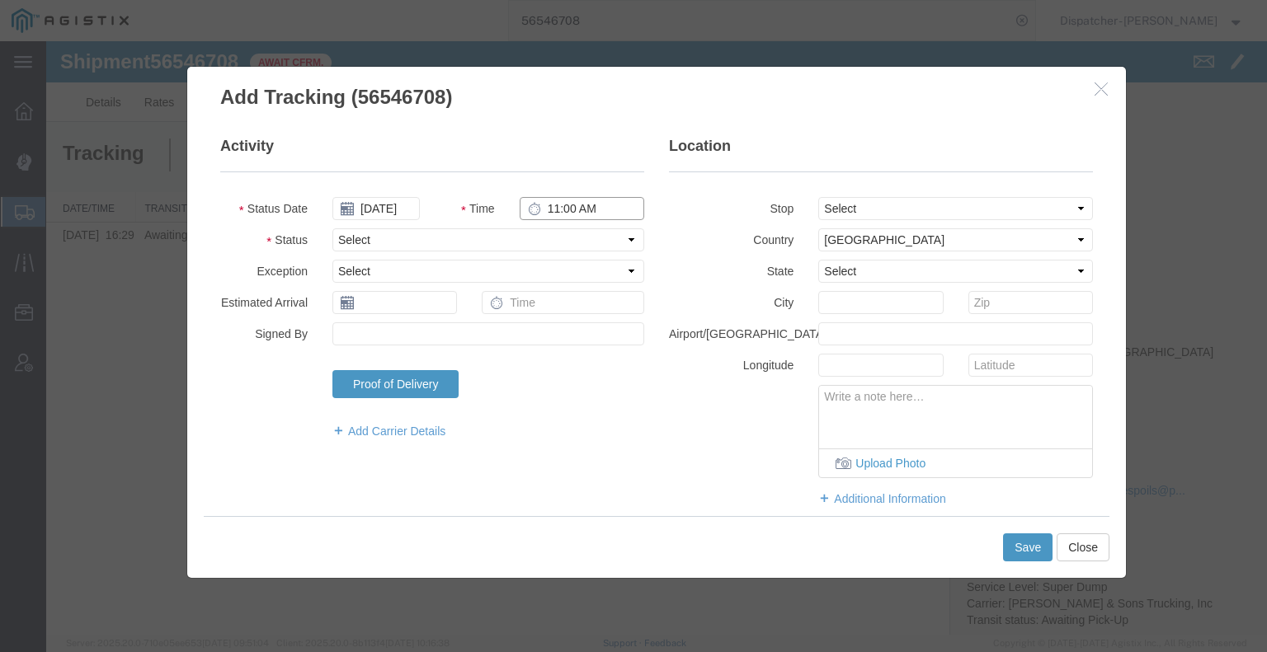
click at [549, 206] on input "11:00 AM" at bounding box center [582, 208] width 125 height 23
type input "6:30 AM"
click at [553, 239] on select "Select Arrival Notice Available Arrival Notice Imported Arrive at Delivery Loca…" at bounding box center [488, 239] width 312 height 23
select select "ARVPULOC"
click at [332, 228] on select "Select Arrival Notice Available Arrival Notice Imported Arrive at Delivery Loca…" at bounding box center [488, 239] width 312 height 23
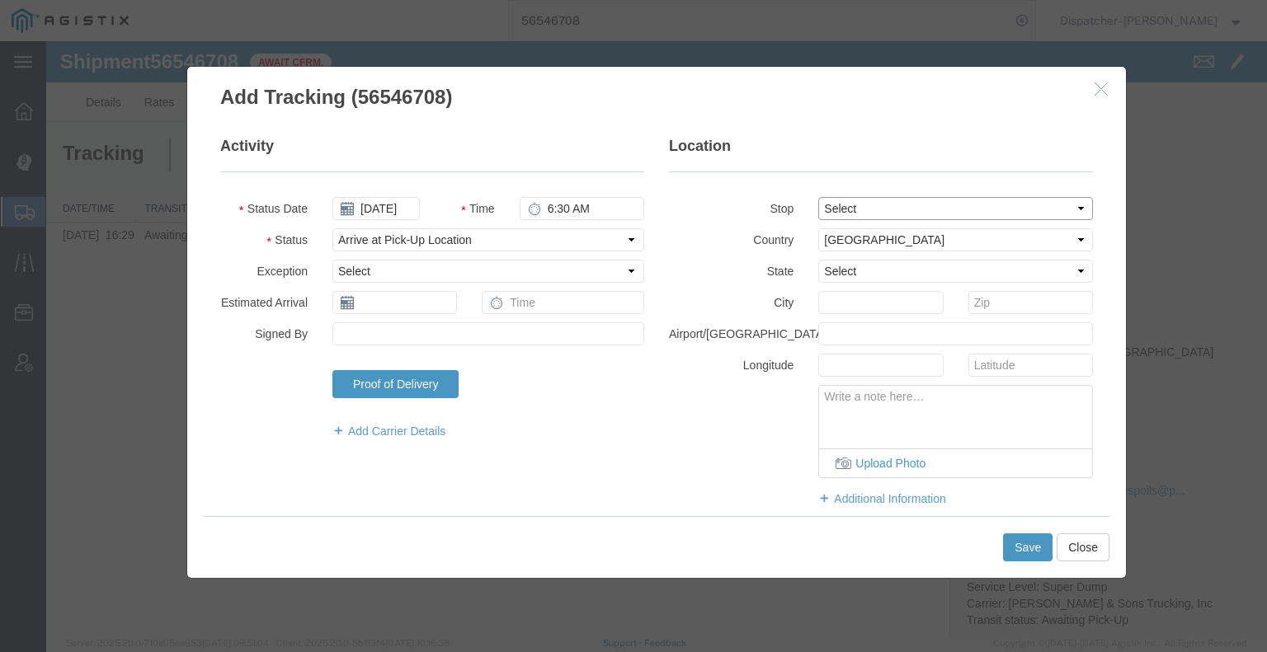
click at [828, 214] on select "Select From: [STREET_ADDRESS] Stop 2: [STREET_ADDRESS] To: The Final Destinatio…" at bounding box center [955, 208] width 275 height 23
select select "{"pickupDeliveryInfoId": "122383092","pickupOrDelivery": "P","stopNum": "1","lo…"
click at [818, 197] on select "Select From: [STREET_ADDRESS] Stop 2: [STREET_ADDRESS] To: The Final Destinatio…" at bounding box center [955, 208] width 275 height 23
select select "CA"
type input "Cool"
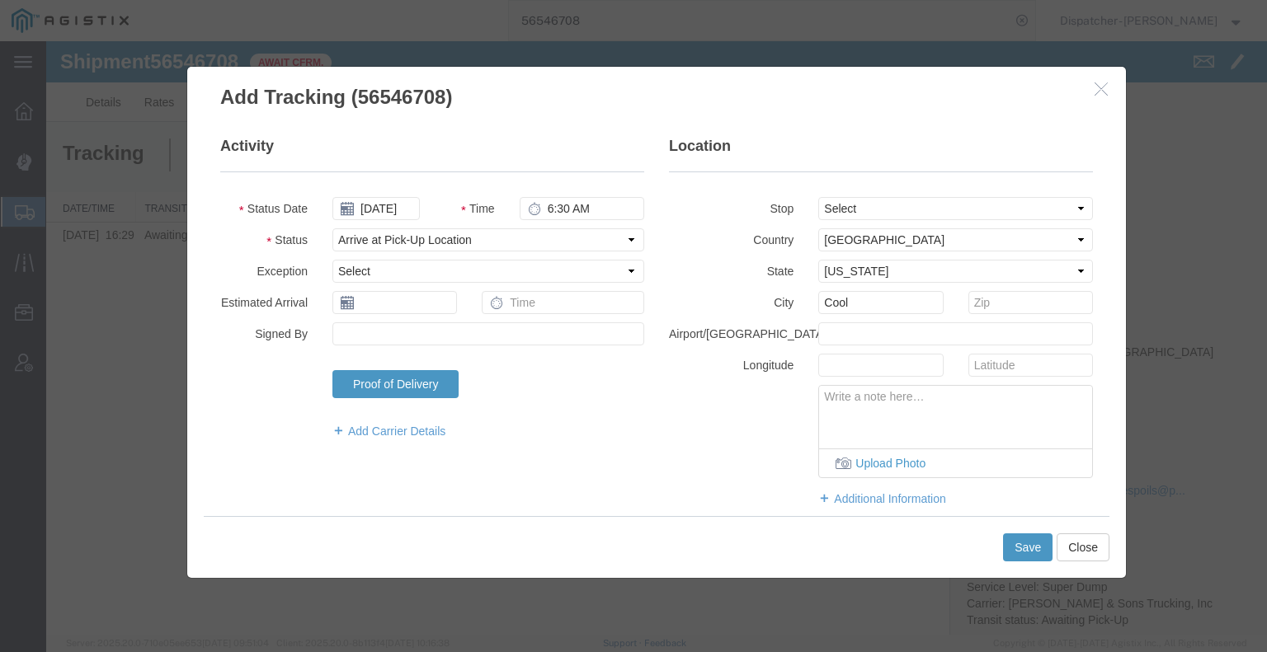
click at [1031, 564] on div "Save Close" at bounding box center [656, 547] width 905 height 62
click at [1031, 548] on button "Save" at bounding box center [1027, 548] width 49 height 28
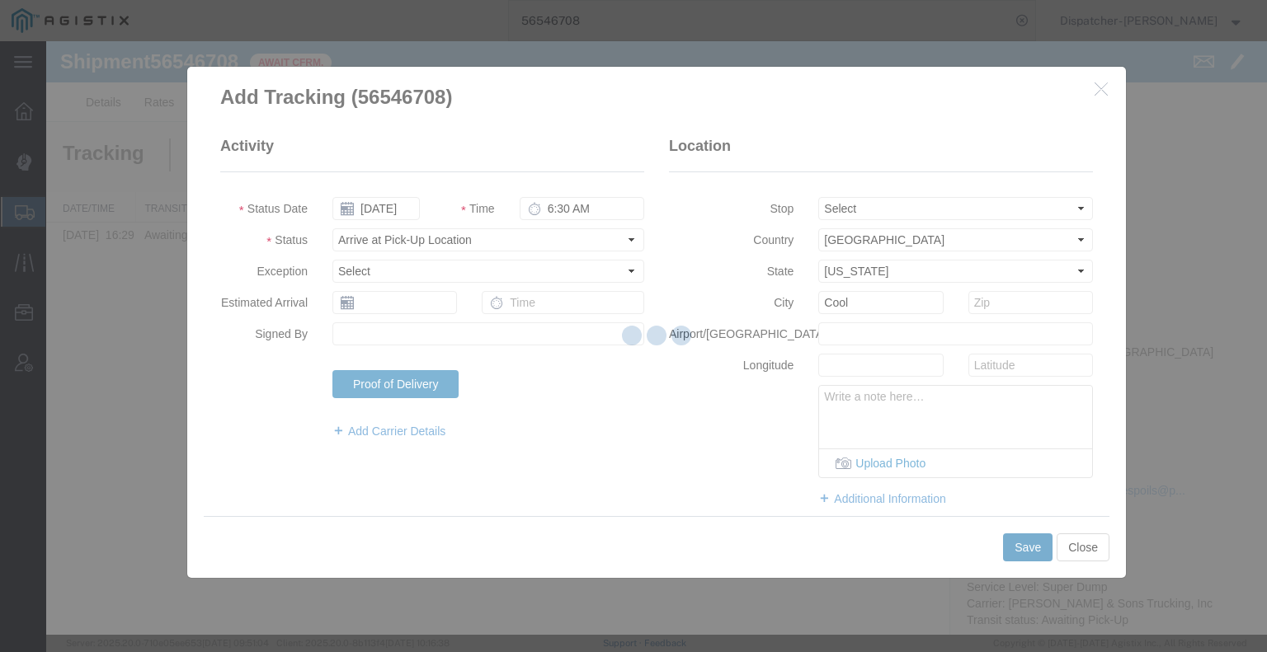
click at [1031, 548] on div at bounding box center [656, 338] width 1220 height 594
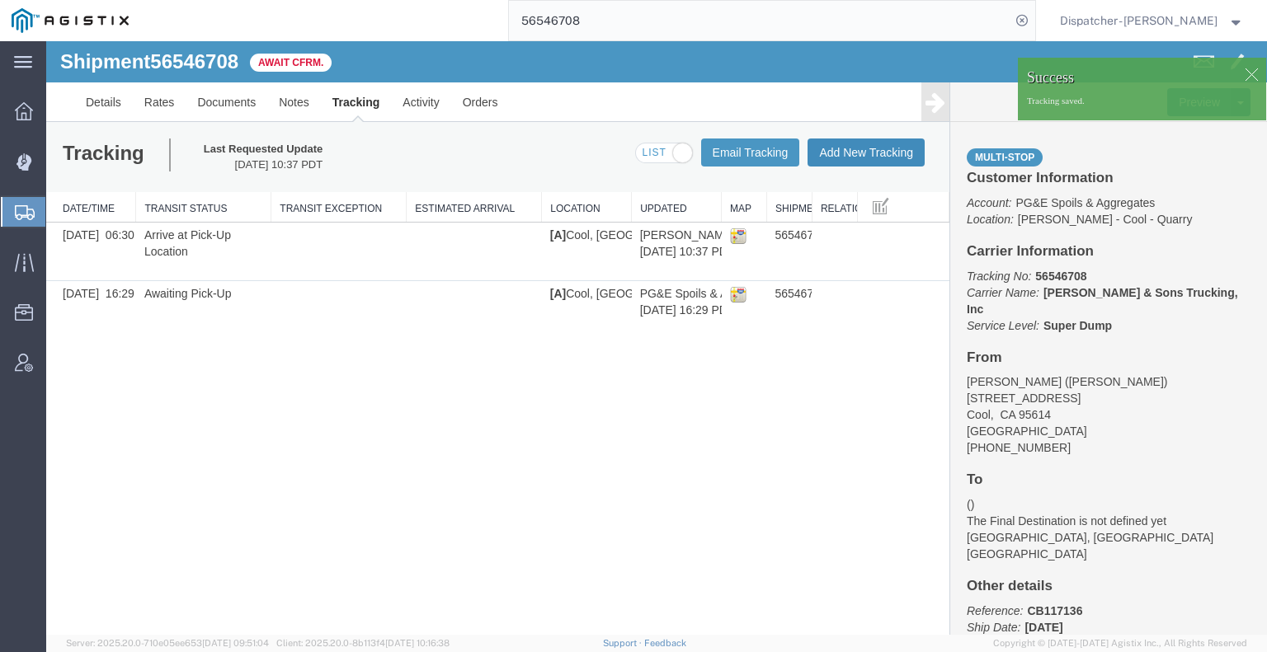
click at [871, 151] on button "Add New Tracking" at bounding box center [865, 153] width 117 height 28
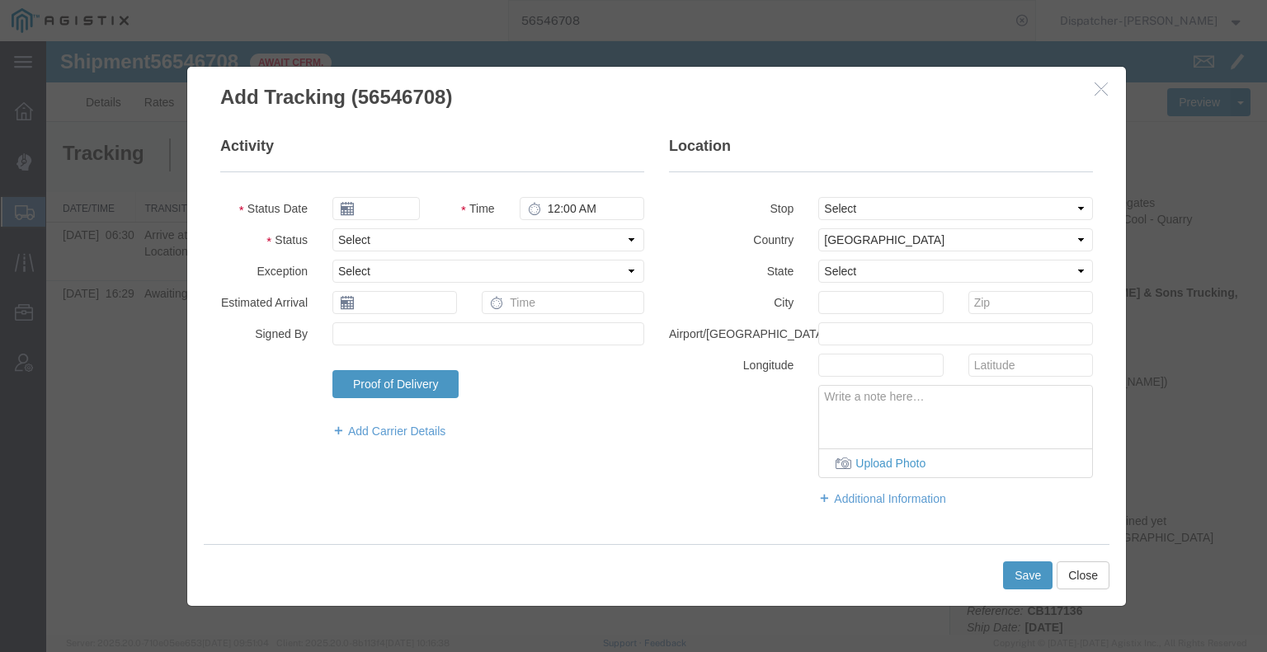
type input "[DATE]"
type input "11:00 AM"
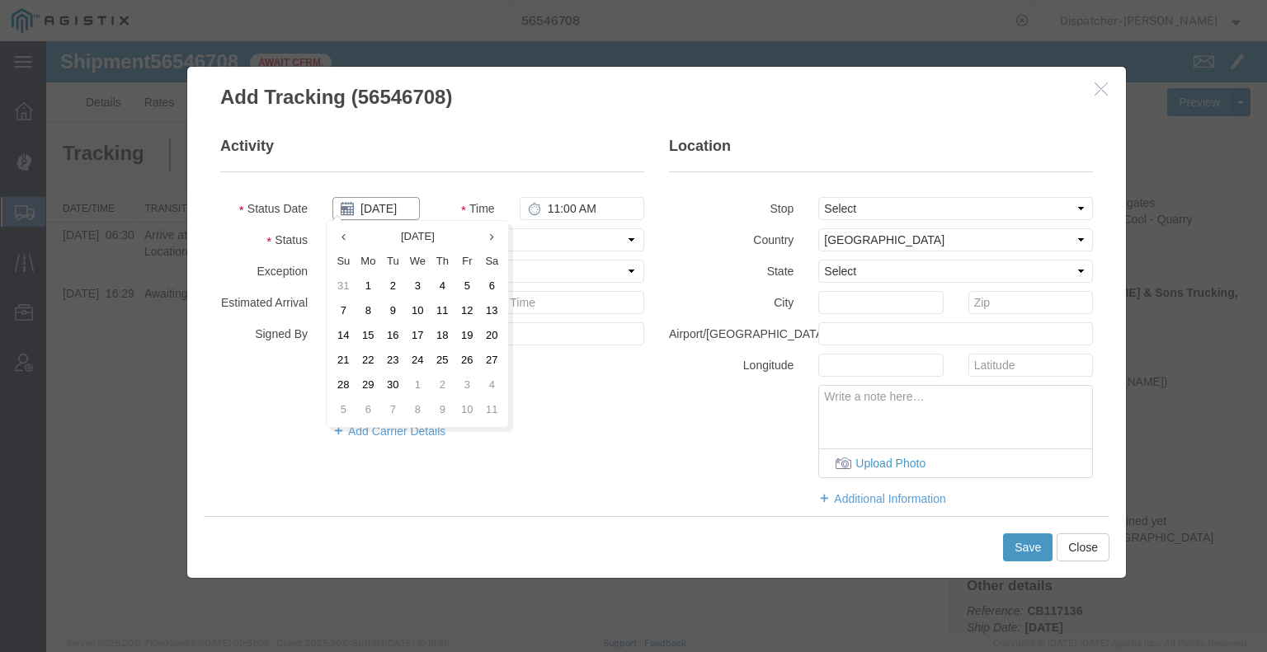
click at [392, 211] on input "[DATE]" at bounding box center [375, 208] width 87 height 23
click at [345, 243] on th at bounding box center [343, 237] width 25 height 25
drag, startPoint x: 425, startPoint y: 361, endPoint x: 429, endPoint y: 344, distance: 17.8
click at [425, 362] on td "20" at bounding box center [422, 361] width 25 height 25
type input "[DATE]"
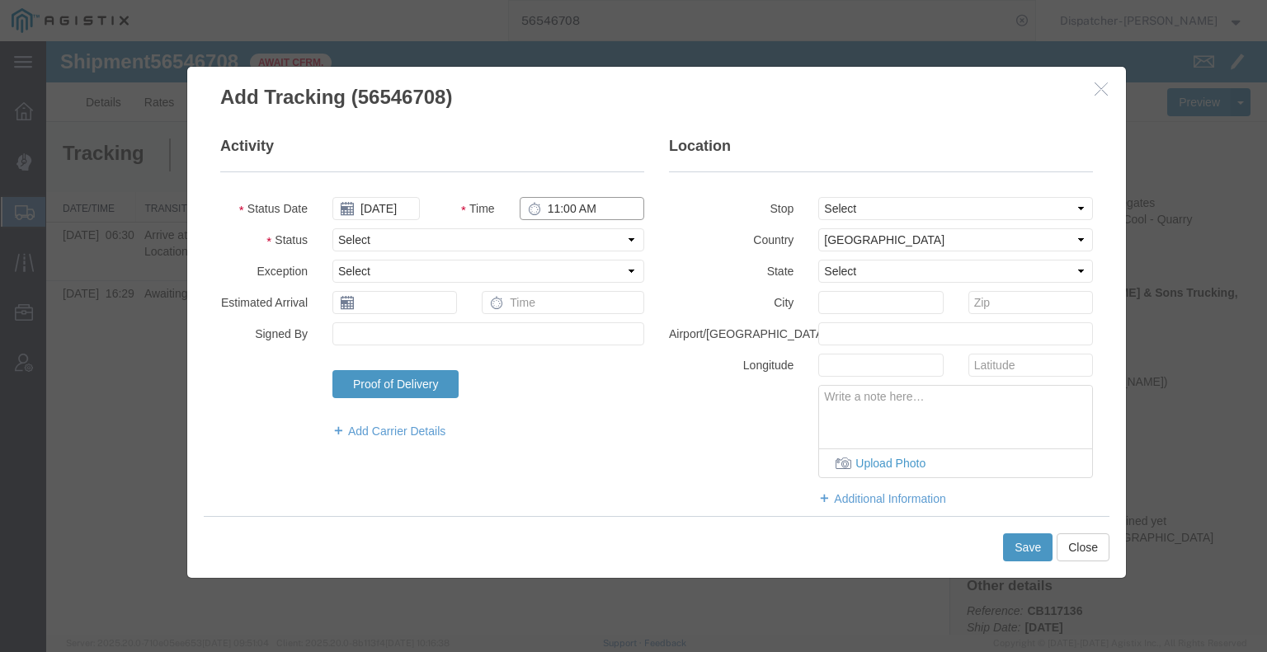
click at [571, 207] on input "11:00 AM" at bounding box center [582, 208] width 125 height 23
type input "5:00 PM"
click at [561, 236] on select "Select Arrival Notice Available Arrival Notice Imported Arrive at Delivery Loca…" at bounding box center [488, 239] width 312 height 23
select select "DELIVRED"
click at [332, 228] on select "Select Arrival Notice Available Arrival Notice Imported Arrive at Delivery Loca…" at bounding box center [488, 239] width 312 height 23
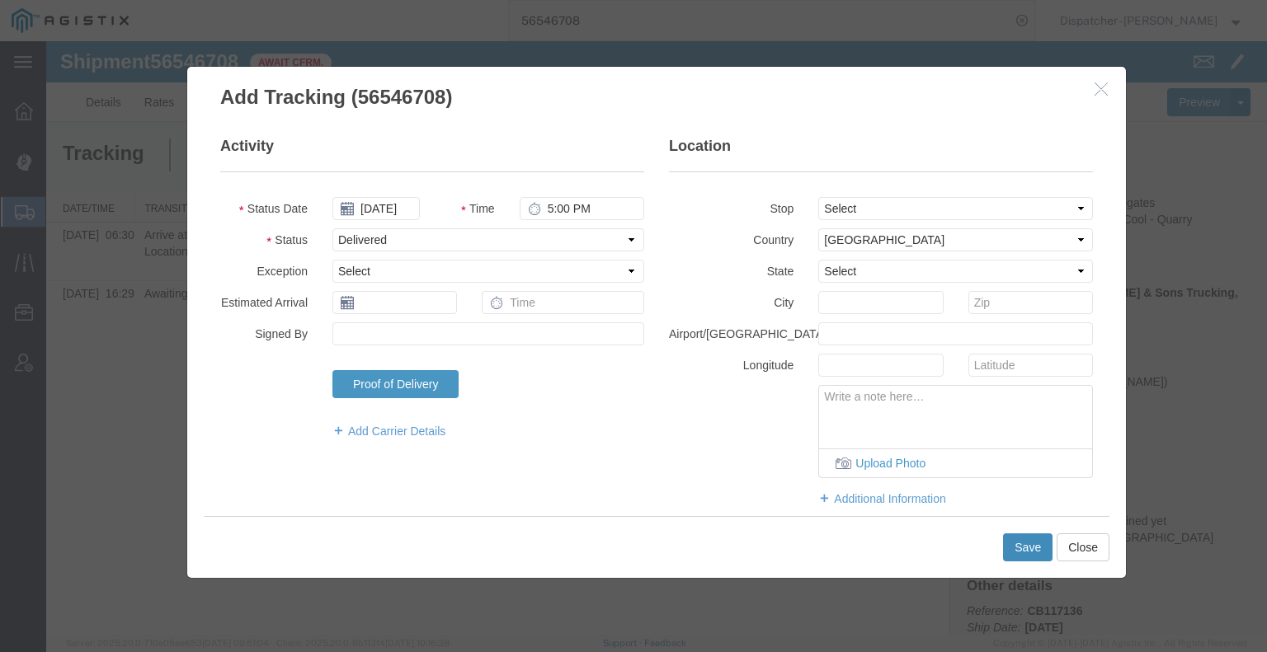
click at [1016, 543] on button "Save" at bounding box center [1027, 548] width 49 height 28
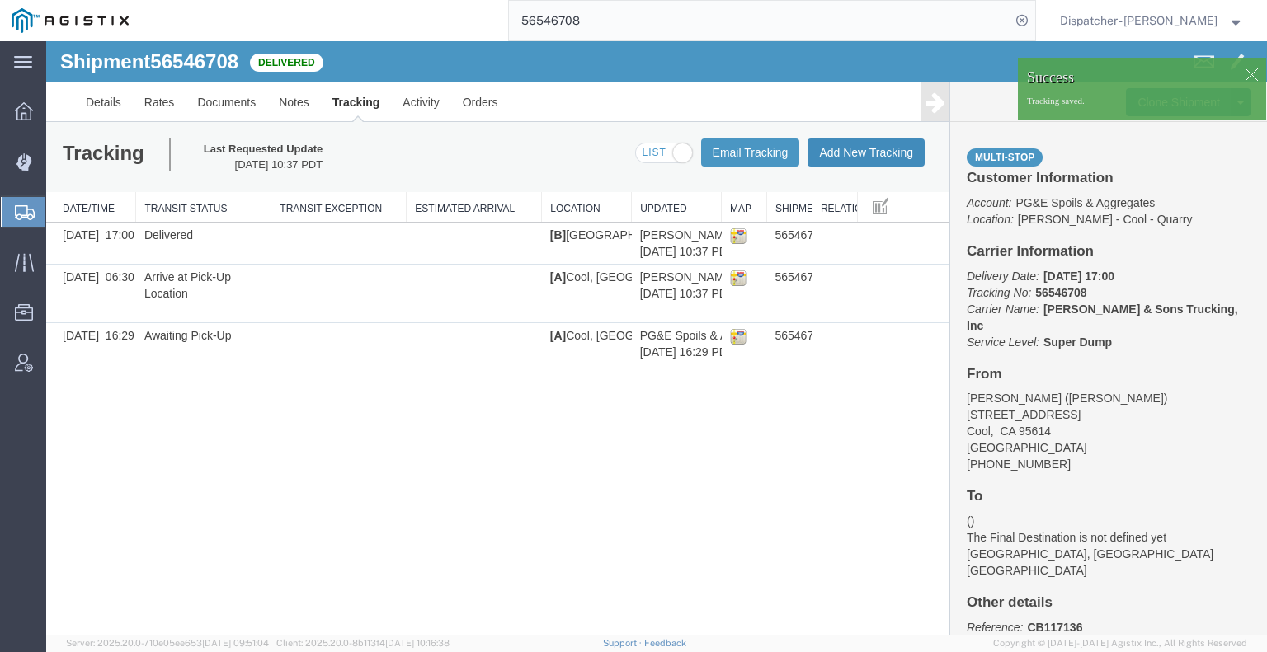
click at [855, 154] on button "Add New Tracking" at bounding box center [865, 153] width 117 height 28
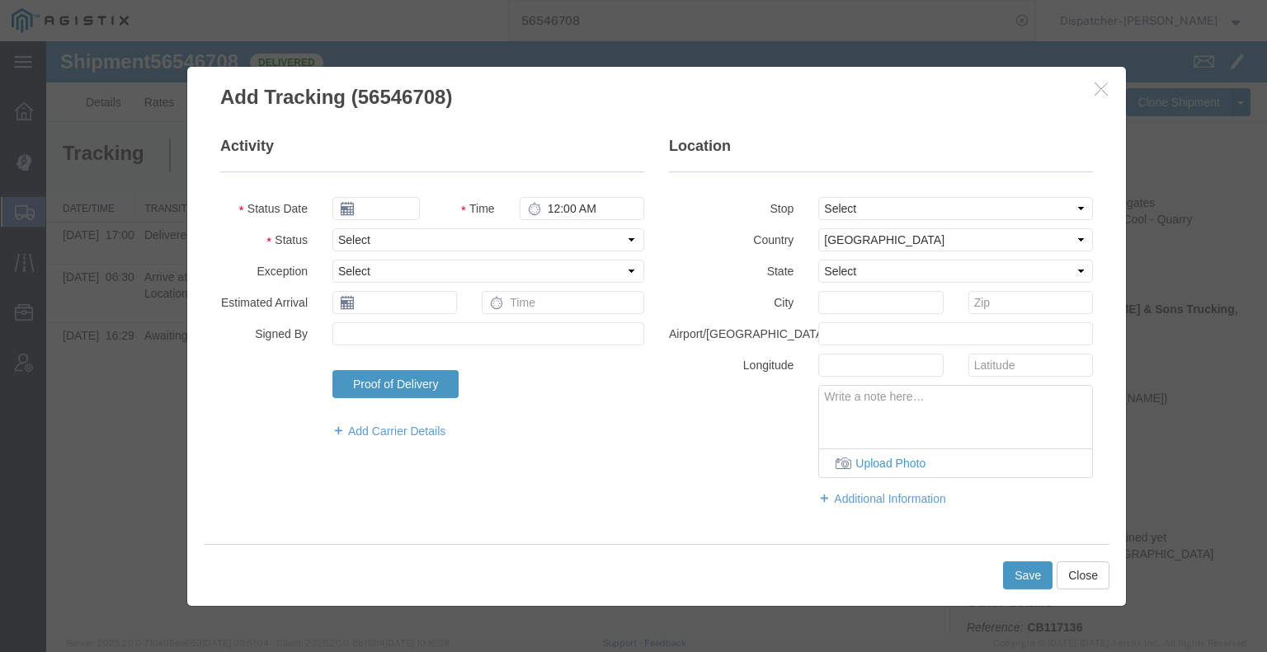
type input "[DATE]"
type input "11:00 AM"
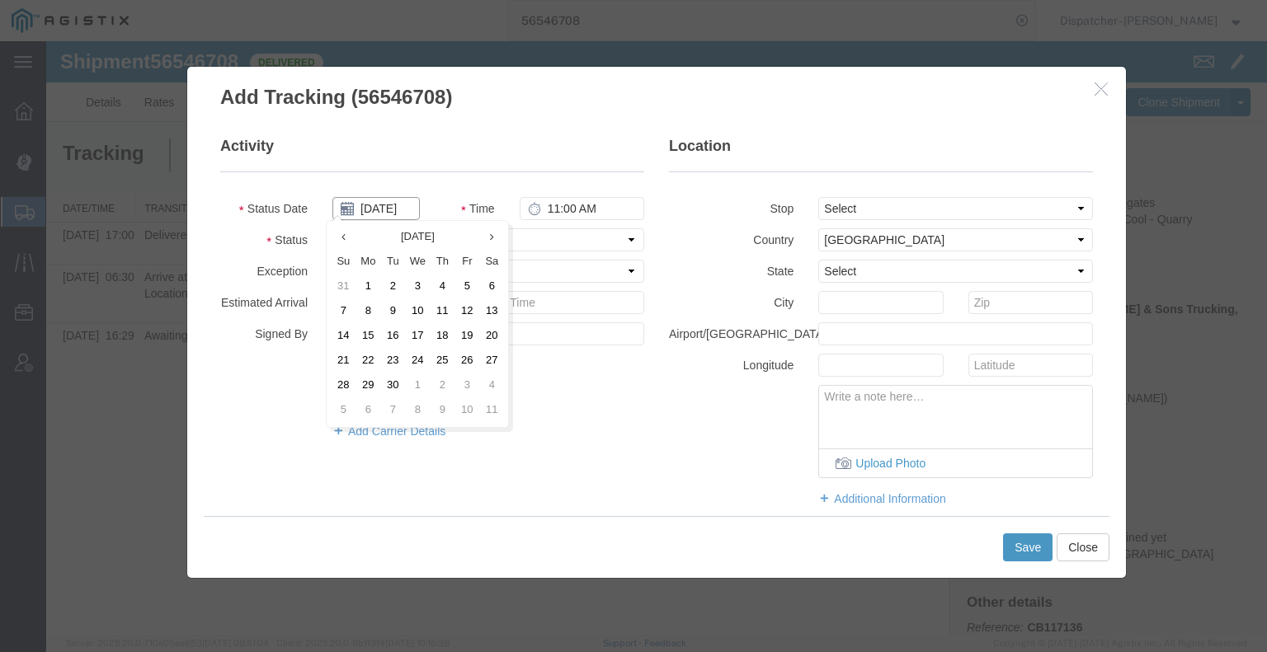
click at [369, 209] on input "[DATE]" at bounding box center [375, 208] width 87 height 23
click at [348, 242] on th at bounding box center [343, 237] width 25 height 25
drag, startPoint x: 412, startPoint y: 360, endPoint x: 432, endPoint y: 330, distance: 35.7
click at [412, 360] on td "20" at bounding box center [422, 361] width 25 height 25
type input "[DATE]"
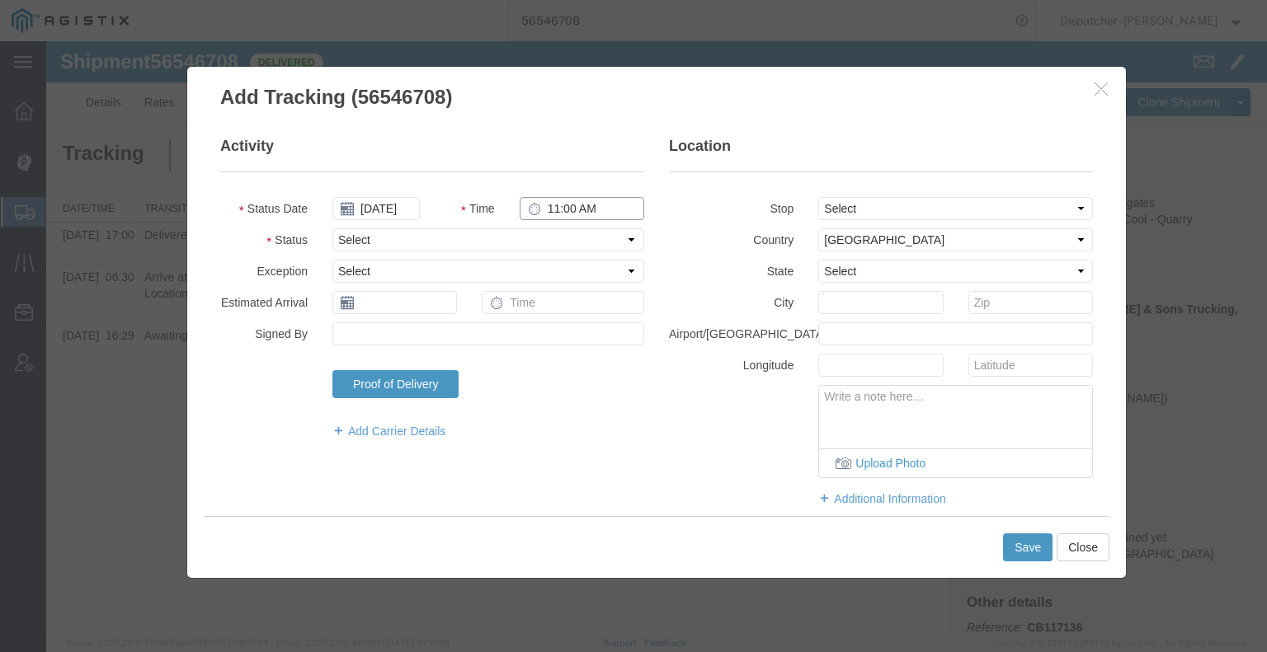
click at [566, 212] on input "11:00 AM" at bounding box center [582, 208] width 125 height 23
type input "5:00 PM"
click at [561, 238] on select "Select Arrival Notice Available Arrival Notice Imported Arrive at Delivery Loca…" at bounding box center [488, 239] width 312 height 23
select select "DPTDLVLOC"
click at [332, 228] on select "Select Arrival Notice Available Arrival Notice Imported Arrive at Delivery Loca…" at bounding box center [488, 239] width 312 height 23
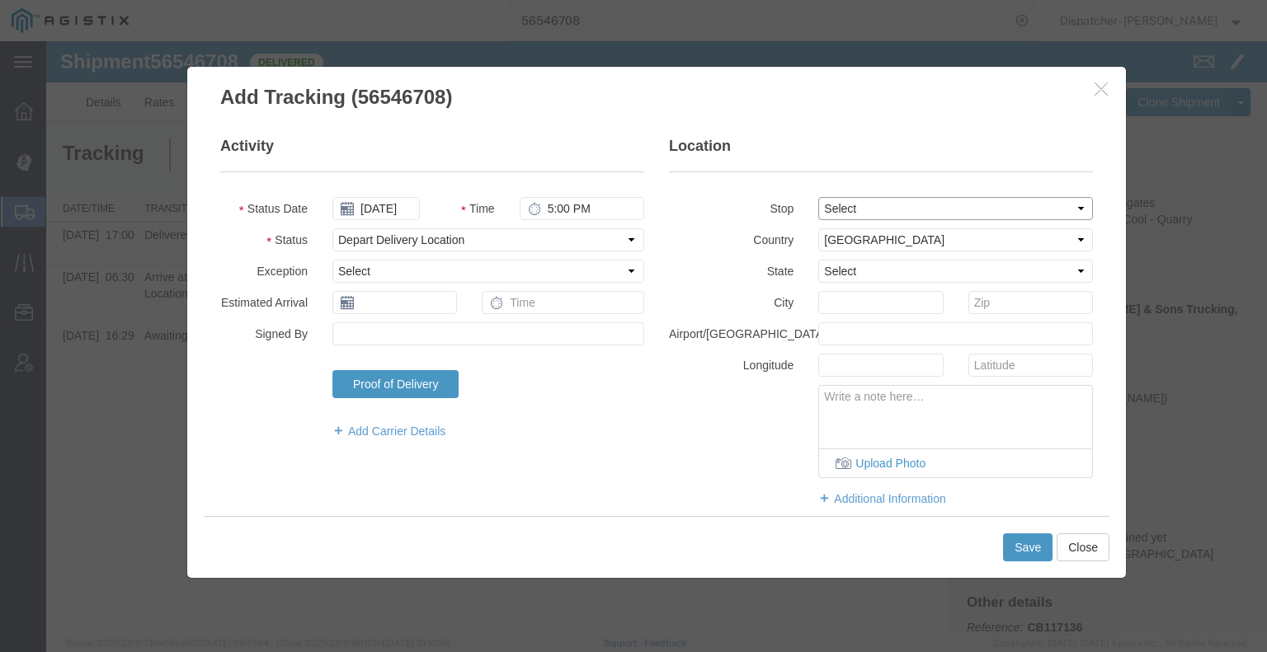
click at [826, 212] on select "Select From: [STREET_ADDRESS] Stop 2: [STREET_ADDRESS] To: The Final Destinatio…" at bounding box center [955, 208] width 275 height 23
select select "{"pickupDeliveryInfoId": "122383093","pickupOrDelivery": "D","stopNum": "2","lo…"
click at [818, 197] on select "Select From: [STREET_ADDRESS] Stop 2: [STREET_ADDRESS] To: The Final Destinatio…" at bounding box center [955, 208] width 275 height 23
select select "CA"
type input "Placerville"
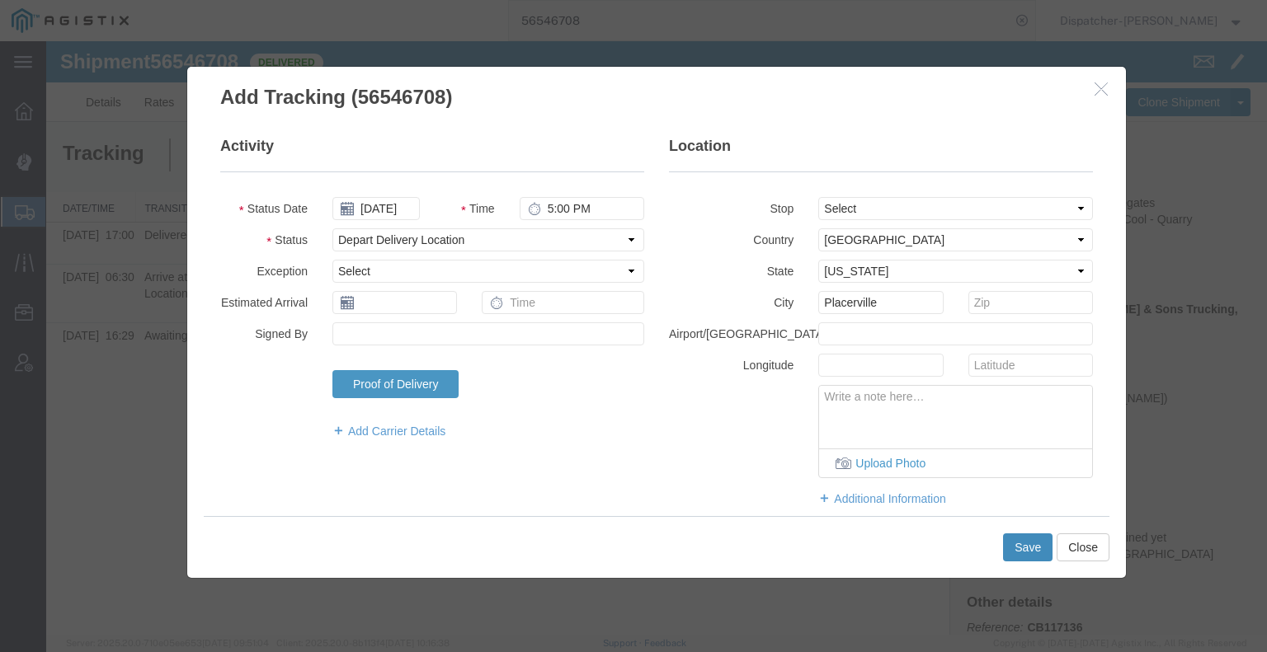
click at [1032, 542] on button "Save" at bounding box center [1027, 548] width 49 height 28
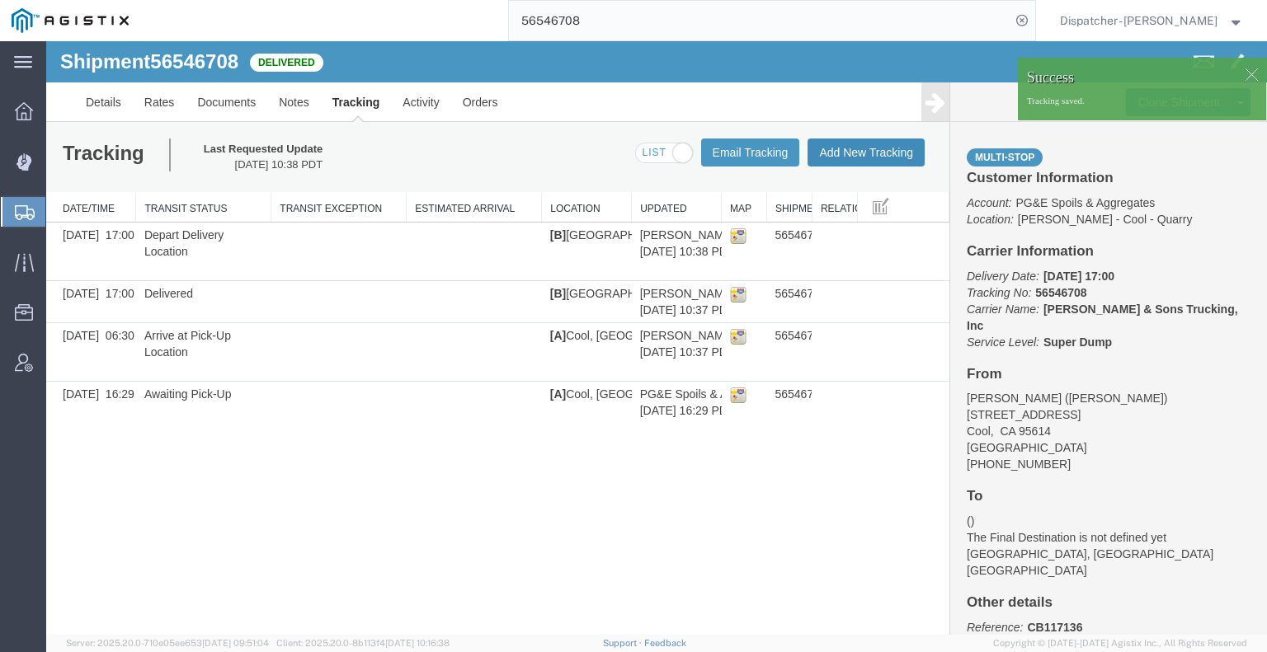
click at [883, 158] on button "Add New Tracking" at bounding box center [865, 153] width 117 height 28
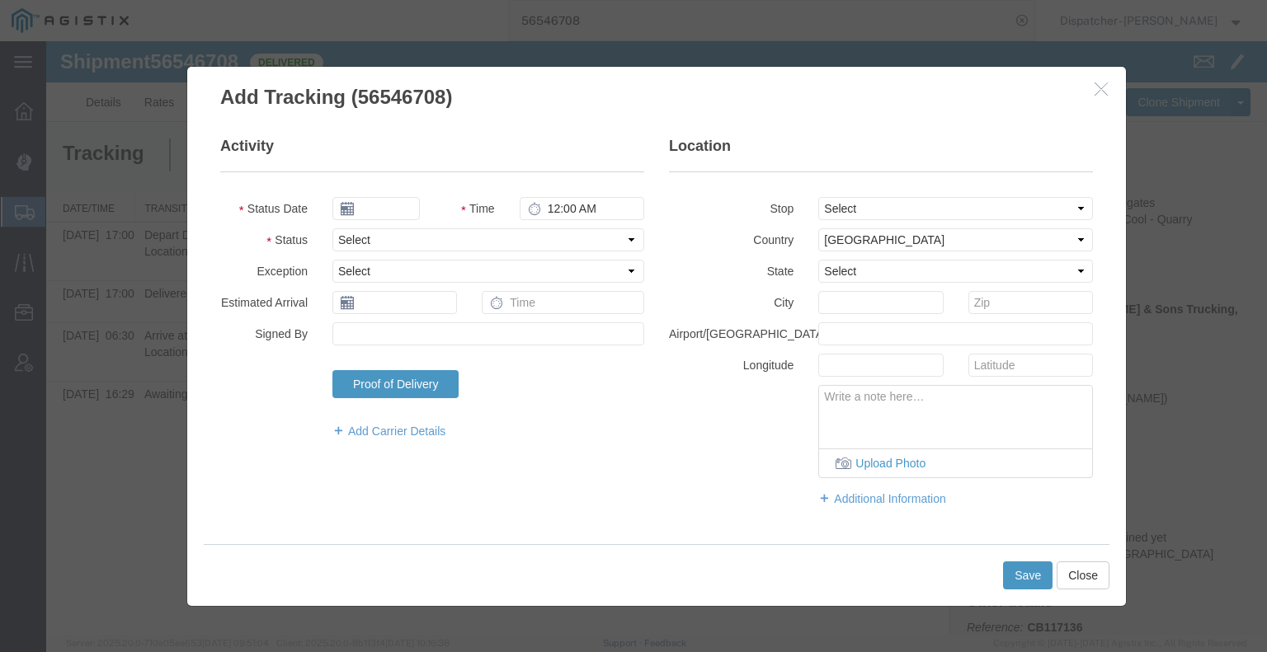
type input "[DATE]"
type input "11:00 AM"
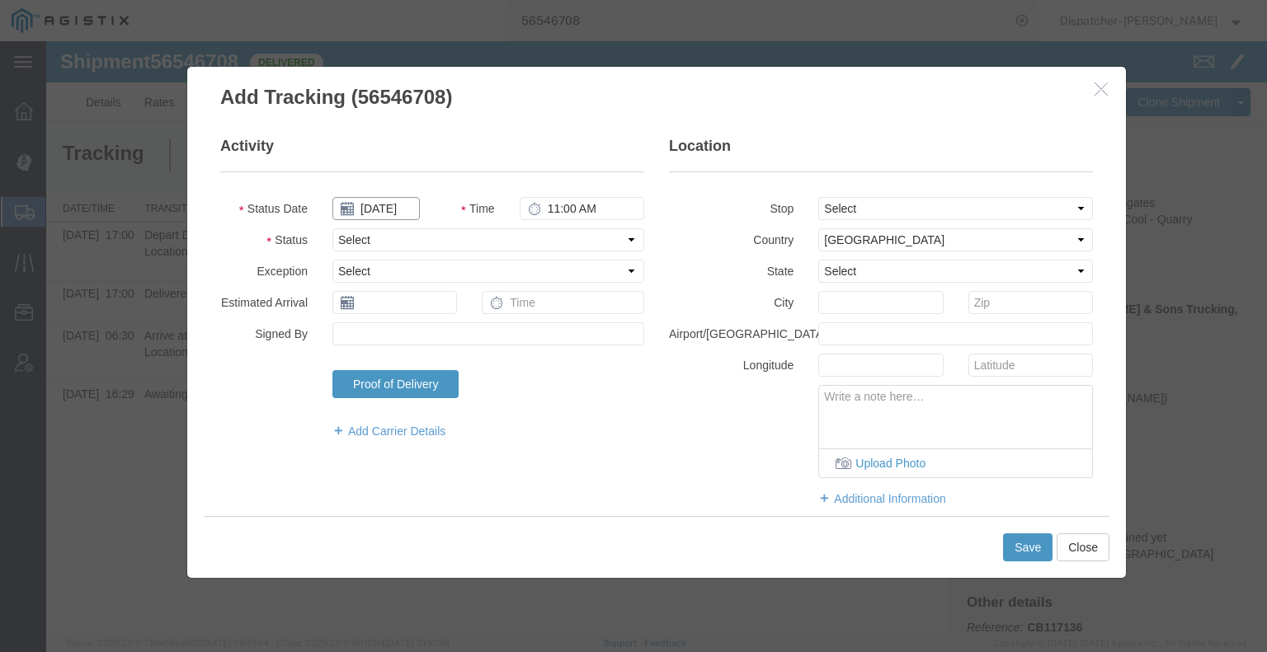
click at [386, 207] on input "[DATE]" at bounding box center [375, 208] width 87 height 23
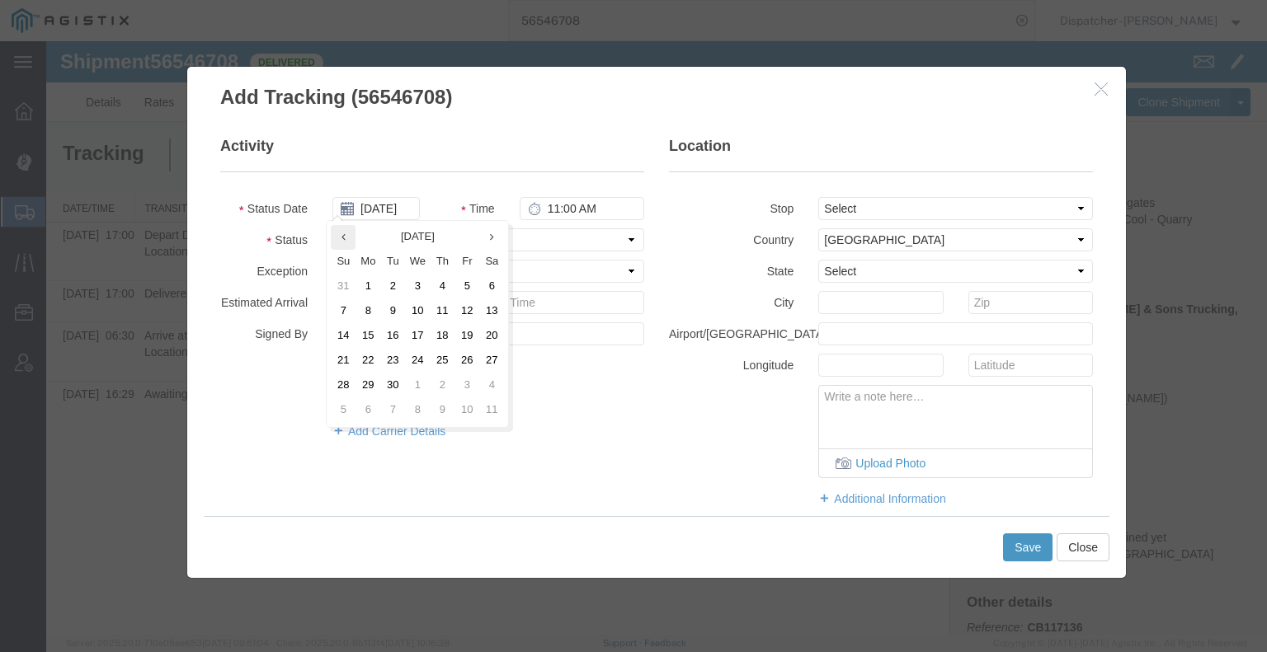
click at [332, 237] on th at bounding box center [343, 237] width 25 height 25
click at [430, 351] on td "20" at bounding box center [422, 361] width 25 height 25
type input "[DATE]"
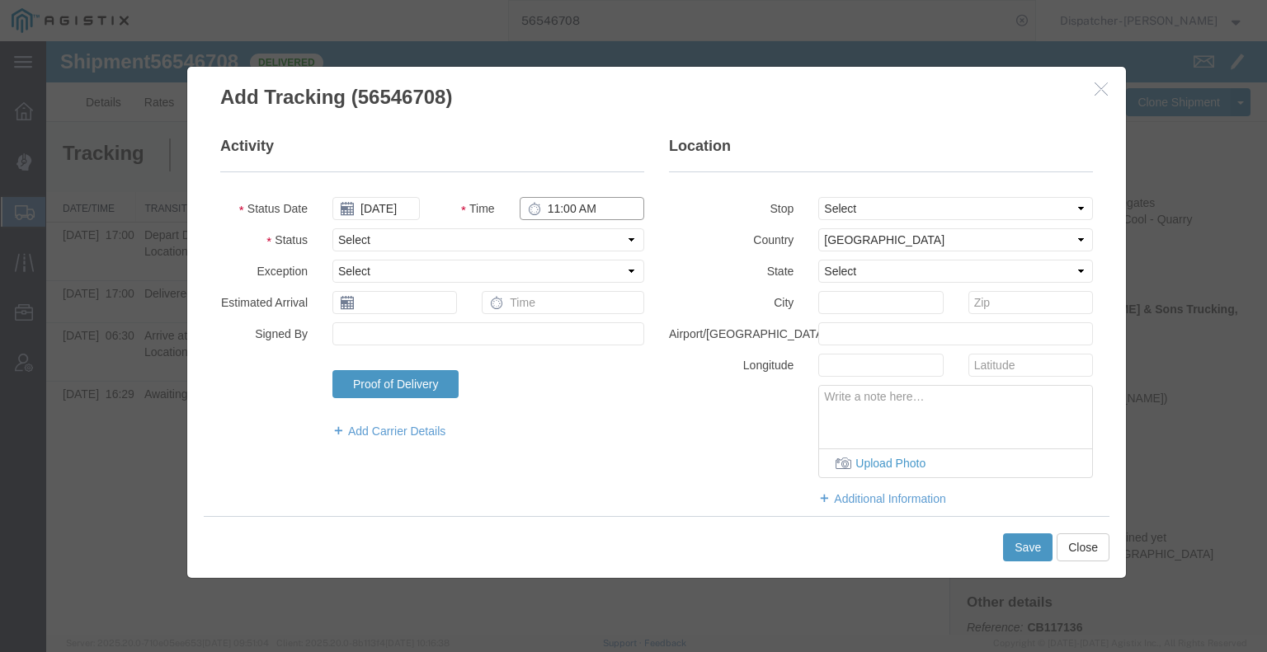
click at [562, 212] on input "11:00 AM" at bounding box center [582, 208] width 125 height 23
type input "3:00 PM"
click at [538, 243] on select "Select Arrival Notice Available Arrival Notice Imported Arrive at Delivery Loca…" at bounding box center [488, 239] width 312 height 23
select select "BREAKSTART"
click at [332, 228] on select "Select Arrival Notice Available Arrival Notice Imported Arrive at Delivery Loca…" at bounding box center [488, 239] width 312 height 23
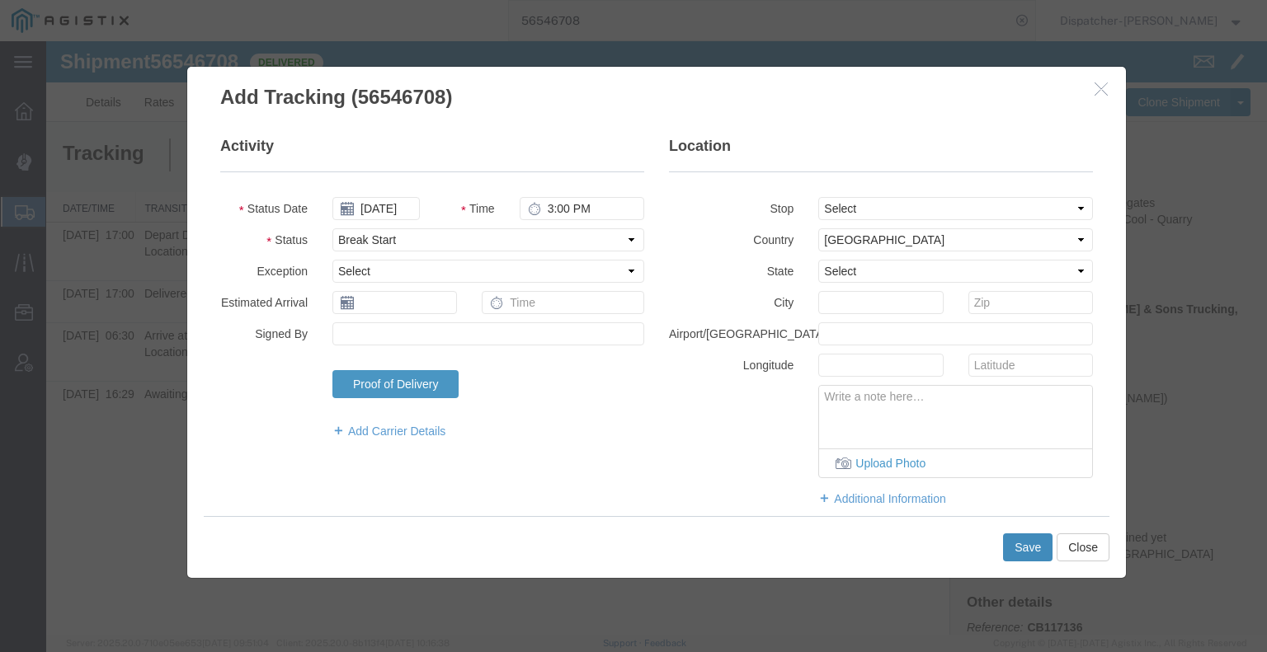
click at [1020, 546] on button "Save" at bounding box center [1027, 548] width 49 height 28
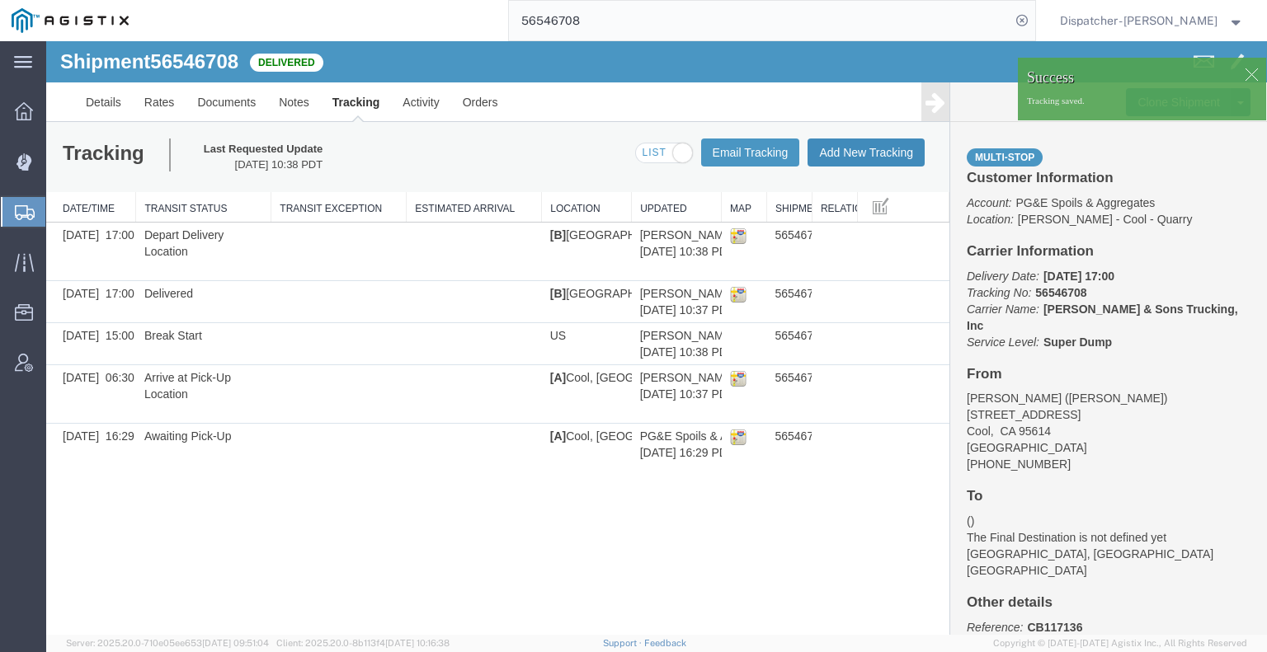
click at [887, 146] on button "Add New Tracking" at bounding box center [865, 153] width 117 height 28
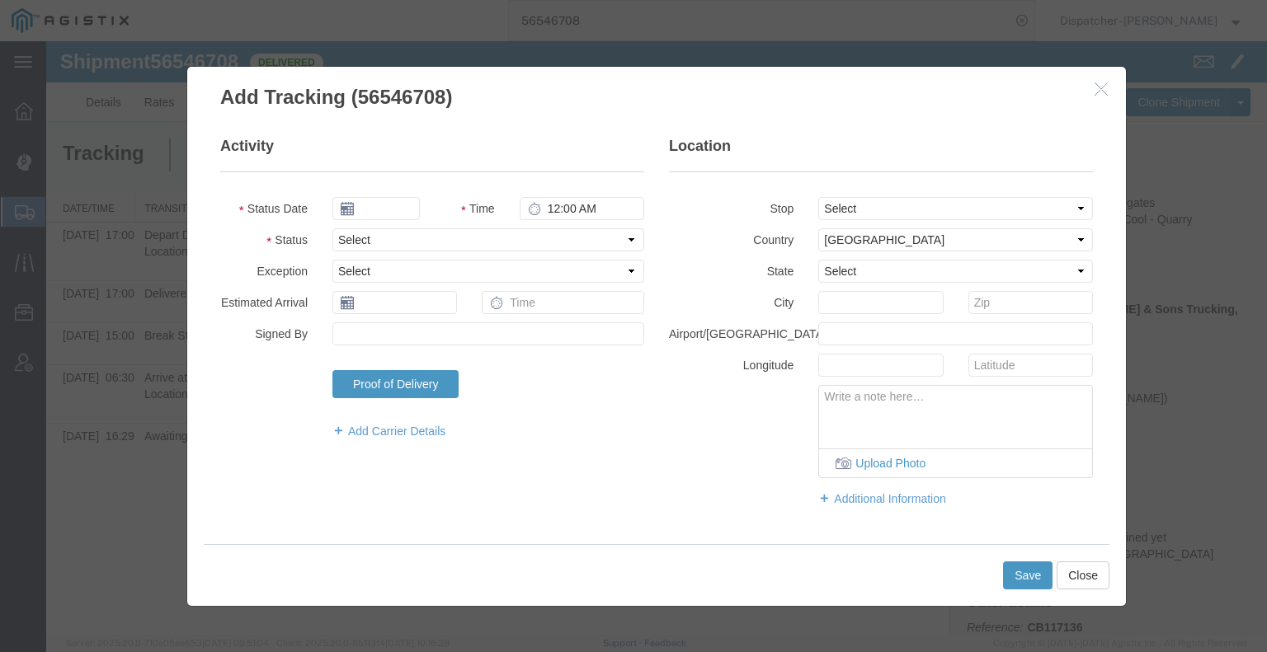
type input "[DATE]"
type input "11:00 AM"
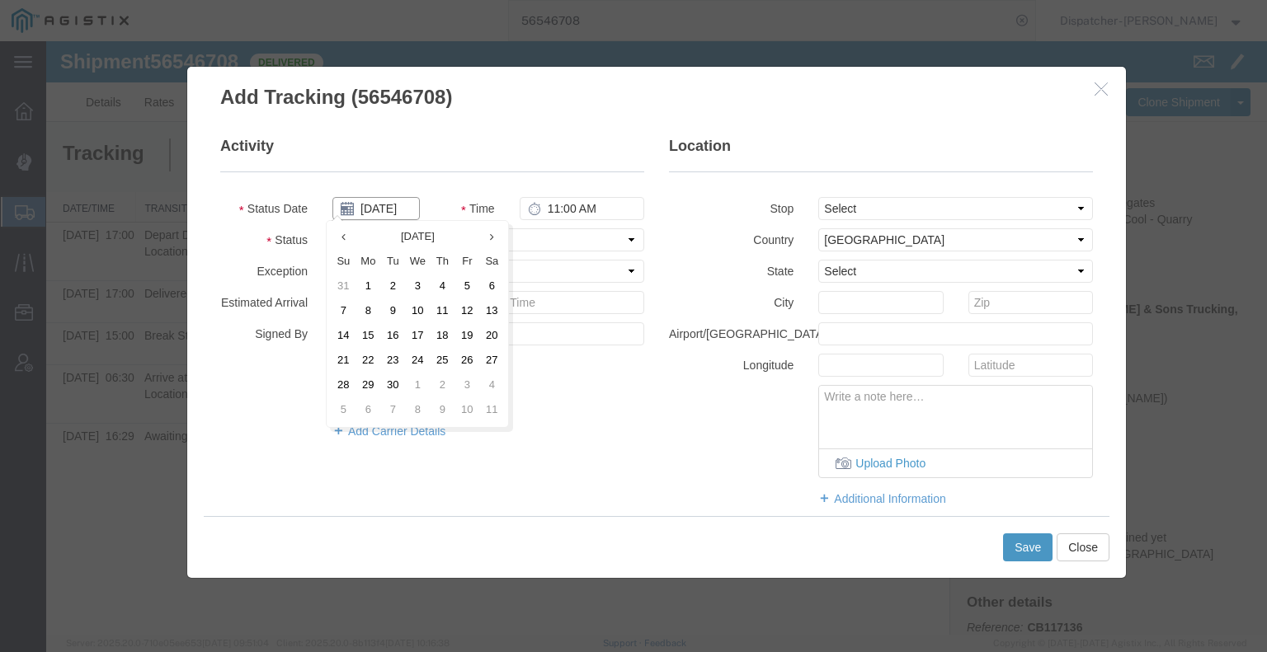
click at [368, 214] on input "[DATE]" at bounding box center [375, 208] width 87 height 23
click at [350, 237] on th at bounding box center [343, 237] width 25 height 25
click at [425, 359] on td "20" at bounding box center [422, 361] width 25 height 25
type input "[DATE]"
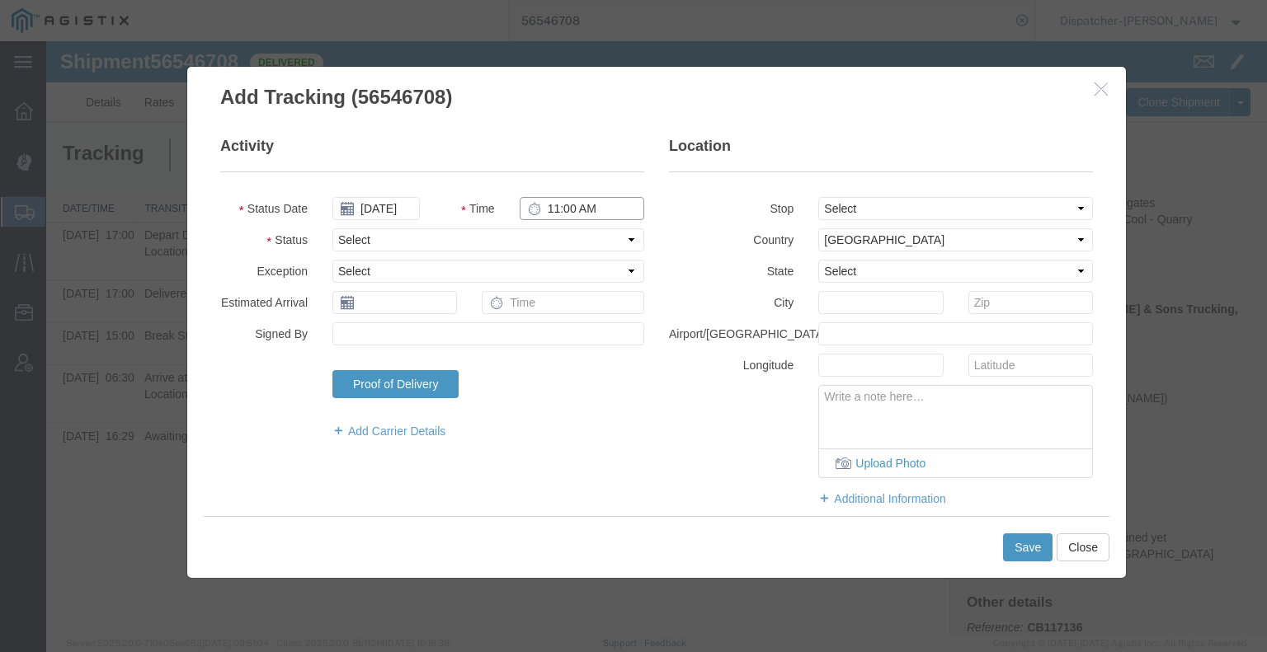
click at [557, 210] on input "11:00 AM" at bounding box center [582, 208] width 125 height 23
type input "3:30 PM"
click at [565, 250] on select "Select Arrival Notice Available Arrival Notice Imported Arrive at Delivery Loca…" at bounding box center [488, 239] width 312 height 23
select select "BREAKSTOP"
click at [332, 228] on select "Select Arrival Notice Available Arrival Notice Imported Arrive at Delivery Loca…" at bounding box center [488, 239] width 312 height 23
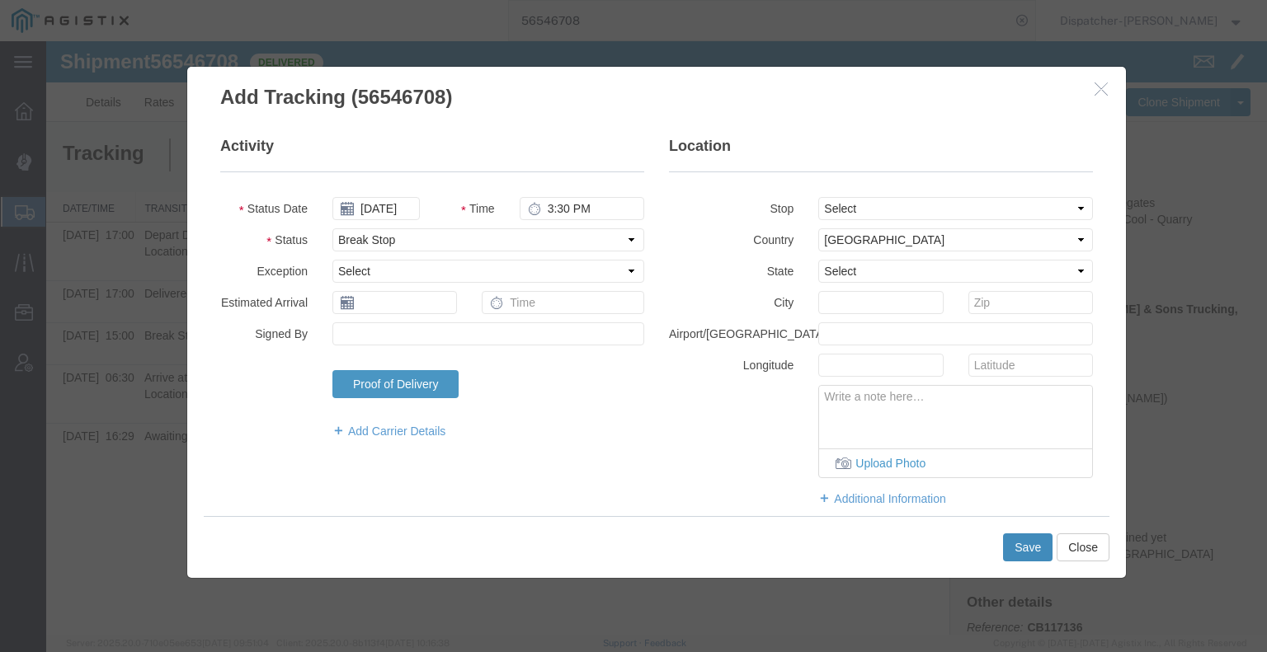
click at [1025, 547] on button "Save" at bounding box center [1027, 548] width 49 height 28
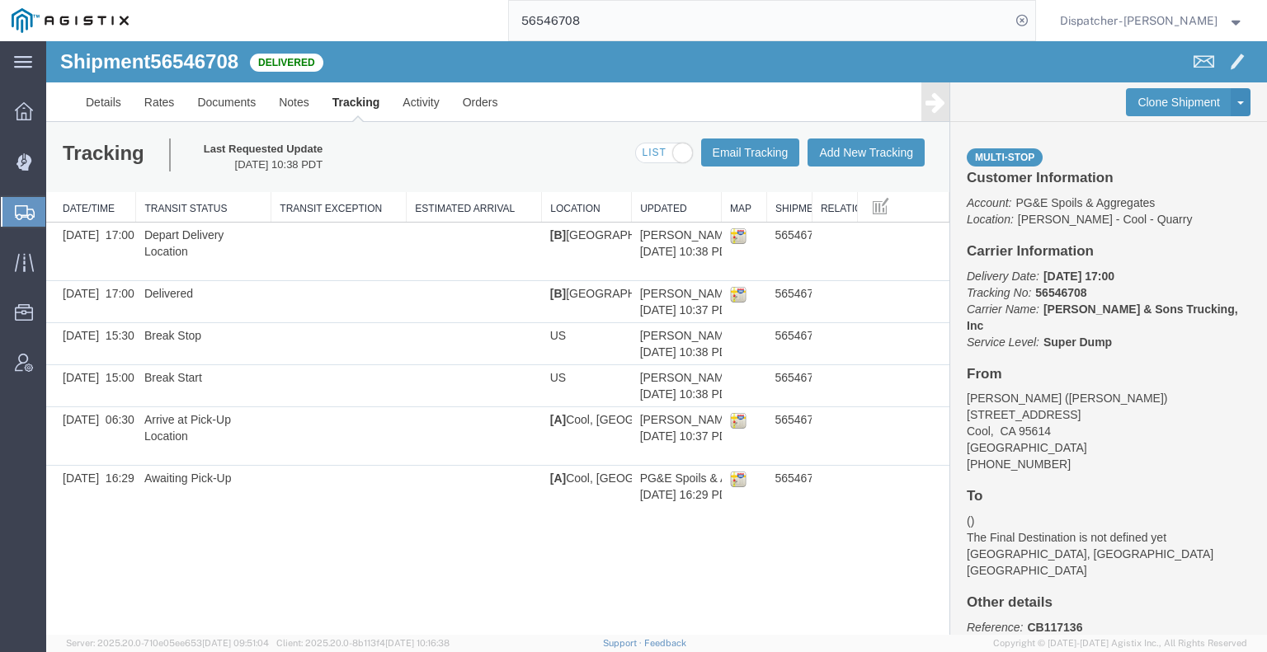
drag, startPoint x: 597, startPoint y: 16, endPoint x: 529, endPoint y: 35, distance: 70.2
click at [534, 34] on input "56546708" at bounding box center [759, 21] width 501 height 40
type input "5"
type input "56477898"
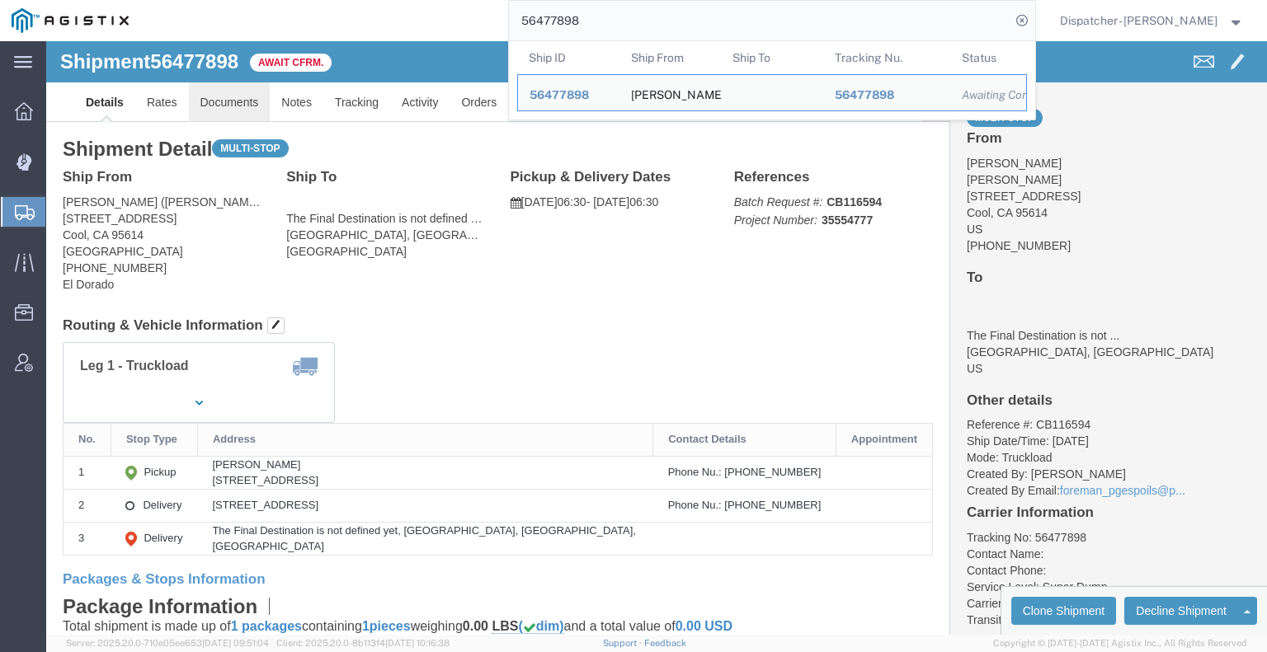
click link "Documents"
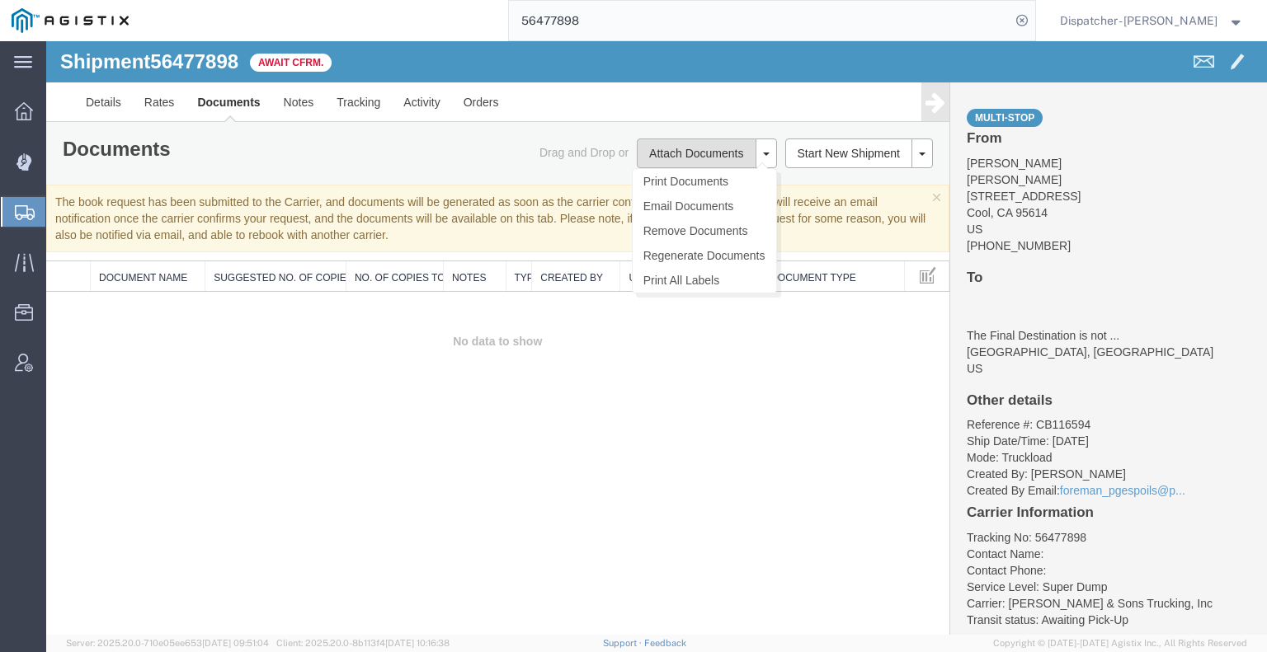
click at [661, 162] on button "Attach Documents" at bounding box center [696, 154] width 119 height 30
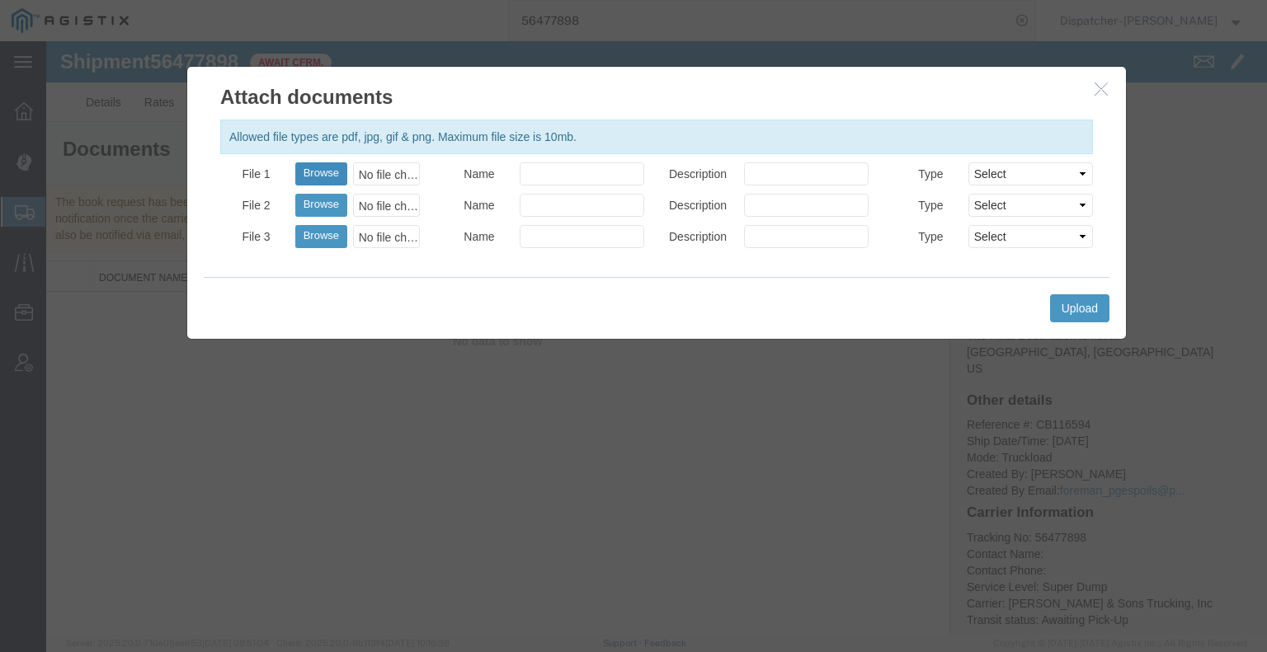
click at [334, 168] on button "Browse" at bounding box center [321, 173] width 52 height 23
type input "C:\fakepath\56477898trktag.pdf"
click at [1069, 312] on button "Upload" at bounding box center [1079, 308] width 59 height 28
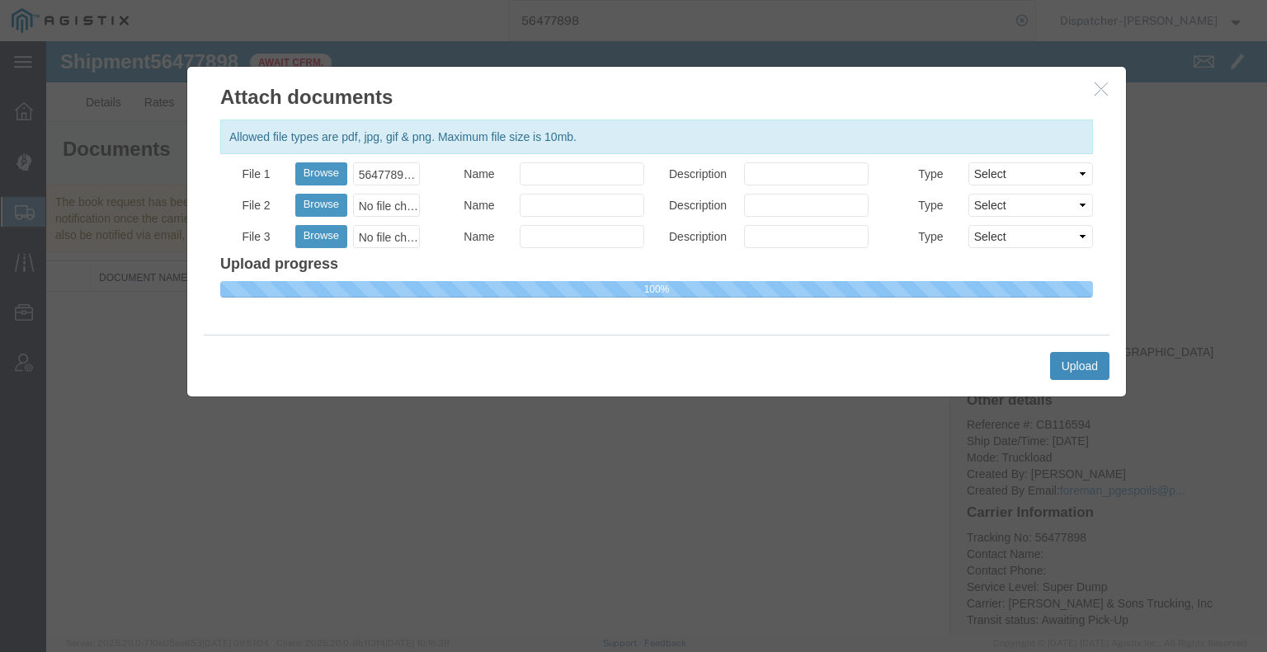
select select
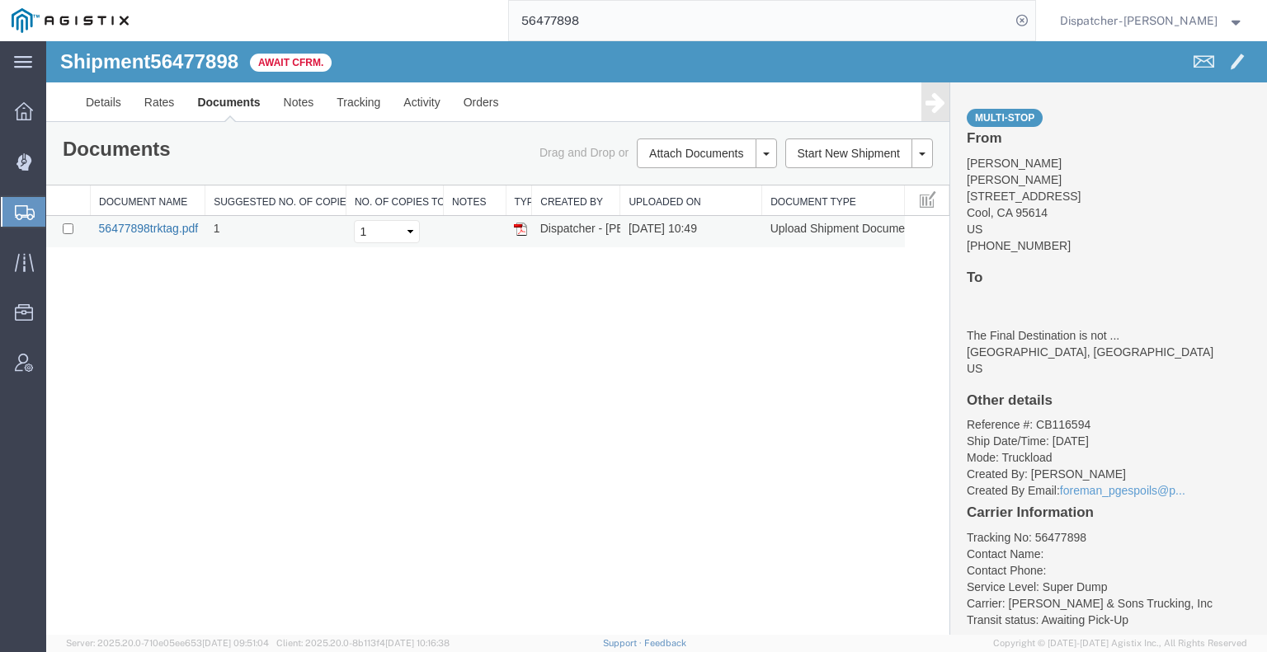
click at [161, 225] on link "56477898trktag.pdf" at bounding box center [149, 228] width 100 height 13
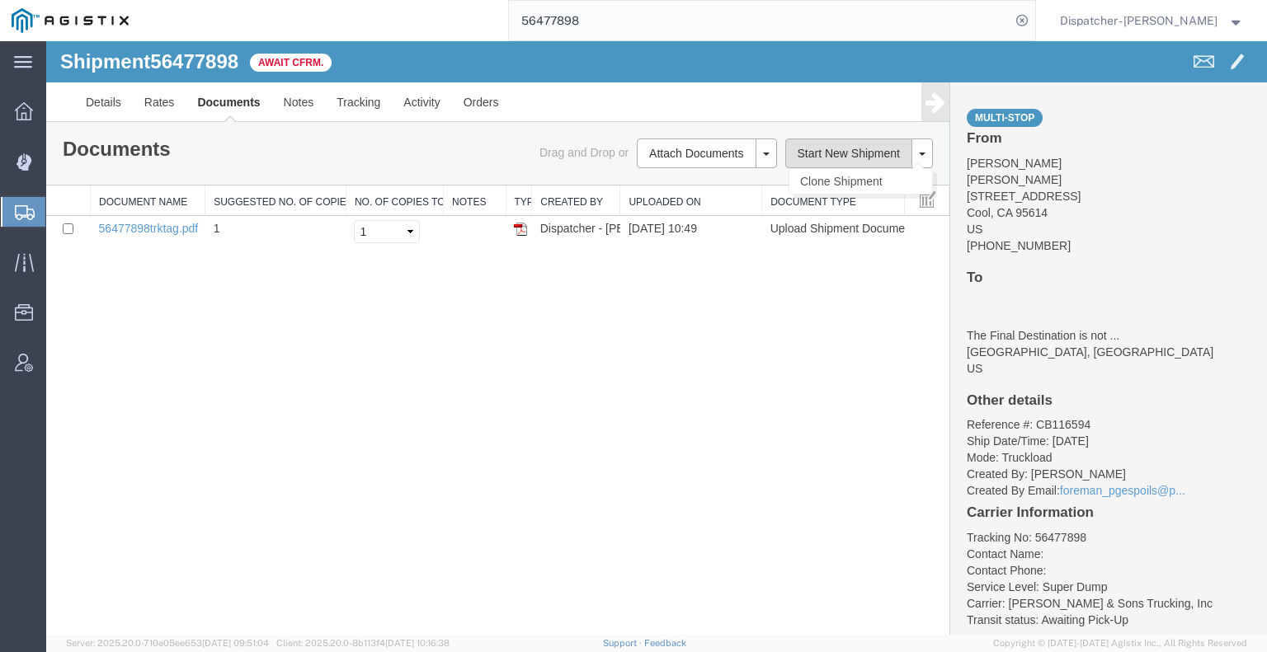
click at [839, 154] on button "Start New Shipment" at bounding box center [849, 154] width 128 height 30
click at [374, 103] on link "Tracking" at bounding box center [358, 102] width 67 height 40
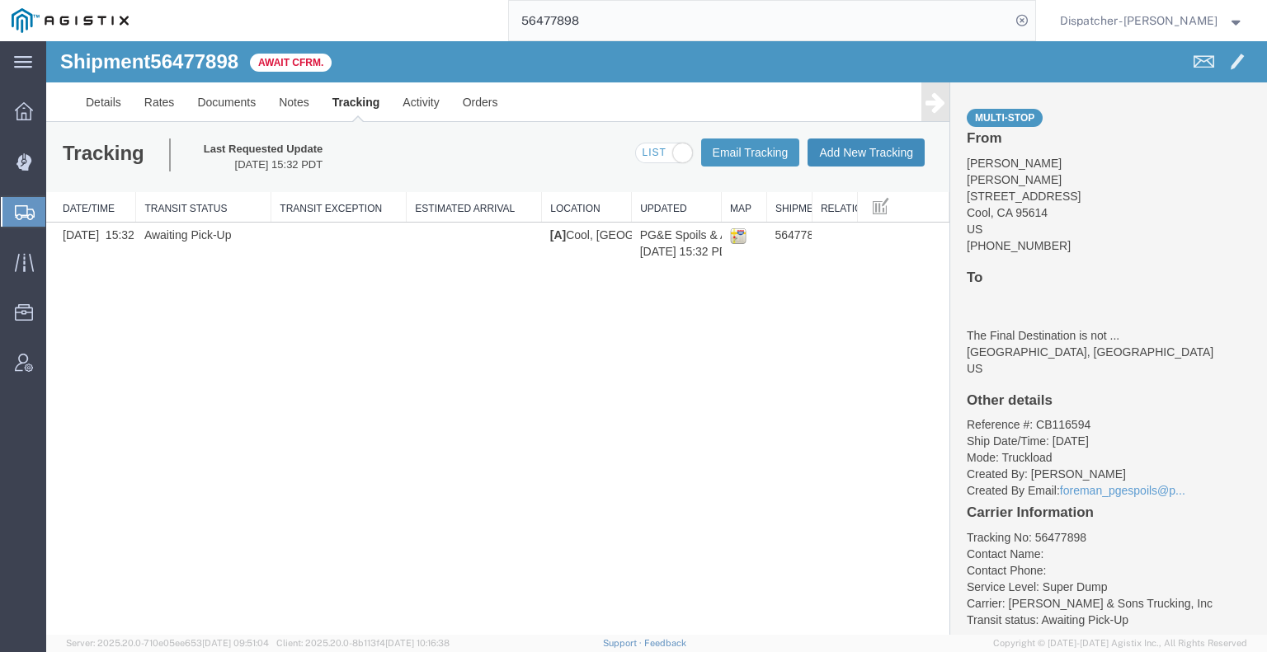
click at [867, 161] on button "Add New Tracking" at bounding box center [865, 153] width 117 height 28
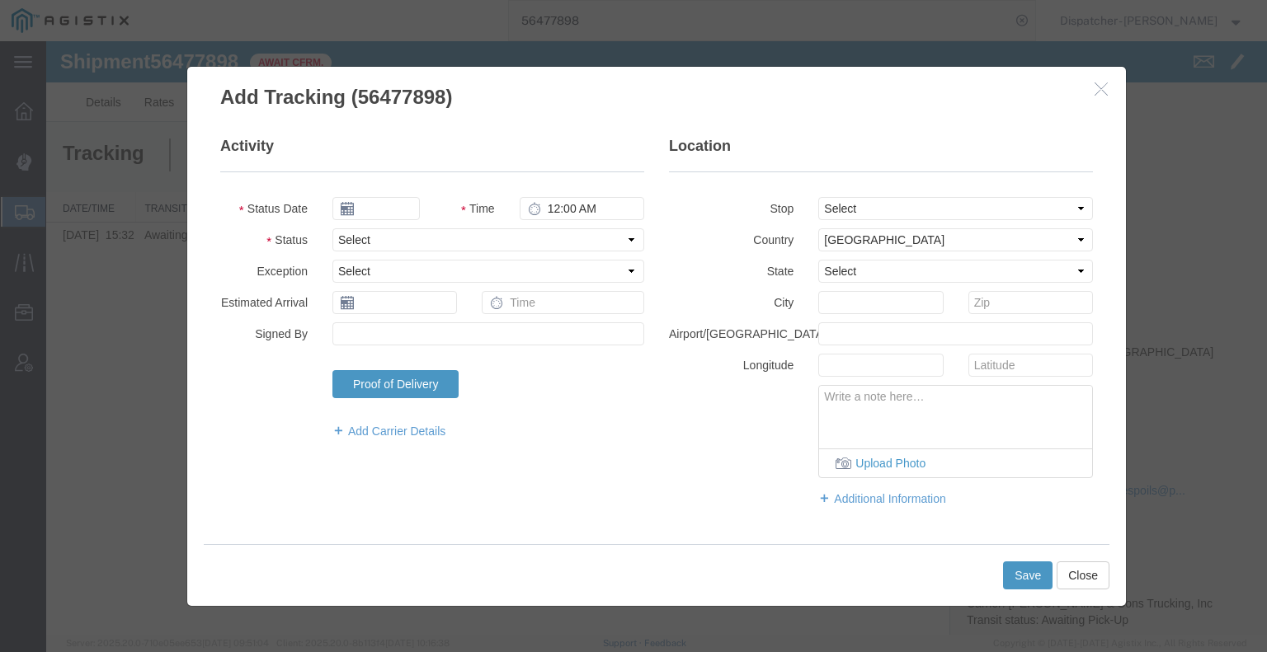
type input "[DATE]"
type input "11:00 AM"
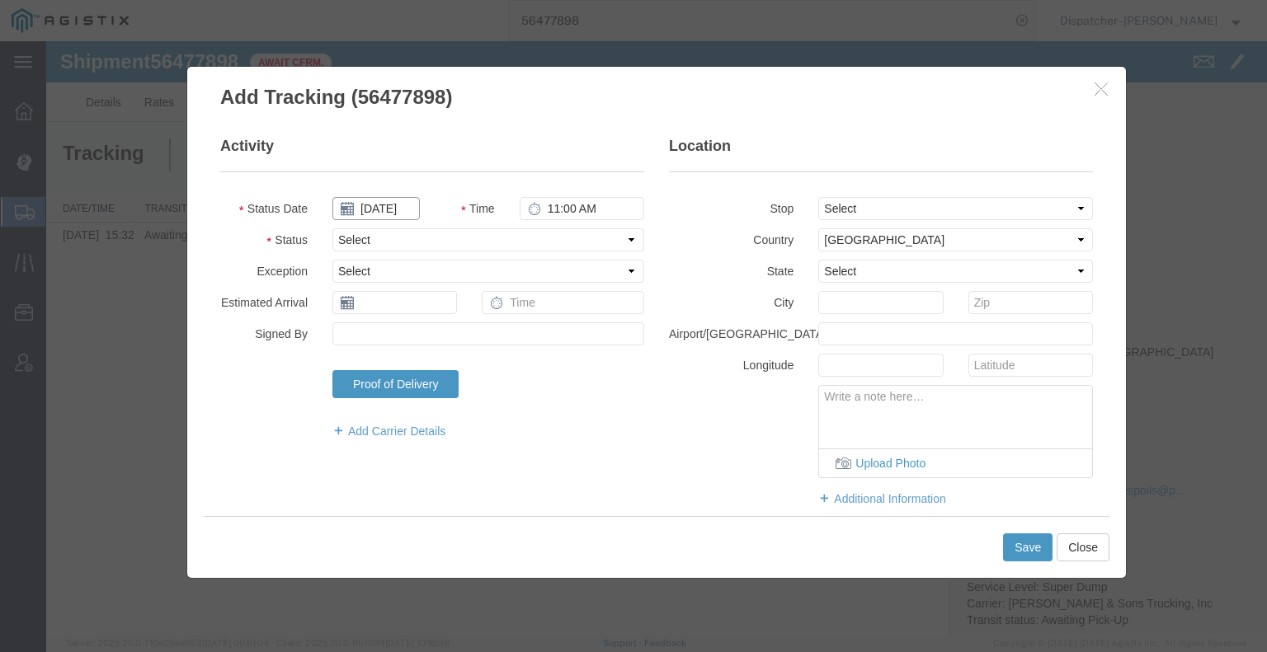
click at [399, 200] on input "[DATE]" at bounding box center [375, 208] width 87 height 23
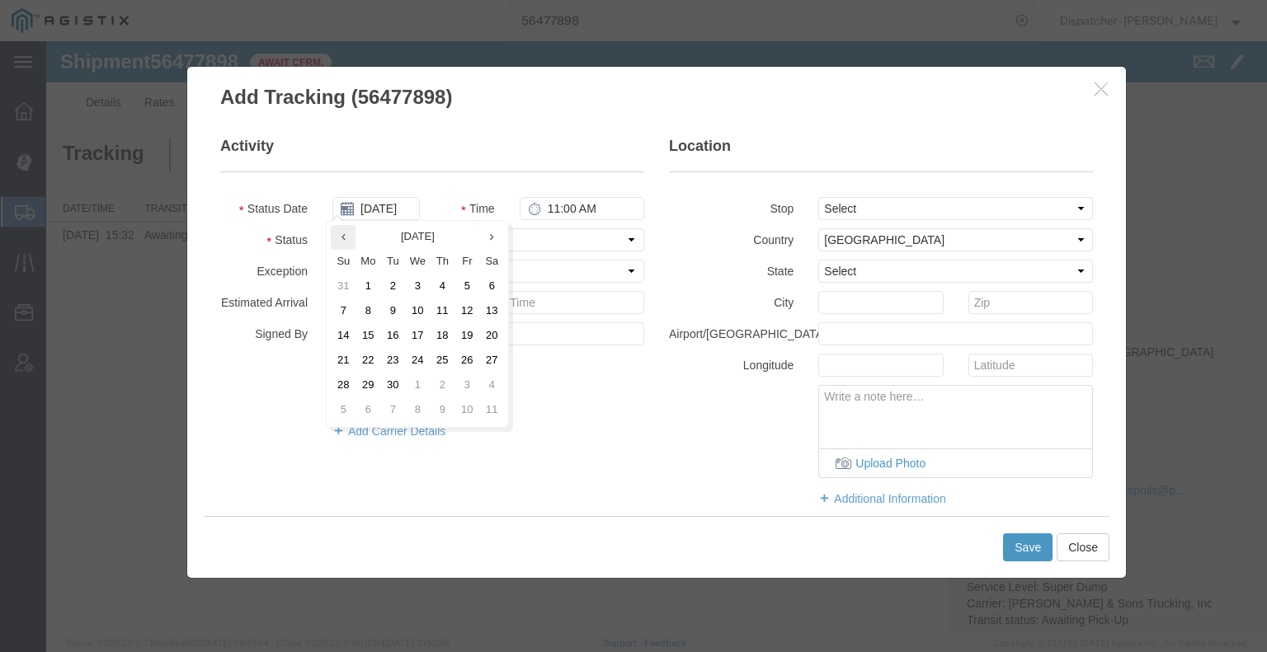
click at [349, 238] on th at bounding box center [343, 237] width 25 height 25
click at [419, 359] on td "20" at bounding box center [422, 361] width 25 height 25
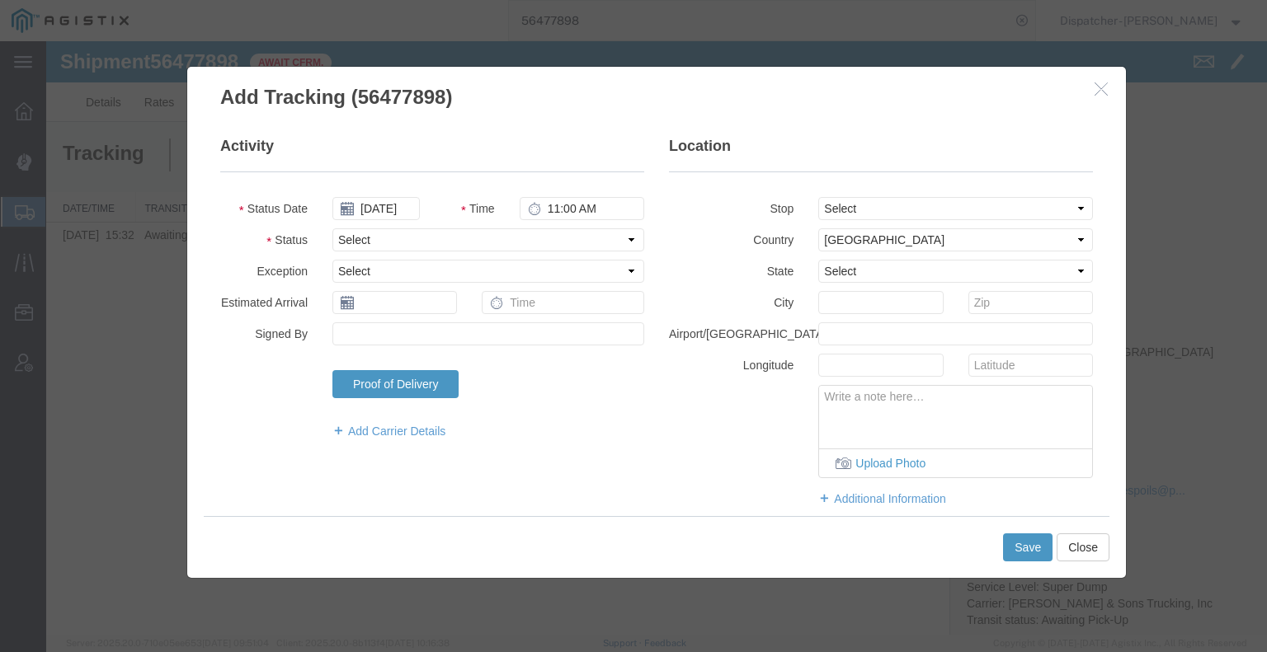
type input "[DATE]"
click at [578, 210] on input "11:00 AM" at bounding box center [582, 208] width 125 height 23
type input "6:30 AM"
click at [566, 232] on select "Select Arrival Notice Available Arrival Notice Imported Arrive at Delivery Loca…" at bounding box center [488, 239] width 312 height 23
select select "ARVPULOC"
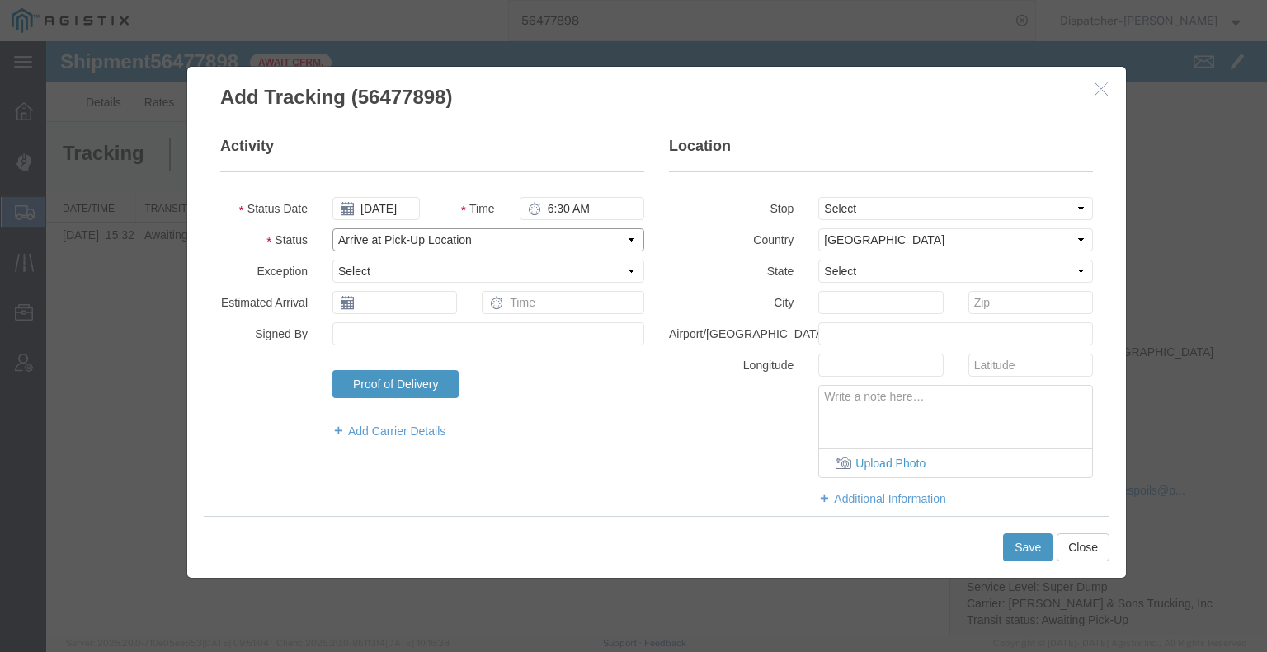
click at [332, 228] on select "Select Arrival Notice Available Arrival Notice Imported Arrive at Delivery Loca…" at bounding box center [488, 239] width 312 height 23
drag, startPoint x: 834, startPoint y: 206, endPoint x: 836, endPoint y: 217, distance: 11.0
click at [835, 206] on select "Select From: [STREET_ADDRESS] Stop 2: [STREET_ADDRESS] To: The Final Destinatio…" at bounding box center [955, 208] width 275 height 23
select select "{"pickupDeliveryInfoId": "122243085","pickupOrDelivery": "P","stopNum": "1","lo…"
click at [818, 197] on select "Select From: [STREET_ADDRESS] Stop 2: [STREET_ADDRESS] To: The Final Destinatio…" at bounding box center [955, 208] width 275 height 23
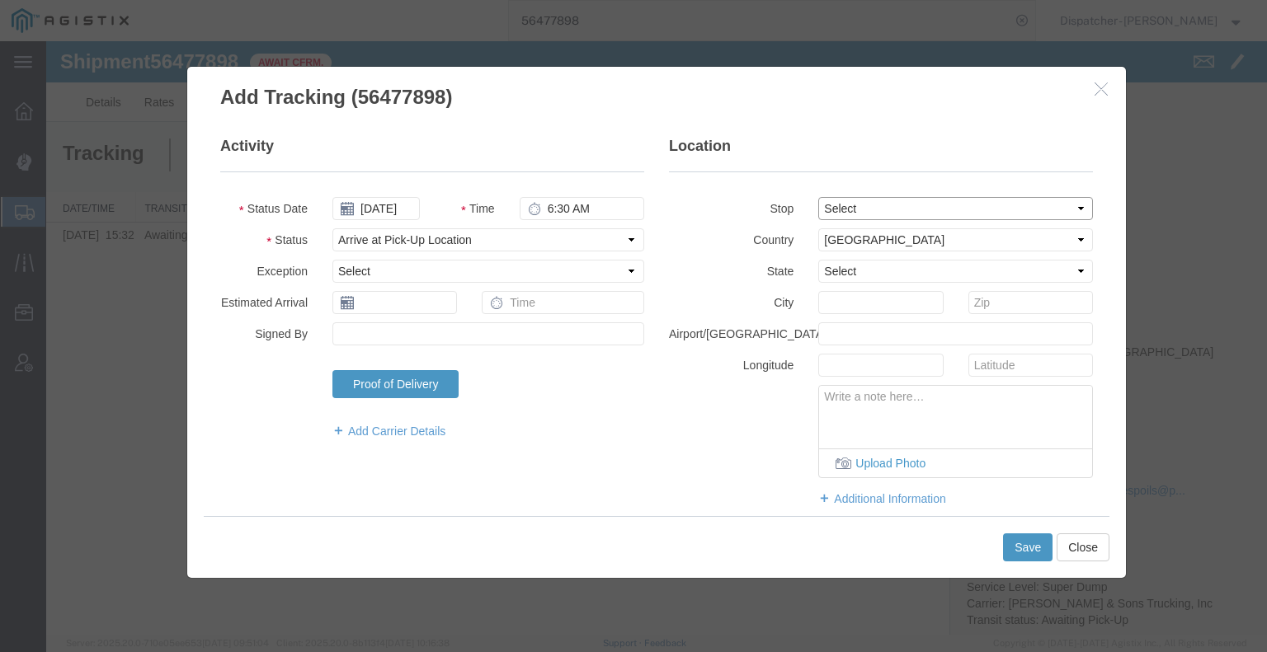
select select "CA"
type input "Cool"
click at [1037, 552] on button "Save" at bounding box center [1027, 548] width 49 height 28
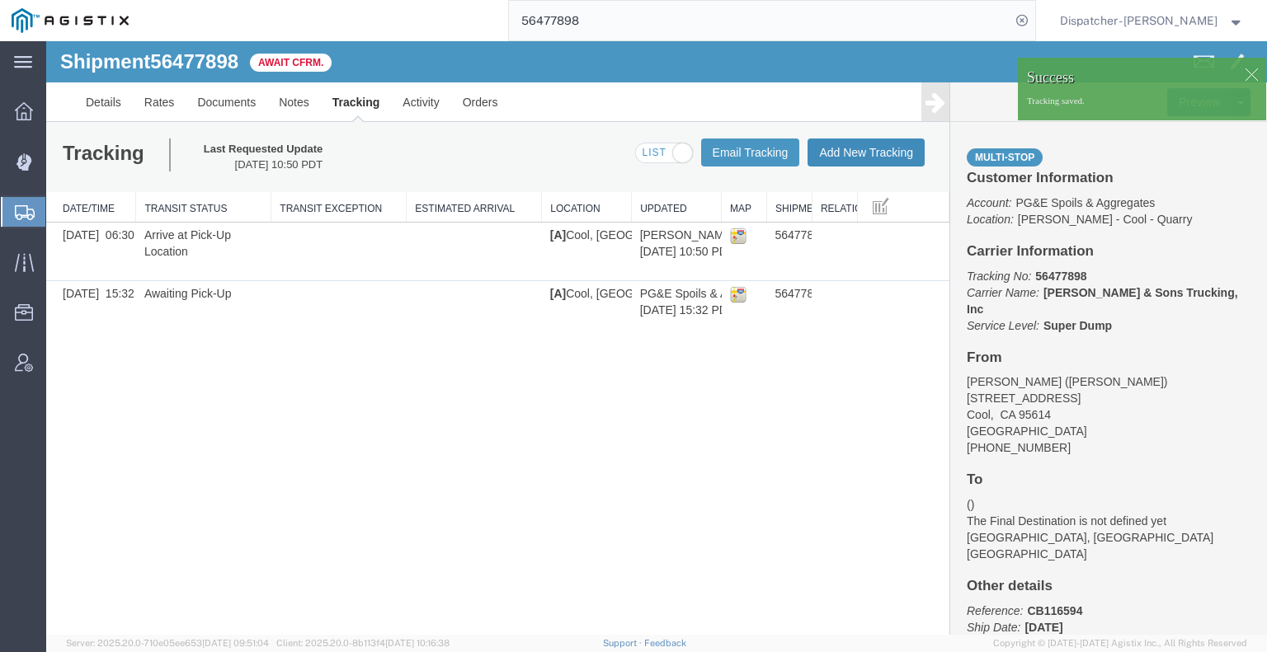
click at [882, 161] on button "Add New Tracking" at bounding box center [865, 153] width 117 height 28
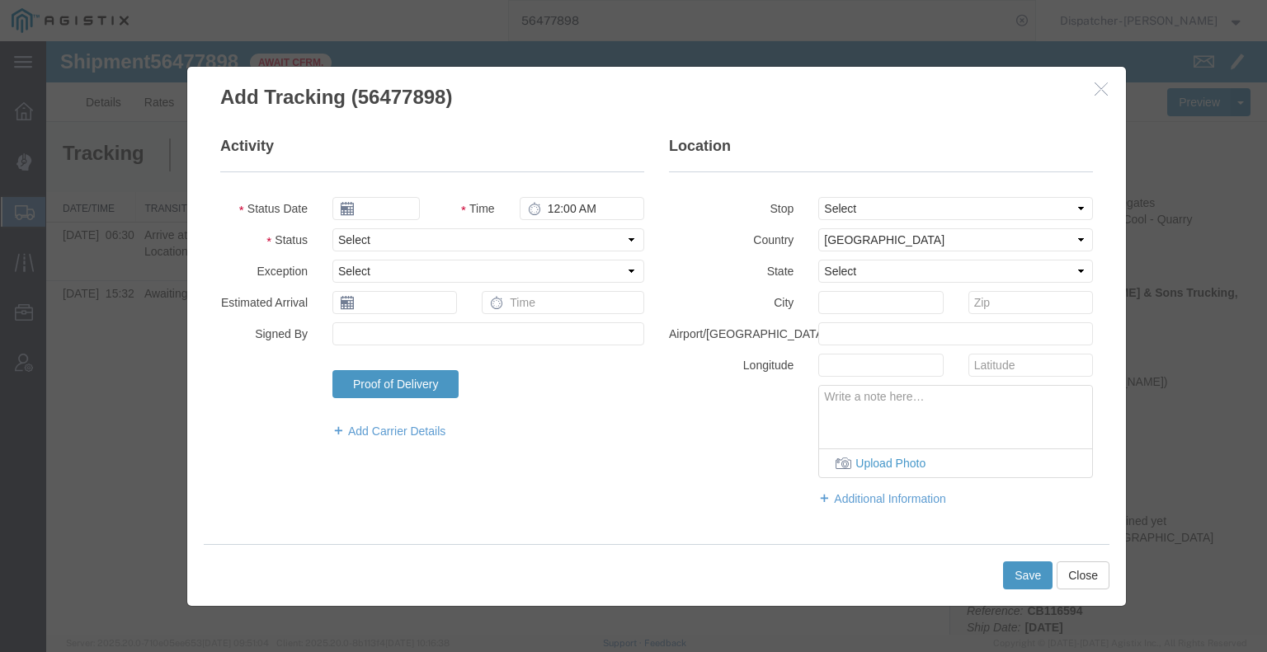
type input "[DATE]"
type input "11:00 AM"
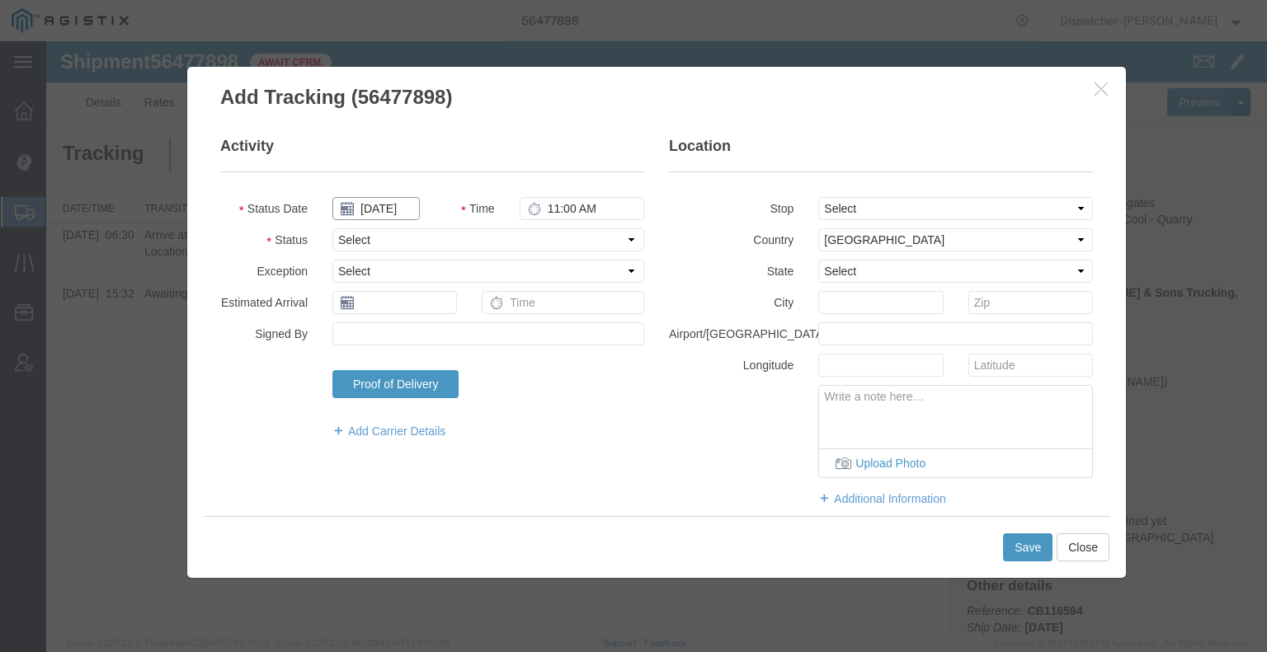
click at [386, 206] on input "[DATE]" at bounding box center [375, 208] width 87 height 23
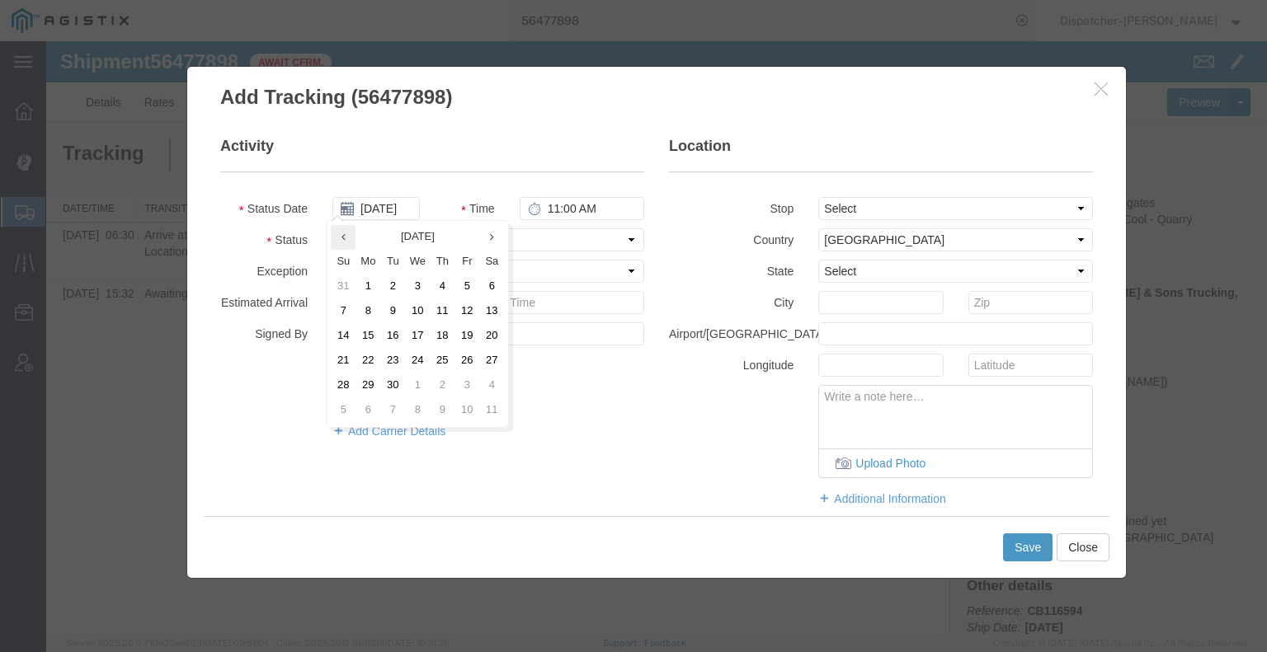
click at [343, 237] on icon at bounding box center [343, 237] width 4 height 11
drag, startPoint x: 412, startPoint y: 341, endPoint x: 421, endPoint y: 333, distance: 11.7
click at [413, 341] on td "13" at bounding box center [422, 336] width 25 height 25
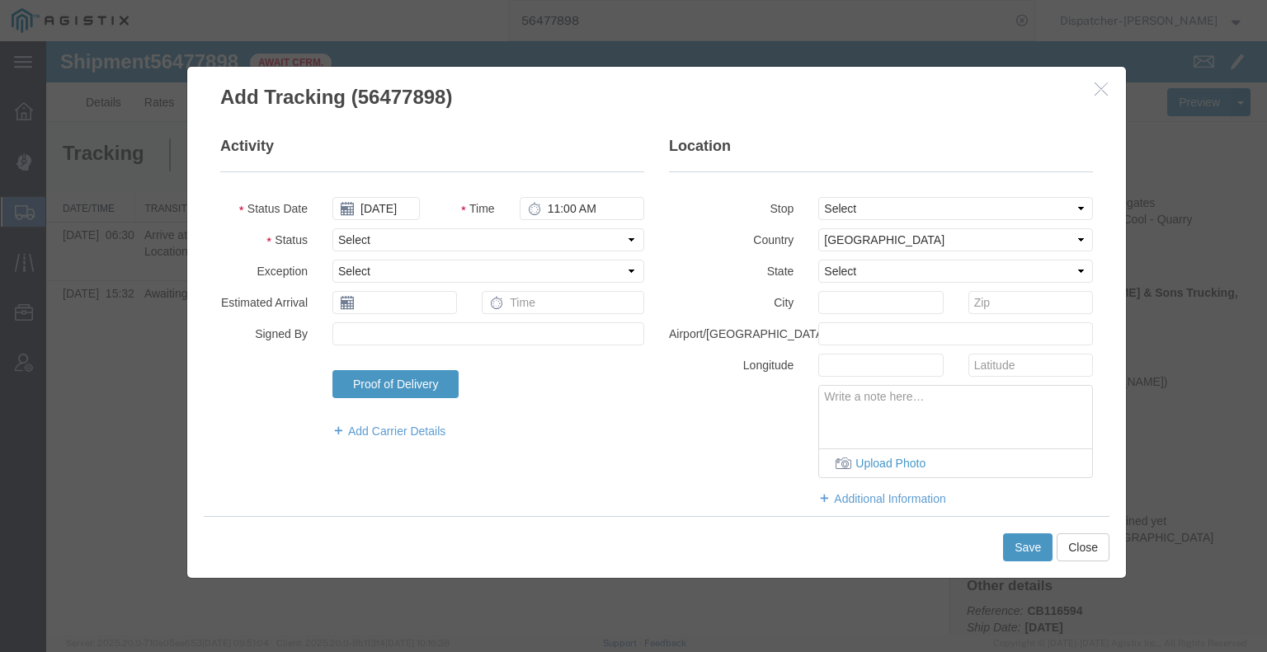
type input "[DATE]"
click at [569, 204] on input "11:00 AM" at bounding box center [582, 208] width 125 height 23
type input "1:35 PM"
click at [560, 244] on select "Select Arrival Notice Available Arrival Notice Imported Arrive at Delivery Loca…" at bounding box center [488, 239] width 312 height 23
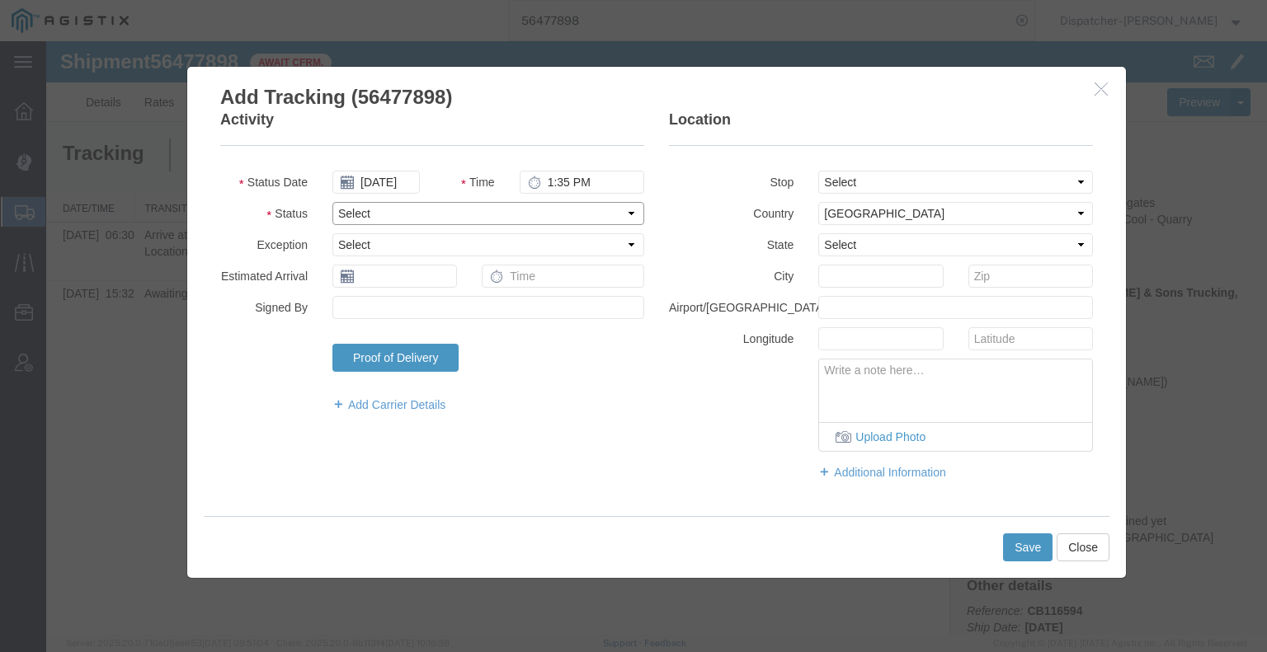
click at [501, 215] on select "Select Arrival Notice Available Arrival Notice Imported Arrive at Delivery Loca…" at bounding box center [488, 213] width 312 height 23
select select "DPTDLVLOC"
click at [332, 202] on select "Select Arrival Notice Available Arrival Notice Imported Arrive at Delivery Loca…" at bounding box center [488, 213] width 312 height 23
click at [903, 174] on select "Select From: [STREET_ADDRESS] Stop 2: [STREET_ADDRESS] To: The Final Destinatio…" at bounding box center [955, 182] width 275 height 23
select select "{"pickupDeliveryInfoId": "122243086","pickupOrDelivery": "D","stopNum": "2","lo…"
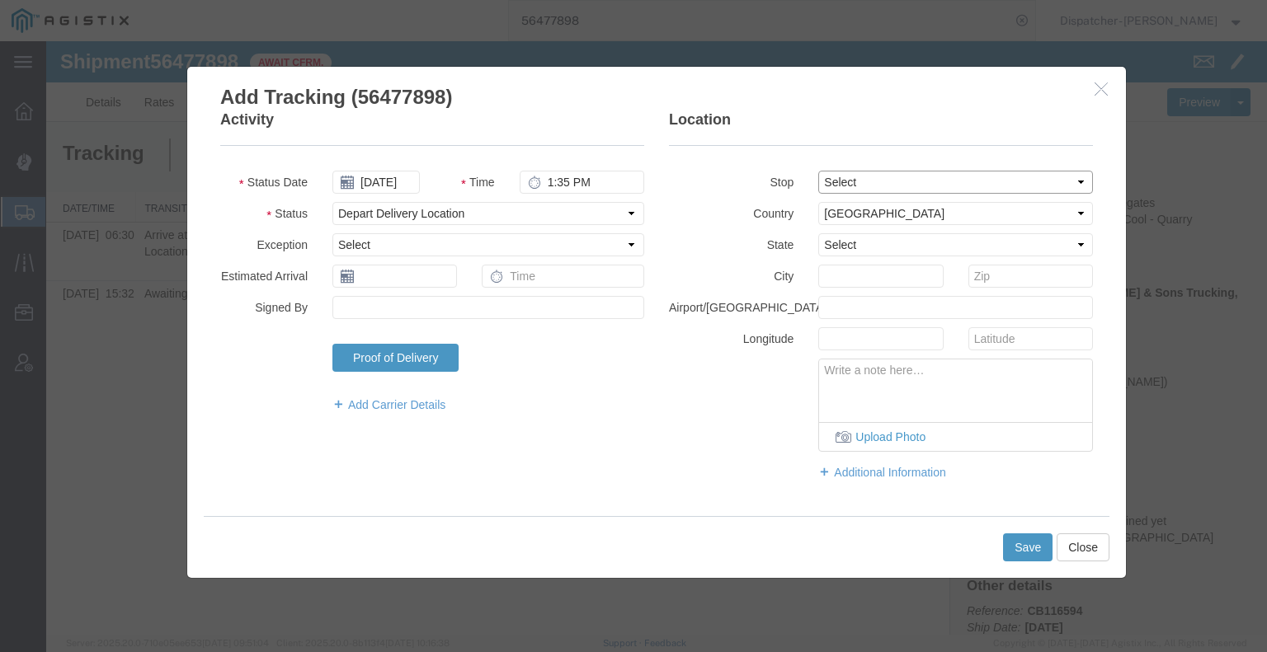
click at [818, 171] on select "Select From: [STREET_ADDRESS] Stop 2: [STREET_ADDRESS] To: The Final Destinatio…" at bounding box center [955, 182] width 275 height 23
select select "CA"
type input "Placerville"
click at [1033, 552] on button "Save" at bounding box center [1027, 548] width 49 height 28
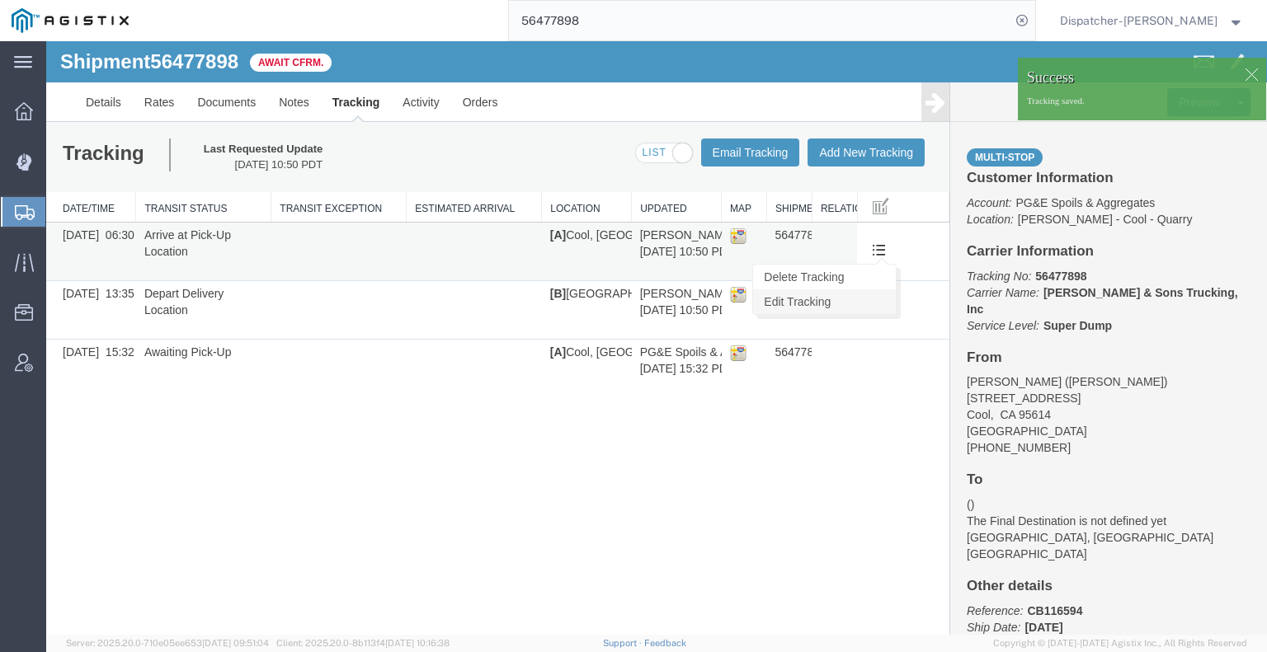
click at [861, 296] on link "Edit Tracking" at bounding box center [824, 301] width 143 height 25
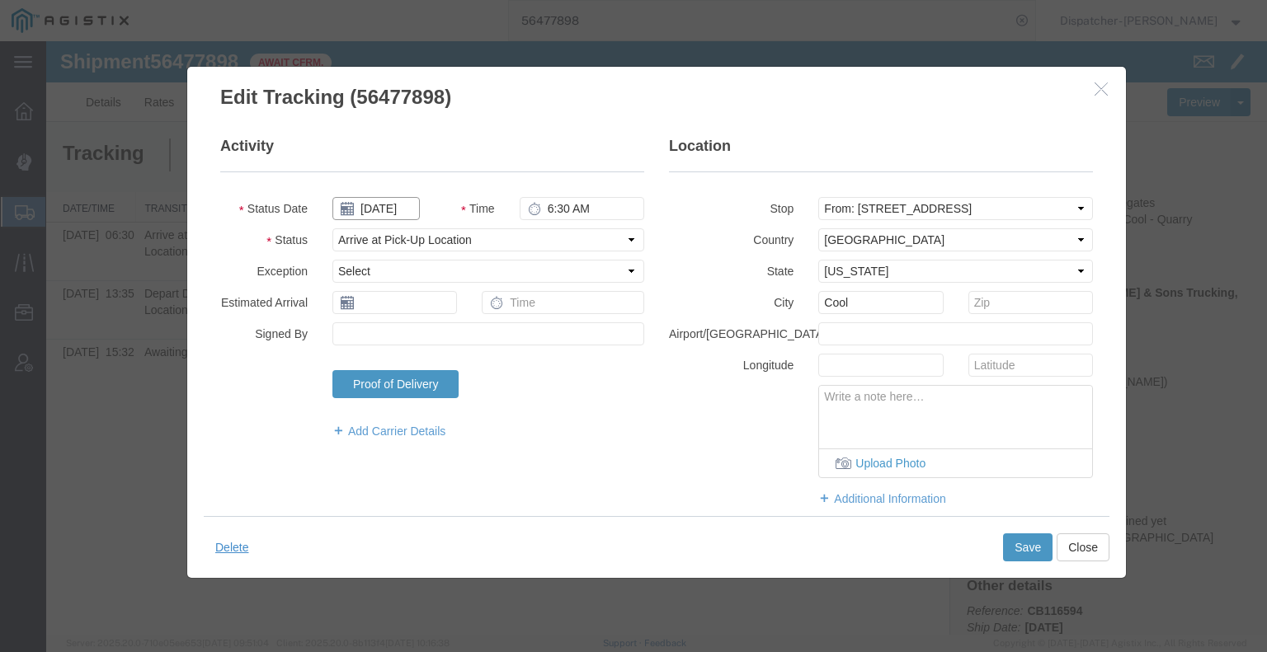
click at [390, 208] on input "[DATE]" at bounding box center [375, 208] width 87 height 23
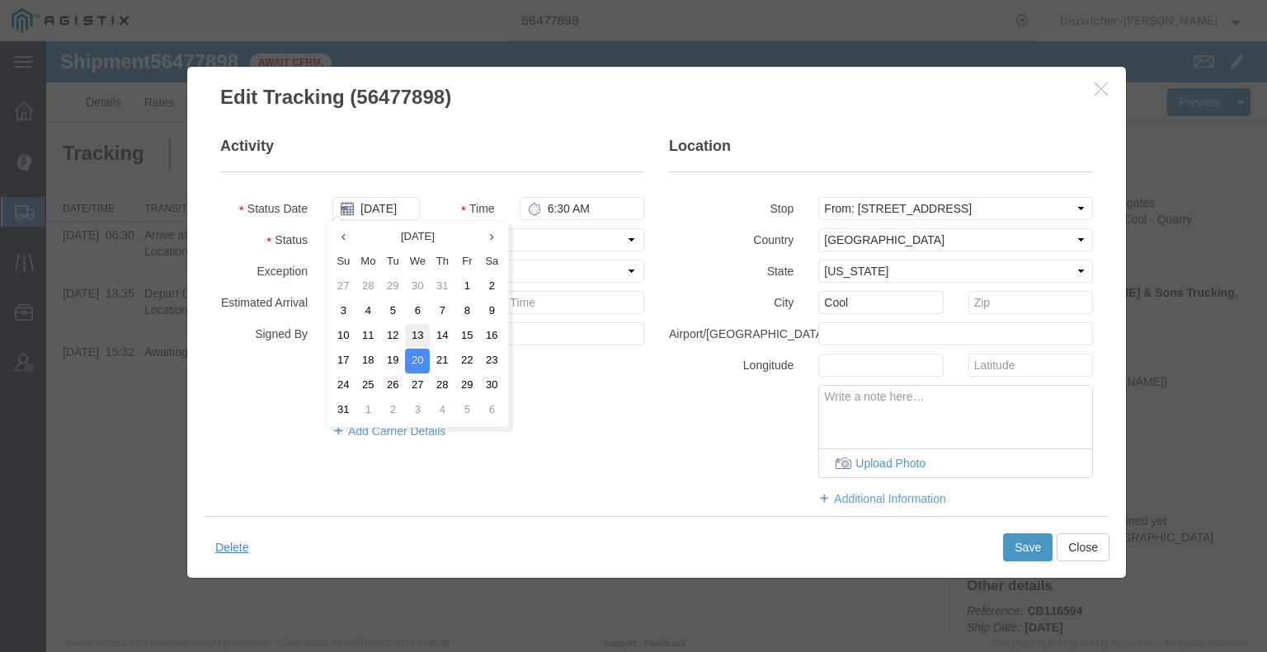
click at [412, 332] on td "13" at bounding box center [417, 336] width 25 height 25
type input "[DATE]"
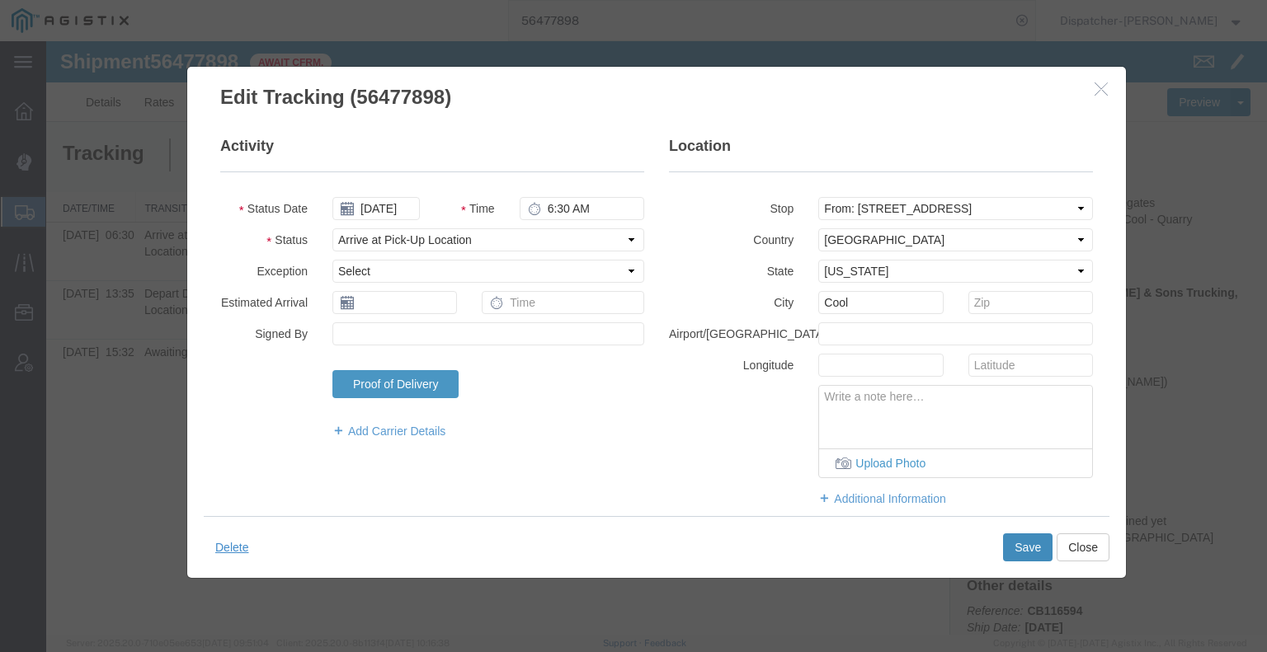
click at [1022, 554] on button "Save" at bounding box center [1027, 548] width 49 height 28
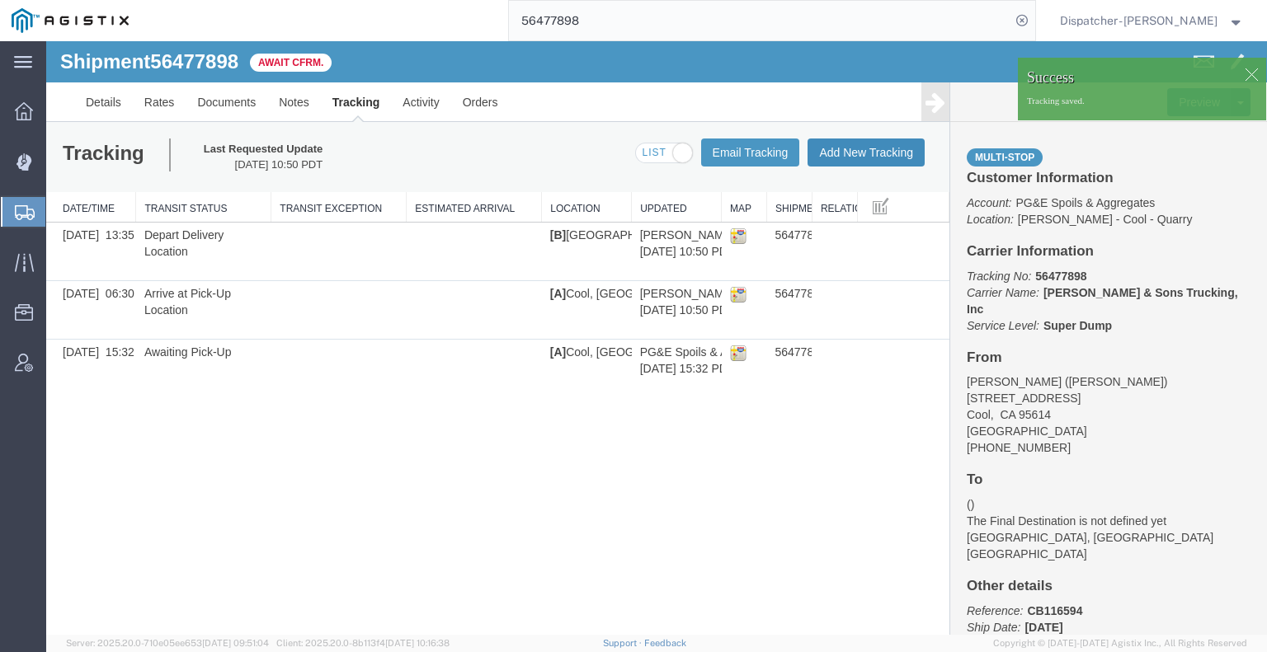
click at [865, 148] on button "Add New Tracking" at bounding box center [865, 153] width 117 height 28
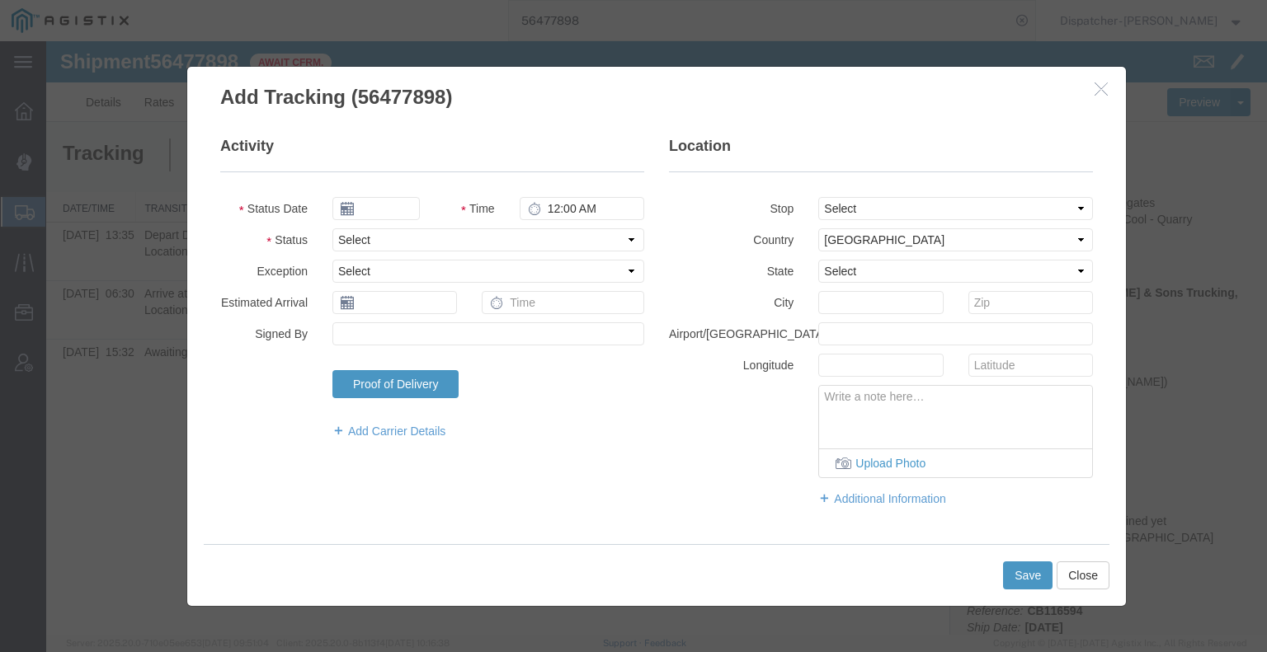
type input "[DATE]"
type input "11:00 AM"
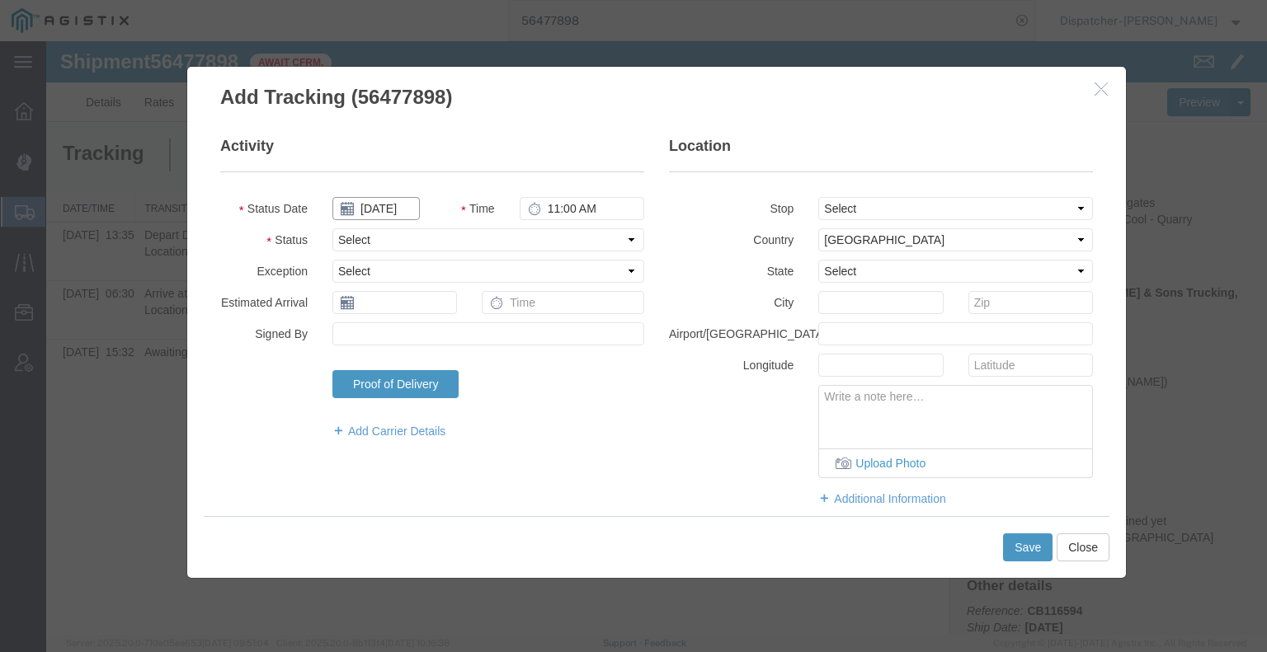
click at [384, 207] on input "[DATE]" at bounding box center [375, 208] width 87 height 23
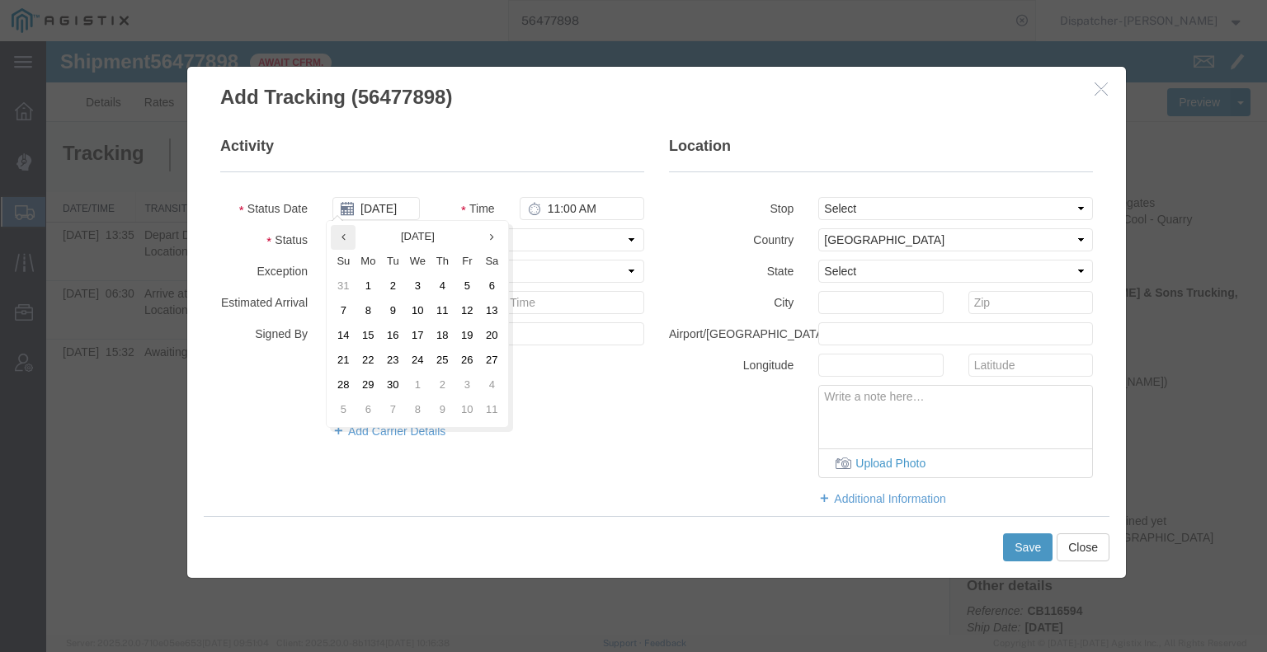
click at [336, 233] on th at bounding box center [343, 237] width 25 height 25
drag, startPoint x: 422, startPoint y: 327, endPoint x: 436, endPoint y: 316, distance: 18.2
click at [423, 327] on td "13" at bounding box center [422, 336] width 25 height 25
type input "[DATE]"
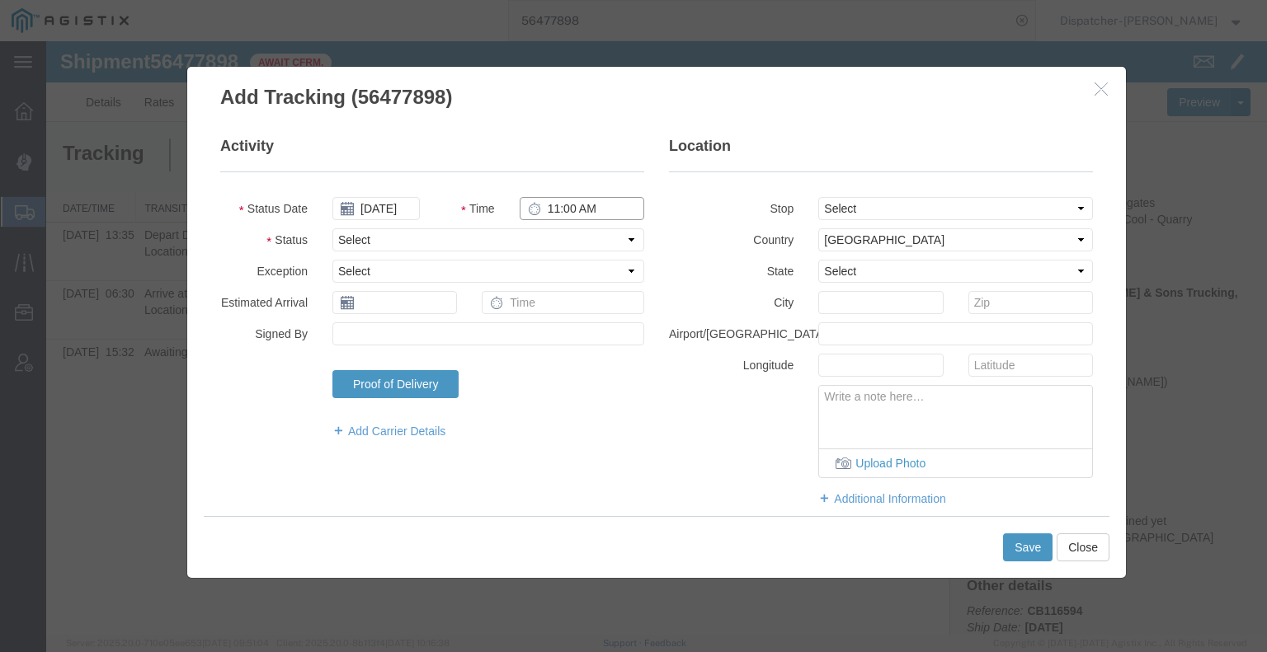
click at [547, 207] on input "11:00 AM" at bounding box center [582, 208] width 125 height 23
type input "1:35 PM"
click at [581, 253] on fieldset "Activity Status Date [DATE] Time 1:35 PM Status Select Arrival Notice Available…" at bounding box center [432, 296] width 424 height 320
click at [576, 237] on select "Select Arrival Notice Available Arrival Notice Imported Arrive at Delivery Loca…" at bounding box center [488, 239] width 312 height 23
select select "BREAKSTART"
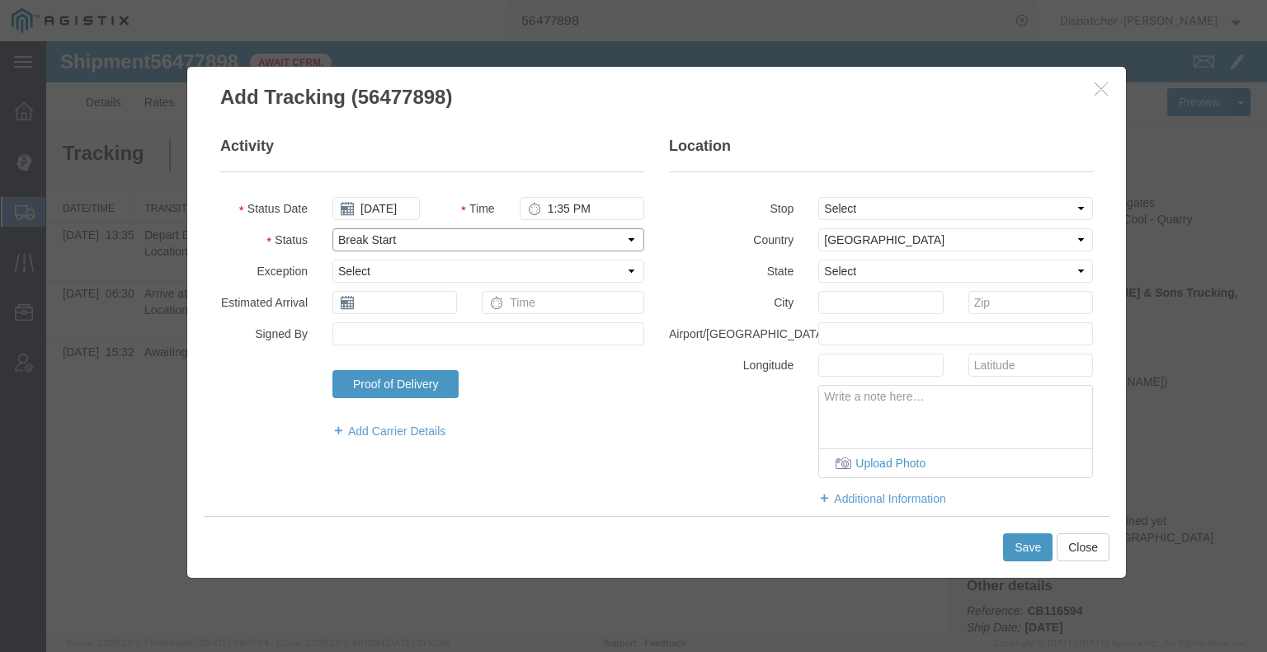
click at [332, 228] on select "Select Arrival Notice Available Arrival Notice Imported Arrive at Delivery Loca…" at bounding box center [488, 239] width 312 height 23
click at [1018, 546] on button "Save" at bounding box center [1027, 548] width 49 height 28
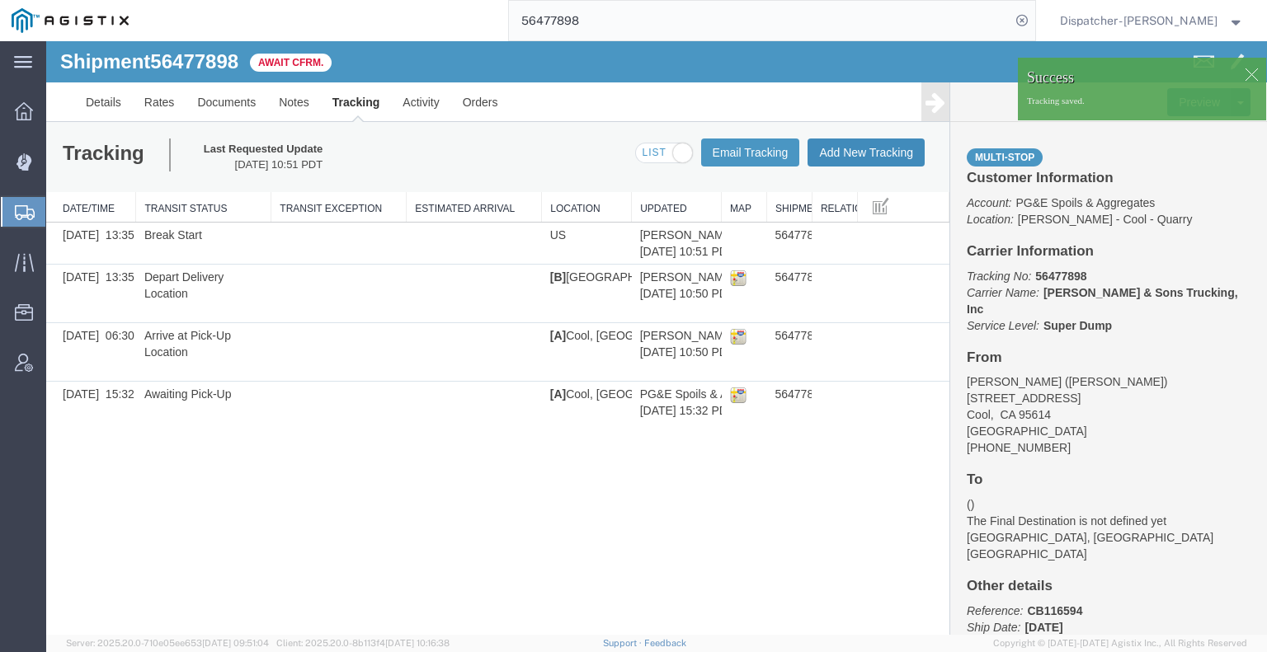
click at [890, 158] on button "Add New Tracking" at bounding box center [865, 153] width 117 height 28
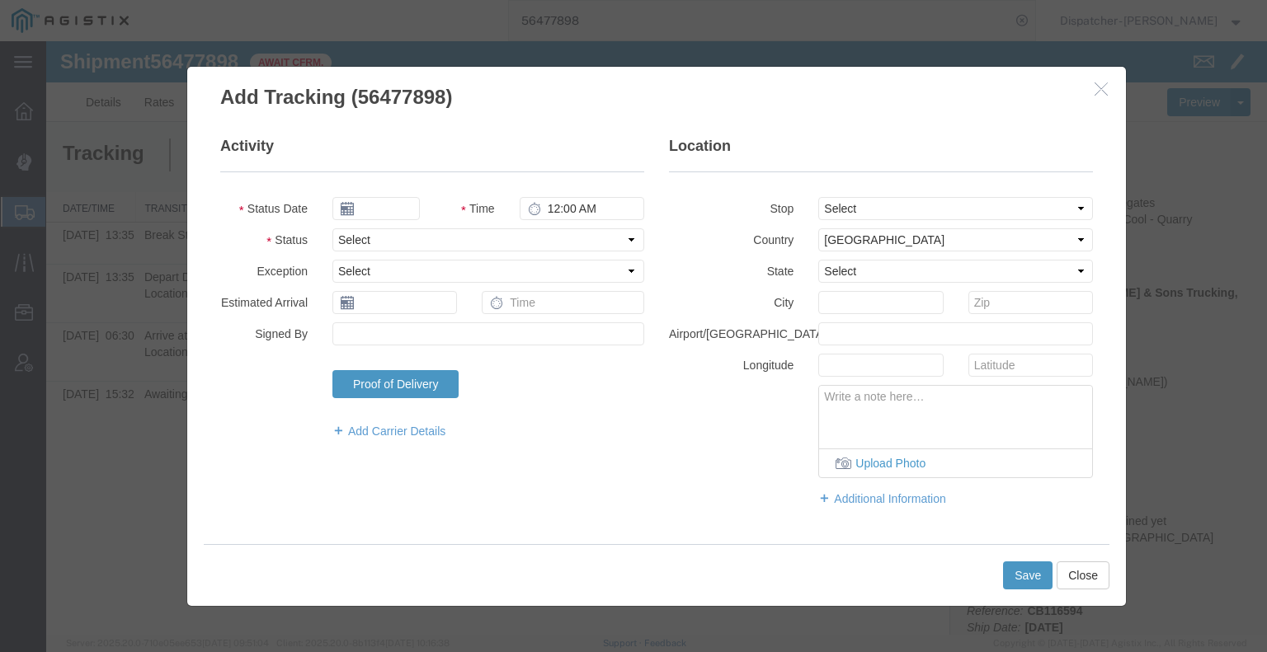
type input "[DATE]"
type input "11:00 AM"
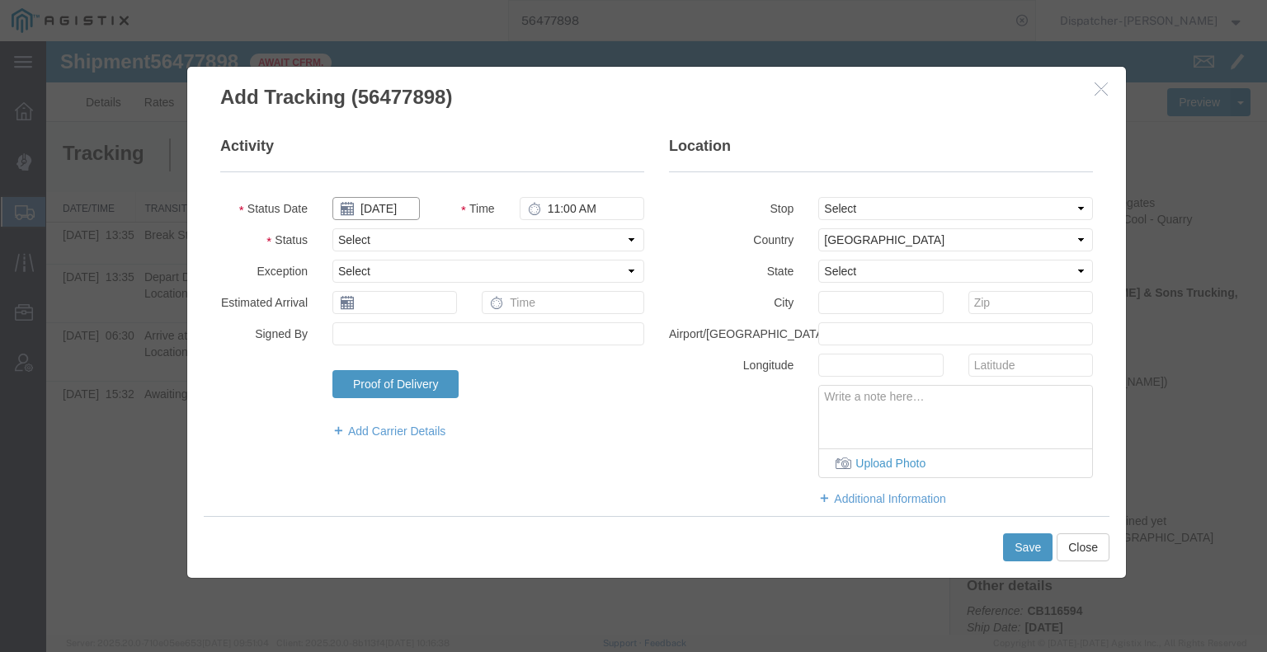
click at [396, 209] on input "[DATE]" at bounding box center [375, 208] width 87 height 23
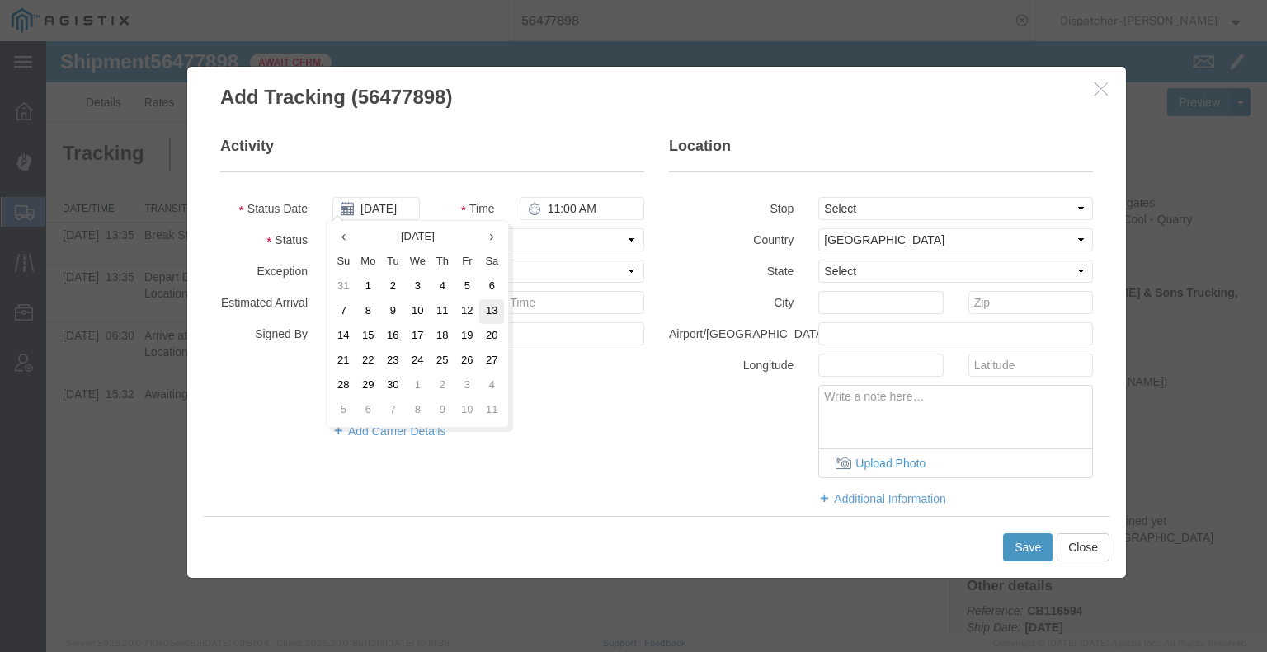
click at [487, 312] on td "13" at bounding box center [491, 311] width 25 height 25
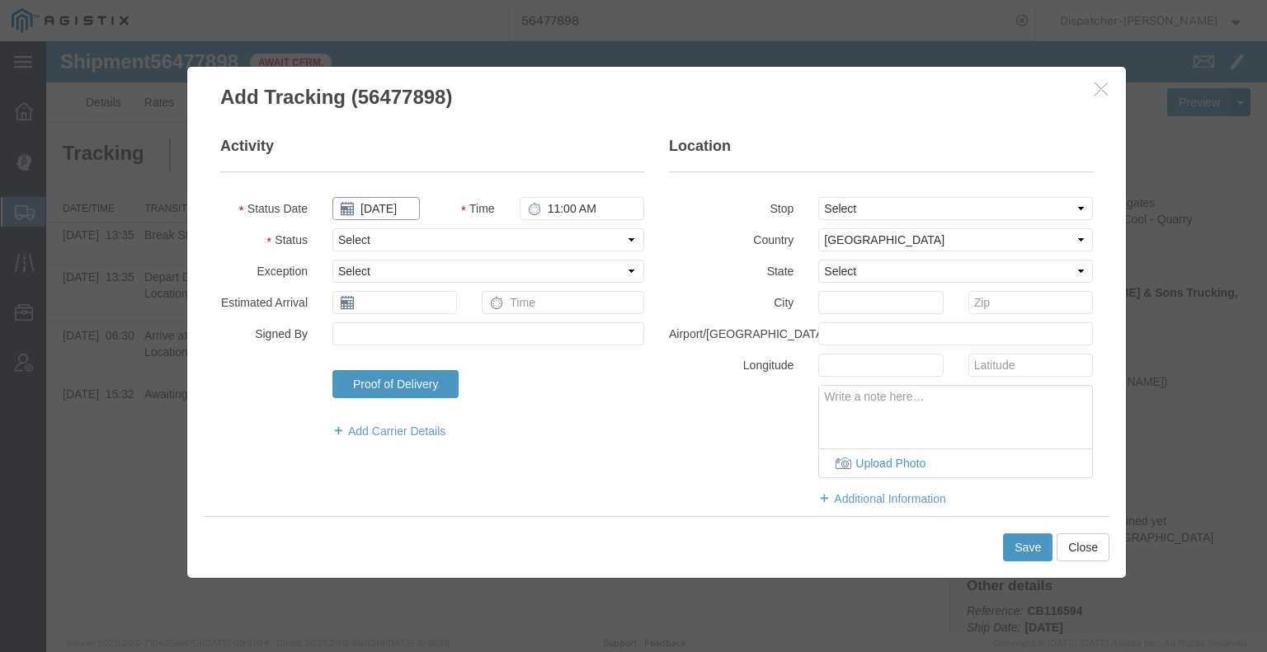
click at [396, 206] on input "[DATE]" at bounding box center [375, 208] width 87 height 23
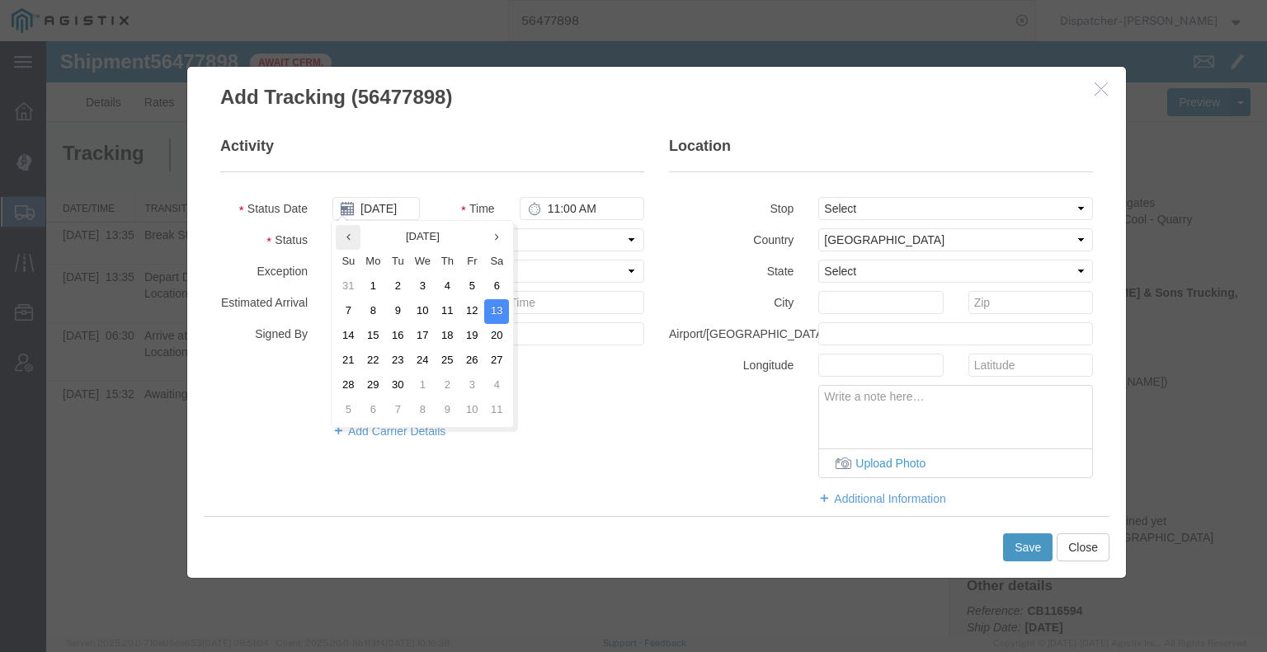
click at [356, 237] on th at bounding box center [348, 237] width 25 height 25
click at [425, 342] on td "13" at bounding box center [422, 336] width 25 height 25
type input "[DATE]"
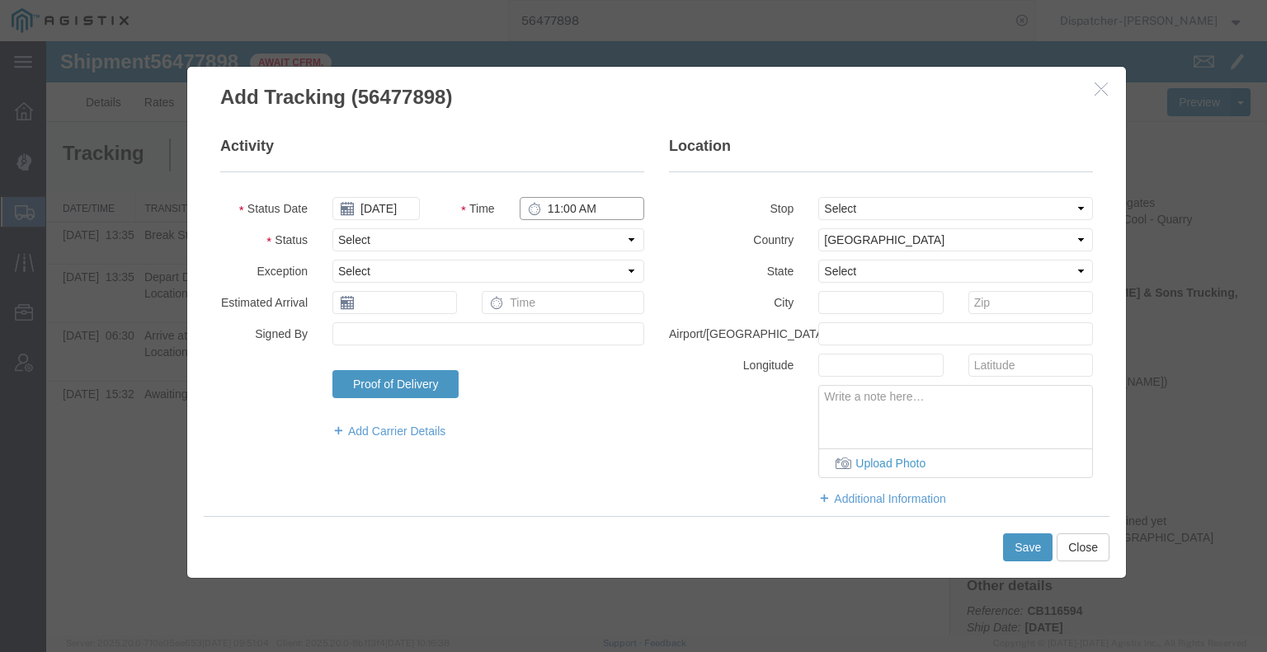
click at [569, 197] on input "11:00 AM" at bounding box center [582, 208] width 125 height 23
type input "2:05 PM"
click at [562, 237] on select "Select Arrival Notice Available Arrival Notice Imported Arrive at Delivery Loca…" at bounding box center [488, 239] width 312 height 23
select select "BREAKSTOP"
click at [332, 228] on select "Select Arrival Notice Available Arrival Notice Imported Arrive at Delivery Loca…" at bounding box center [488, 239] width 312 height 23
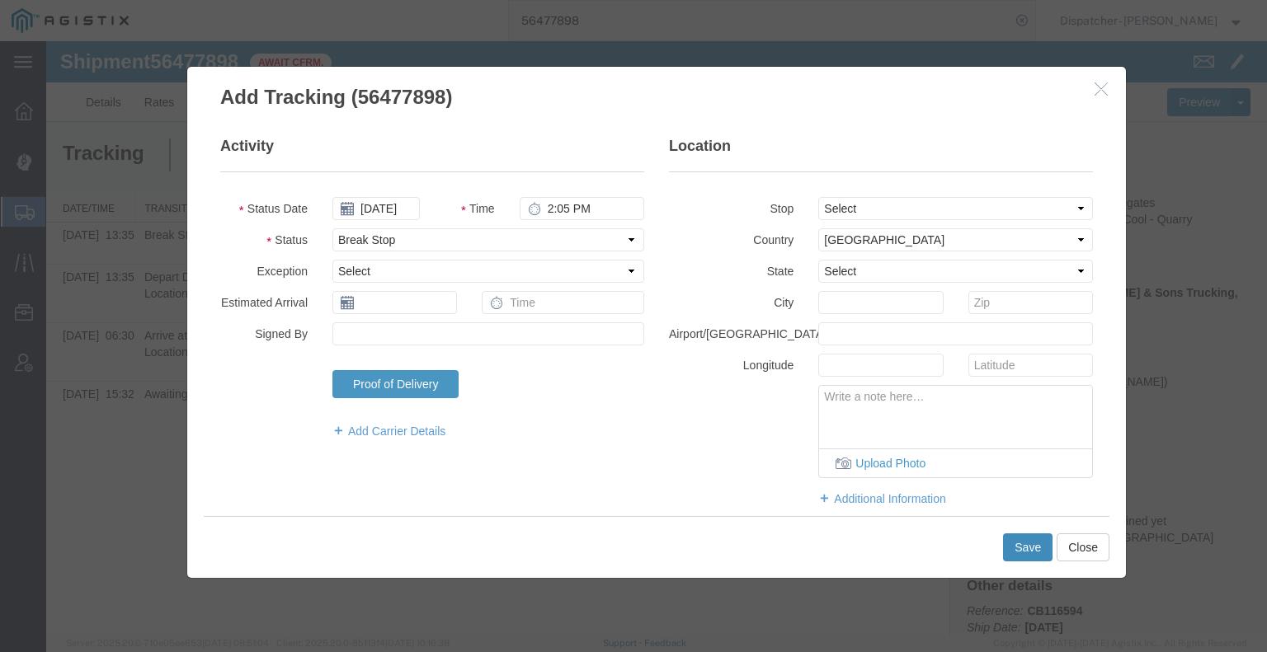
click at [1035, 548] on button "Save" at bounding box center [1027, 548] width 49 height 28
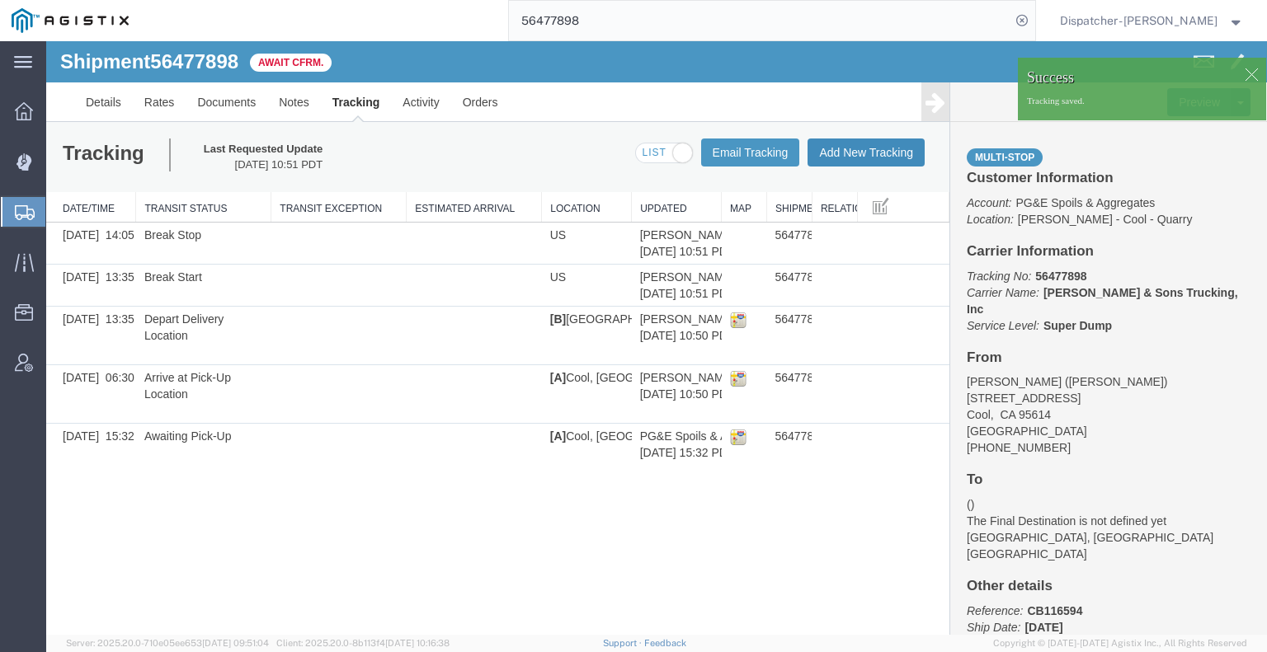
click at [882, 162] on button "Add New Tracking" at bounding box center [865, 153] width 117 height 28
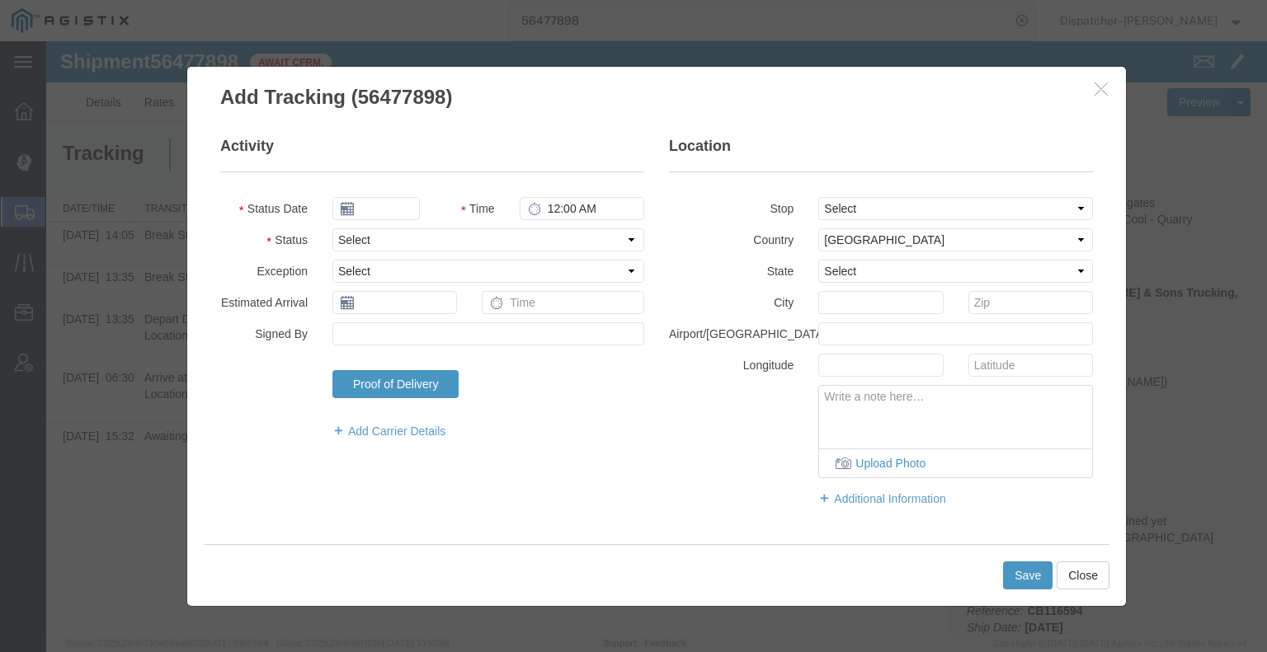
type input "[DATE]"
type input "11:00 AM"
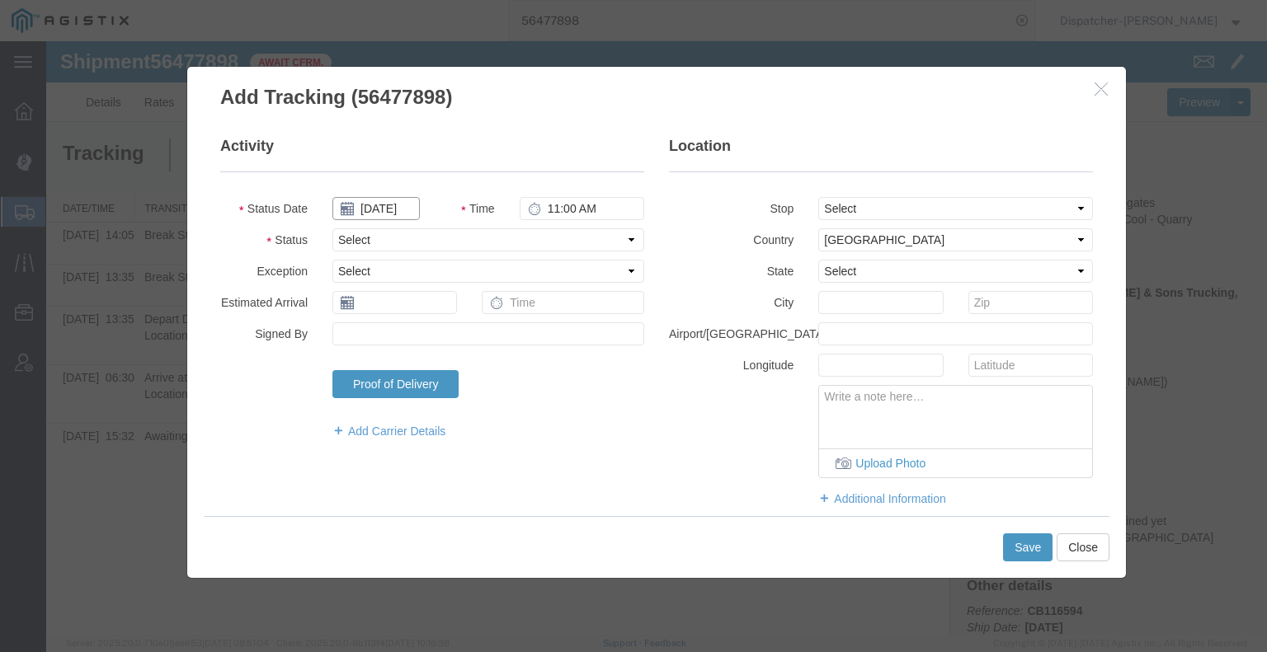
click at [362, 200] on input "[DATE]" at bounding box center [375, 208] width 87 height 23
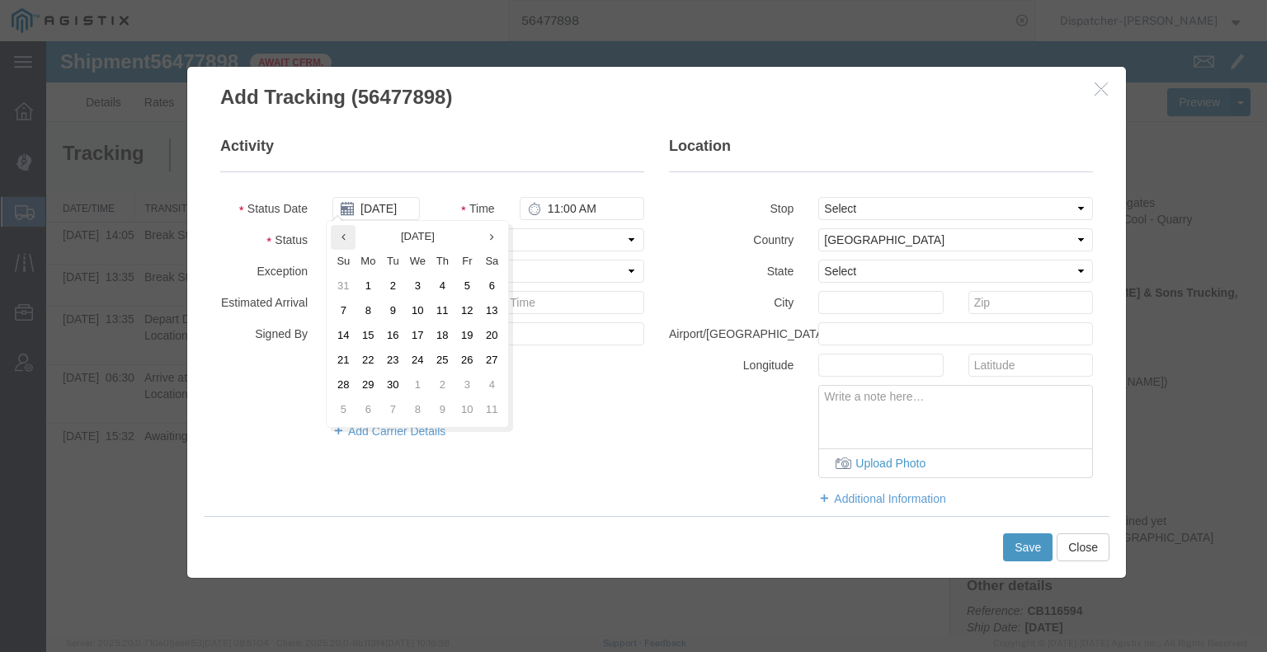
click at [341, 237] on icon at bounding box center [343, 237] width 4 height 11
click at [430, 341] on td "13" at bounding box center [422, 336] width 25 height 25
type input "[DATE]"
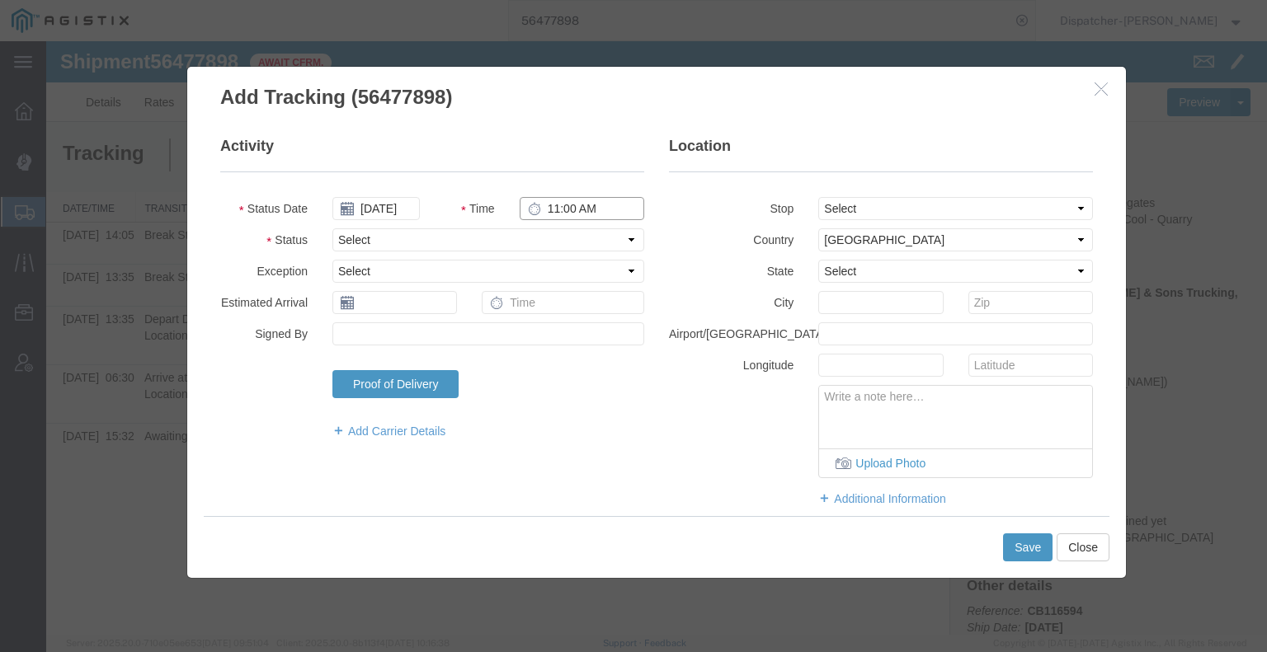
click at [557, 207] on input "11:00 AM" at bounding box center [582, 208] width 125 height 23
type input "3:00 PM"
click at [548, 242] on select "Select Arrival Notice Available Arrival Notice Imported Arrive at Delivery Loca…" at bounding box center [488, 239] width 312 height 23
select select "DELIVRED"
click at [332, 228] on select "Select Arrival Notice Available Arrival Notice Imported Arrive at Delivery Loca…" at bounding box center [488, 239] width 312 height 23
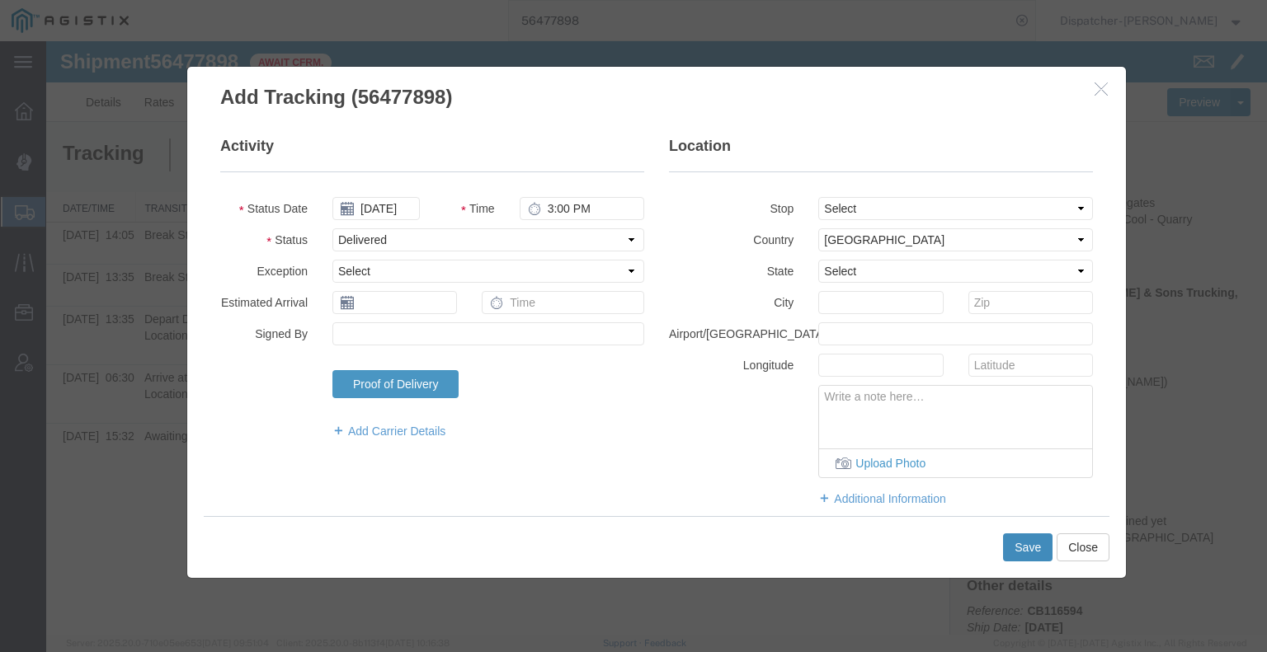
click at [1011, 550] on button "Save" at bounding box center [1027, 548] width 49 height 28
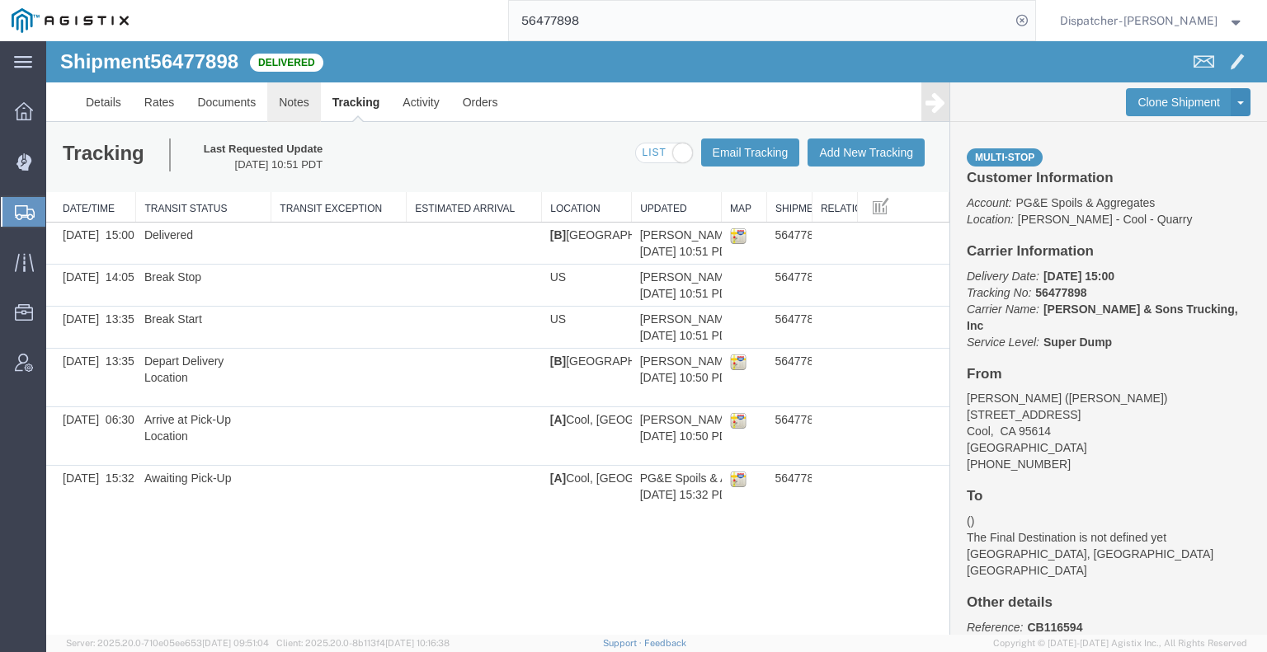
click at [271, 98] on link "Notes" at bounding box center [294, 102] width 54 height 40
